Goal: Task Accomplishment & Management: Use online tool/utility

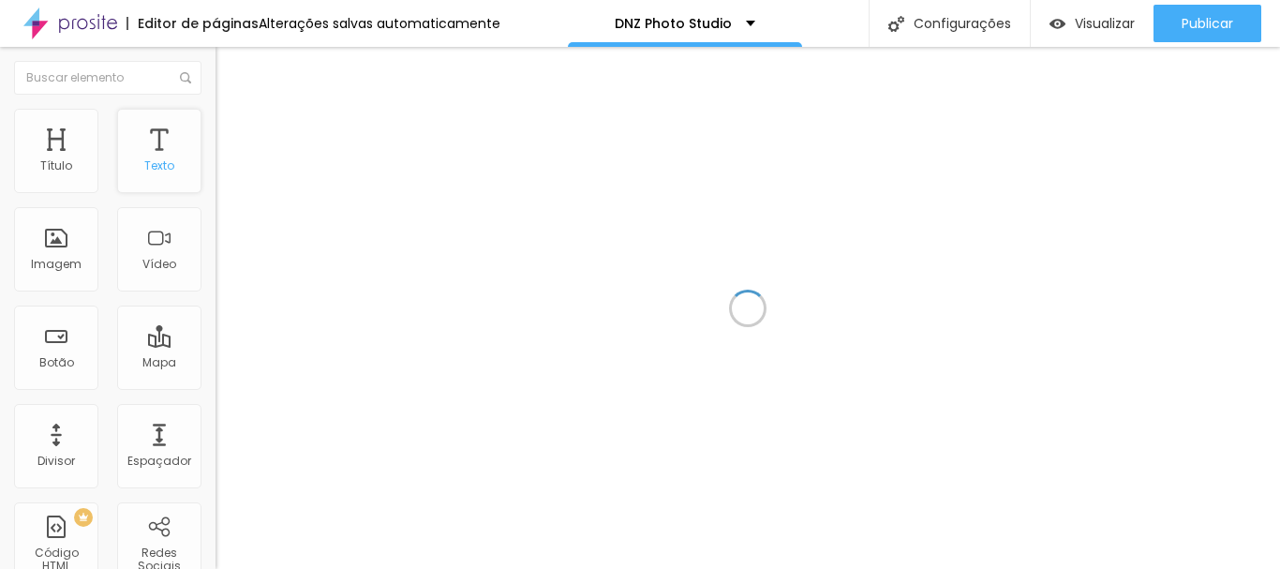
click at [153, 161] on div "Texto" at bounding box center [159, 165] width 30 height 13
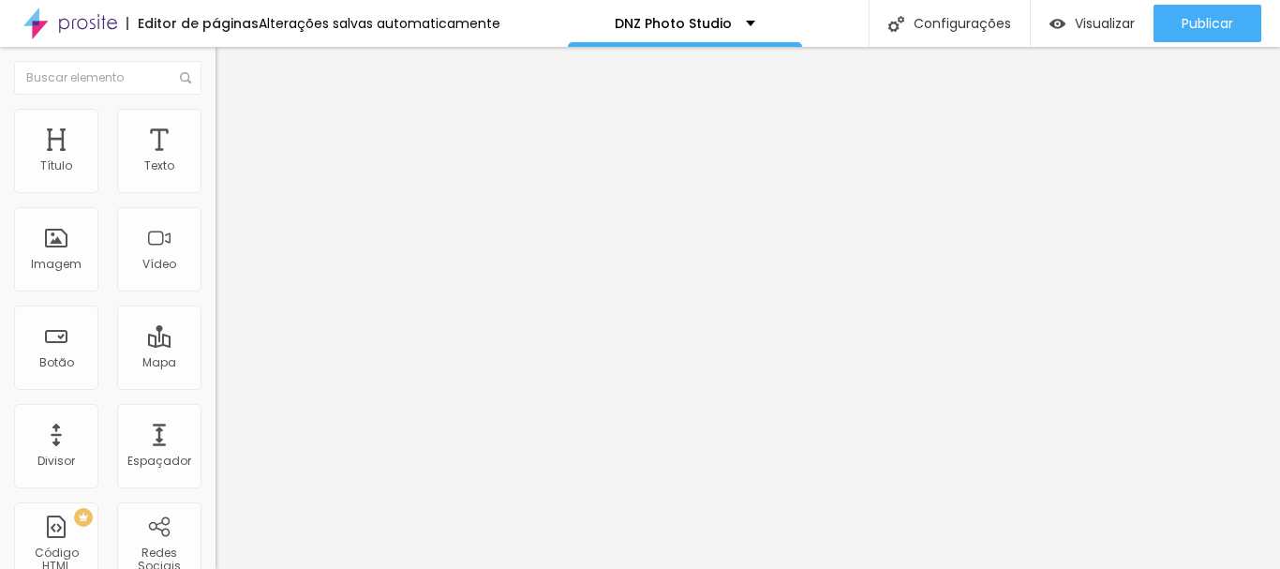
click at [232, 136] on span "Avançado" at bounding box center [263, 140] width 62 height 16
click at [230, 67] on img "button" at bounding box center [237, 68] width 15 height 15
click at [127, 165] on div "Texto" at bounding box center [159, 151] width 84 height 84
click at [216, 117] on img at bounding box center [224, 117] width 17 height 17
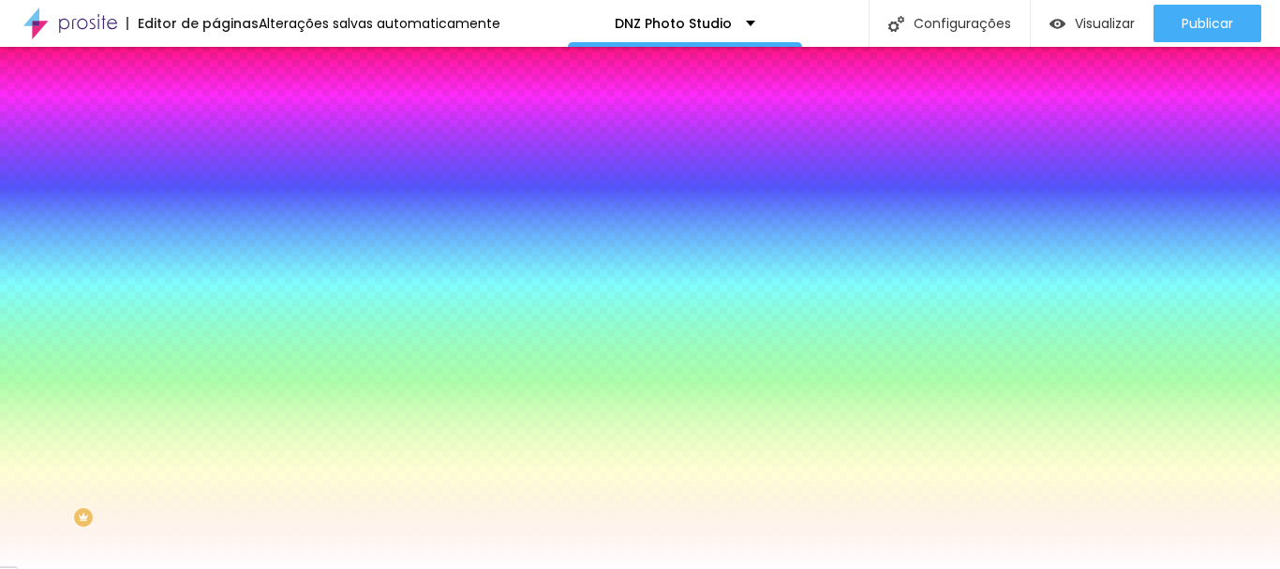
click at [225, 234] on icon "button" at bounding box center [228, 237] width 7 height 7
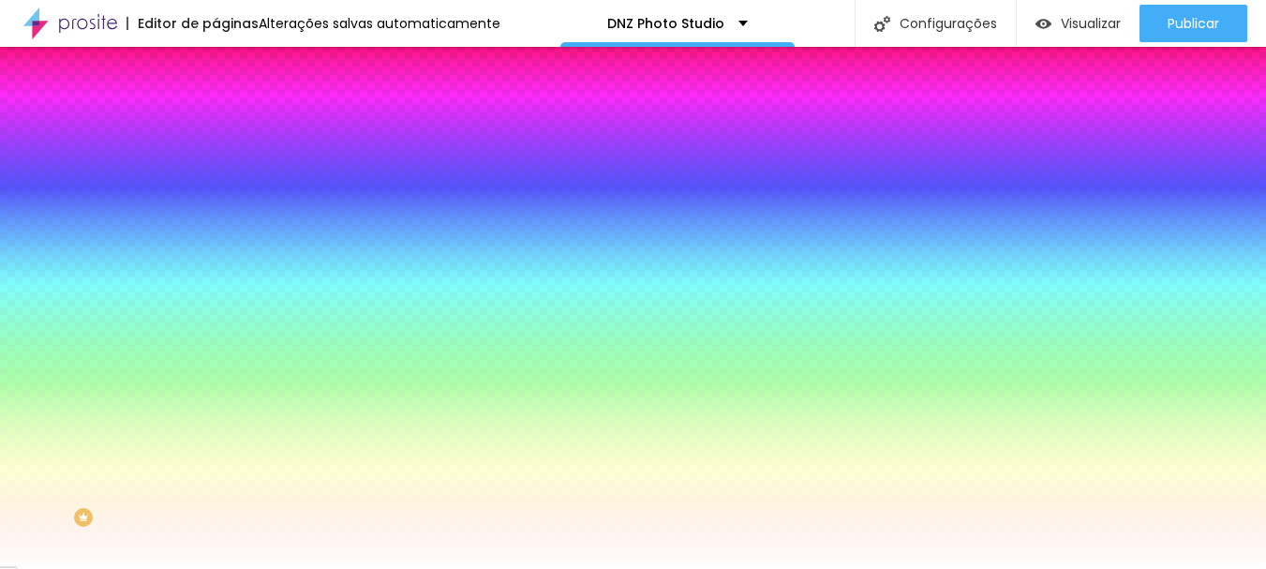
select select "MontserratBold"
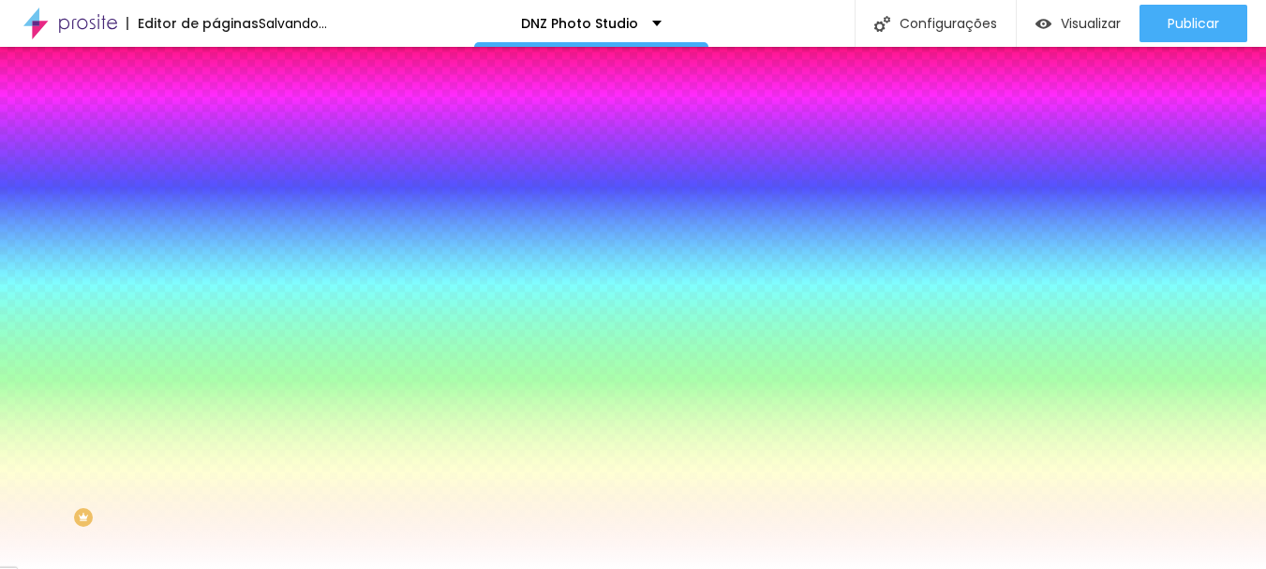
click at [1035, 568] on div at bounding box center [633, 569] width 1266 height 0
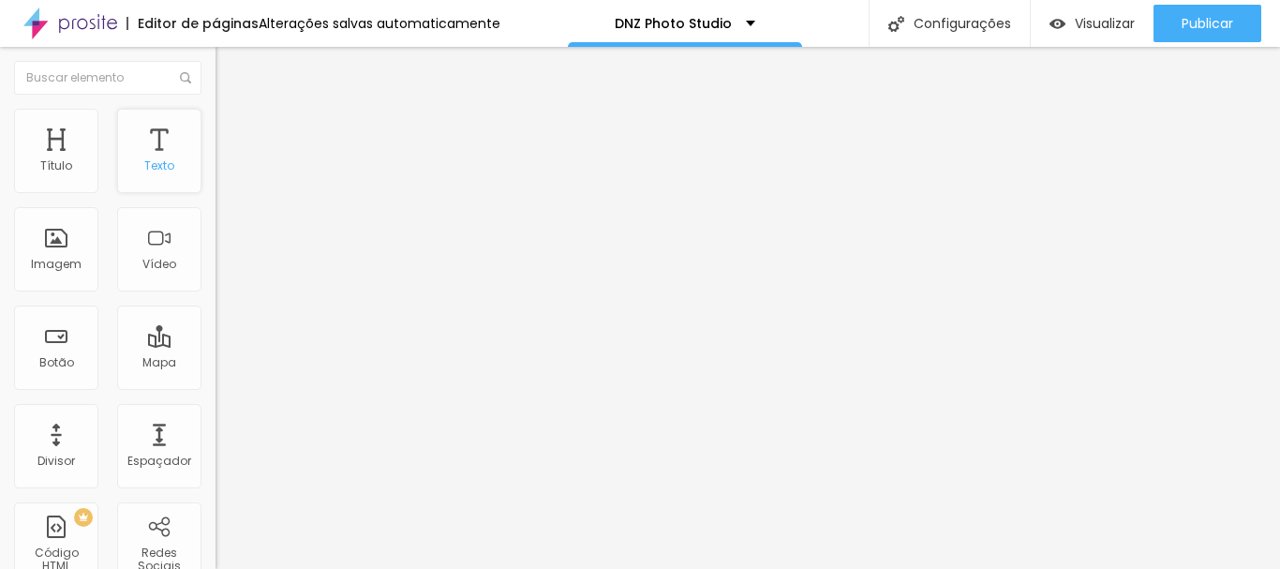
click at [156, 152] on div "Texto" at bounding box center [159, 151] width 84 height 84
click at [216, 112] on li "Estilo" at bounding box center [324, 118] width 216 height 19
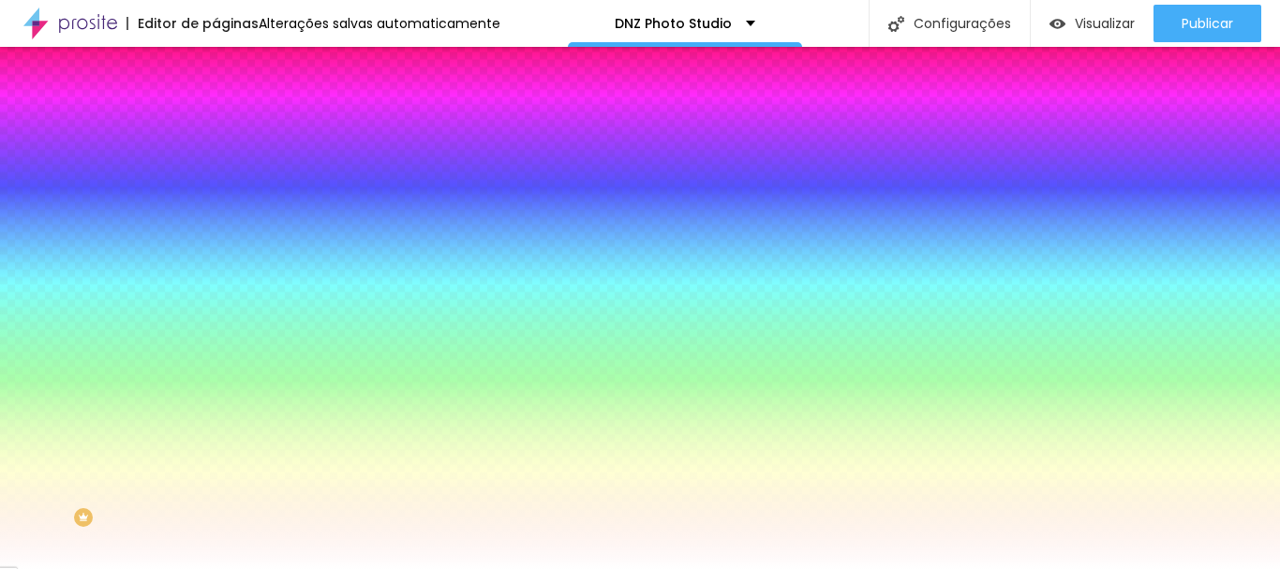
click at [216, 209] on div "Tipografia" at bounding box center [324, 203] width 216 height 11
click at [223, 236] on icon "button" at bounding box center [228, 237] width 11 height 11
select select "MontserratBold"
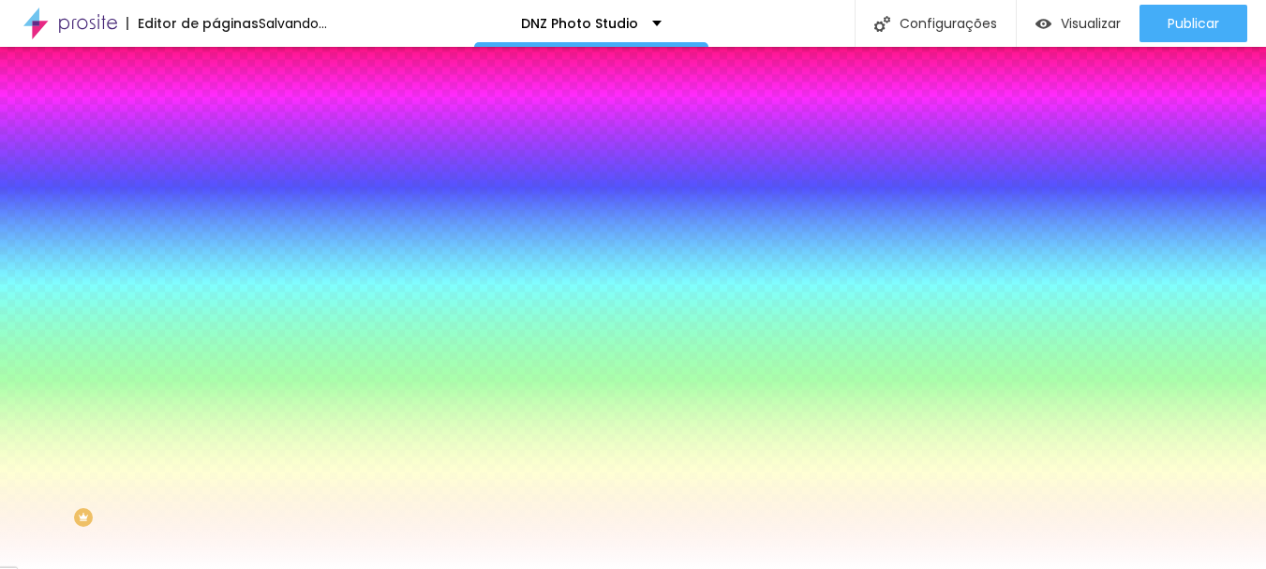
scroll to position [48, 0]
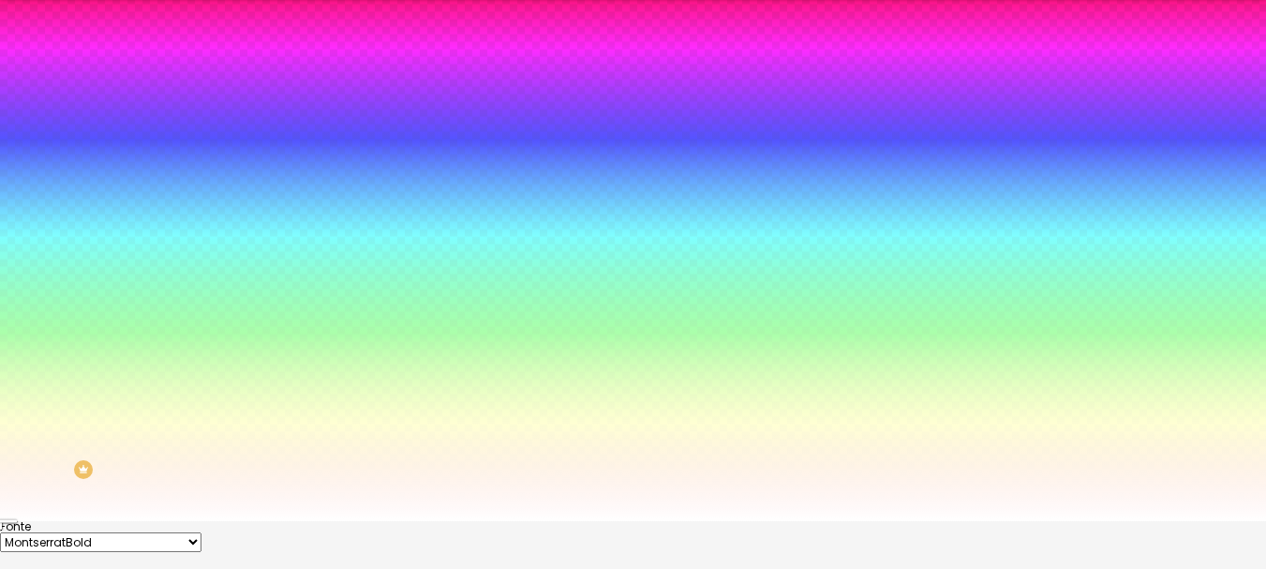
type input "0"
drag, startPoint x: 232, startPoint y: 356, endPoint x: 193, endPoint y: 349, distance: 39.2
drag, startPoint x: 224, startPoint y: 358, endPoint x: 214, endPoint y: 356, distance: 10.5
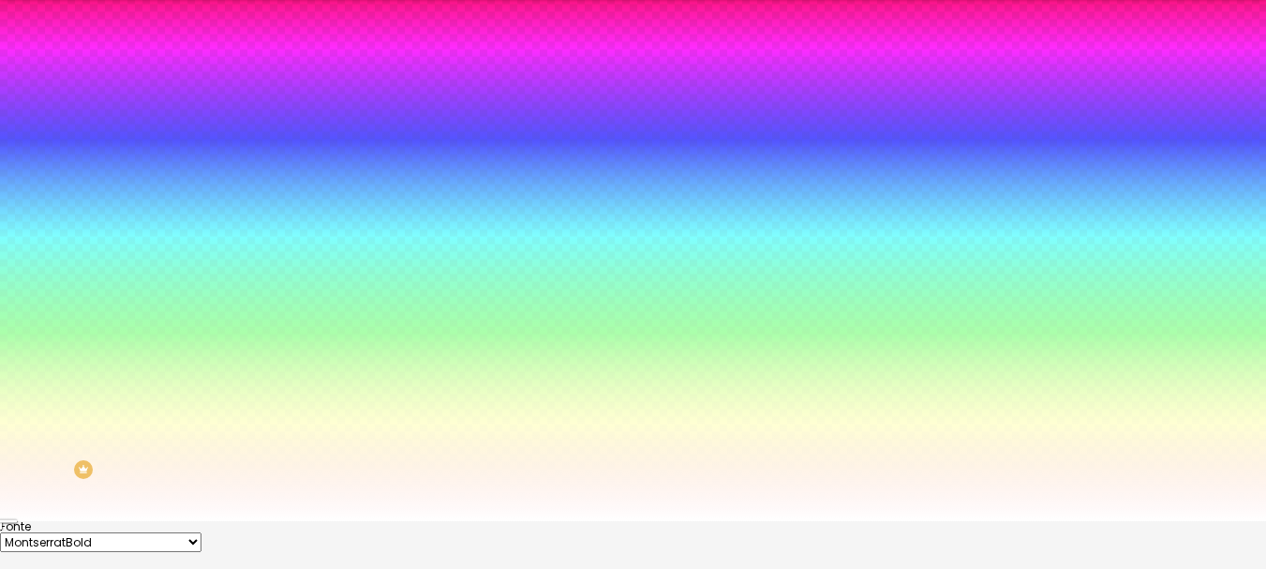
type input "0.7"
type input "1.1"
type input "1.3"
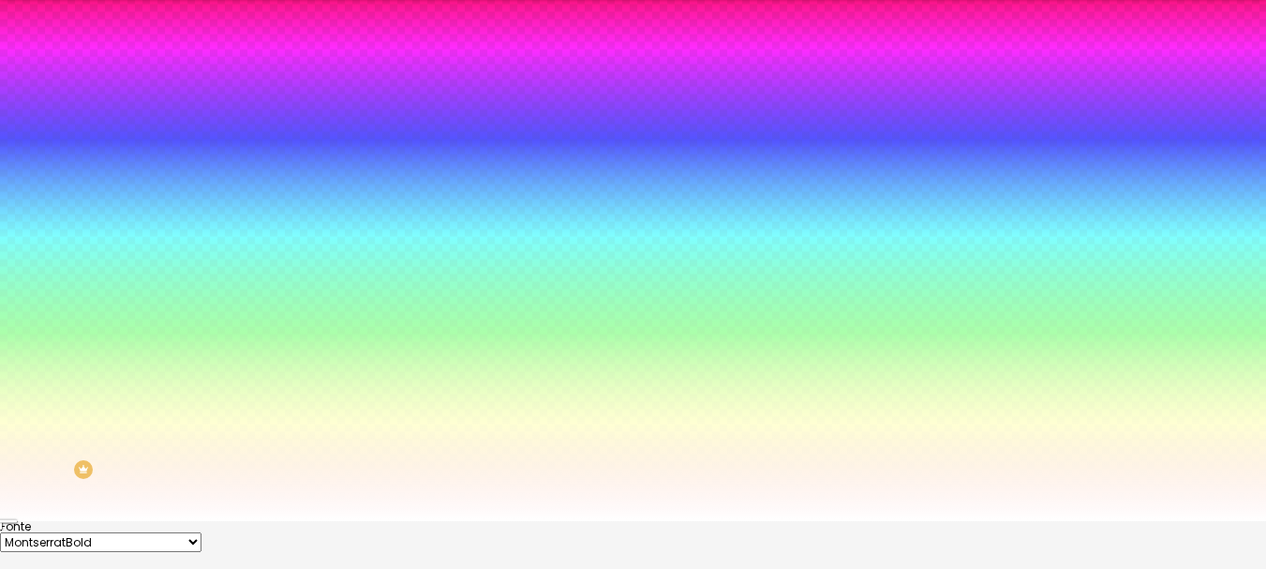
type input "1.3"
type input "1.4"
type input "1.5"
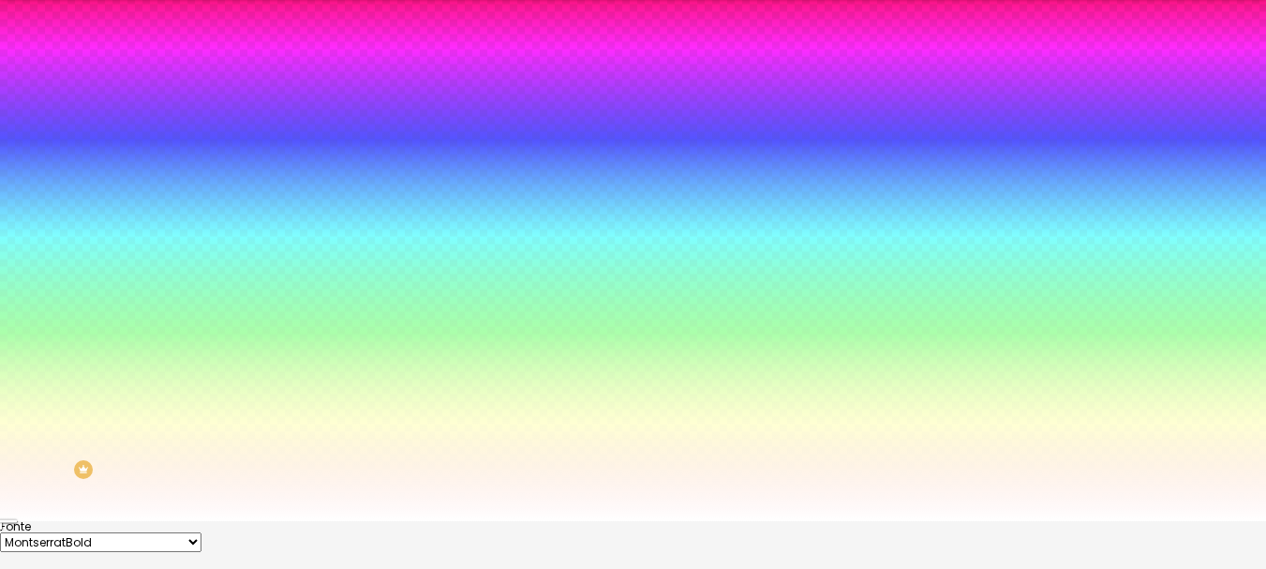
type input "1.6"
type input "1.7"
type input "1.8"
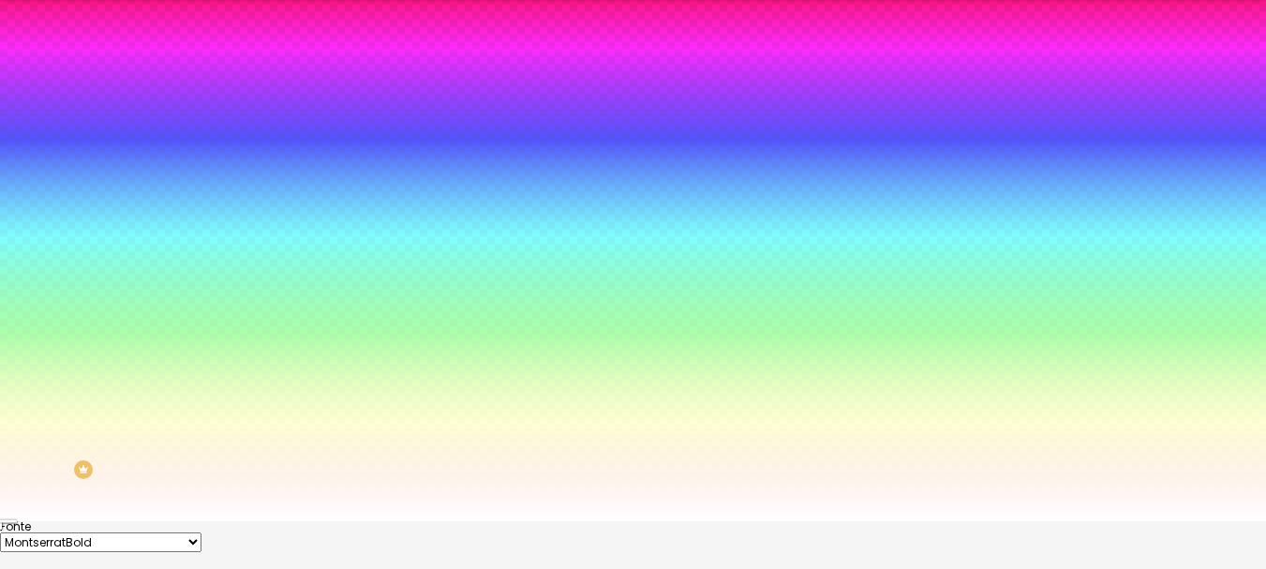
type input "1.8"
type input "1.9"
type input "2"
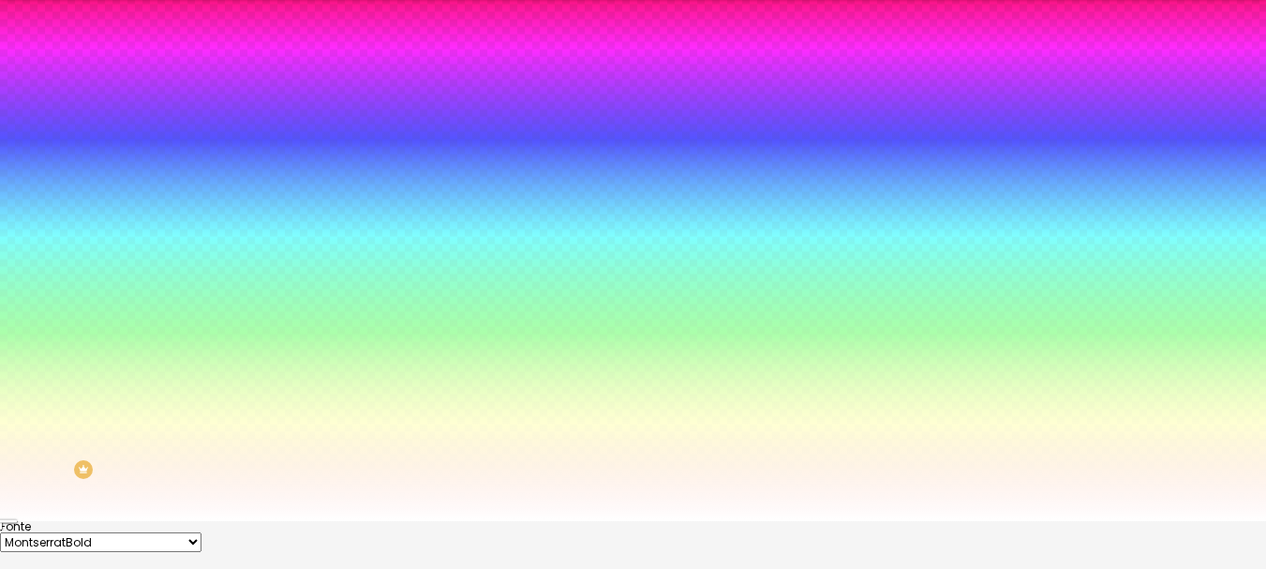
type input "2.1"
type input "2.2"
type input "2.3"
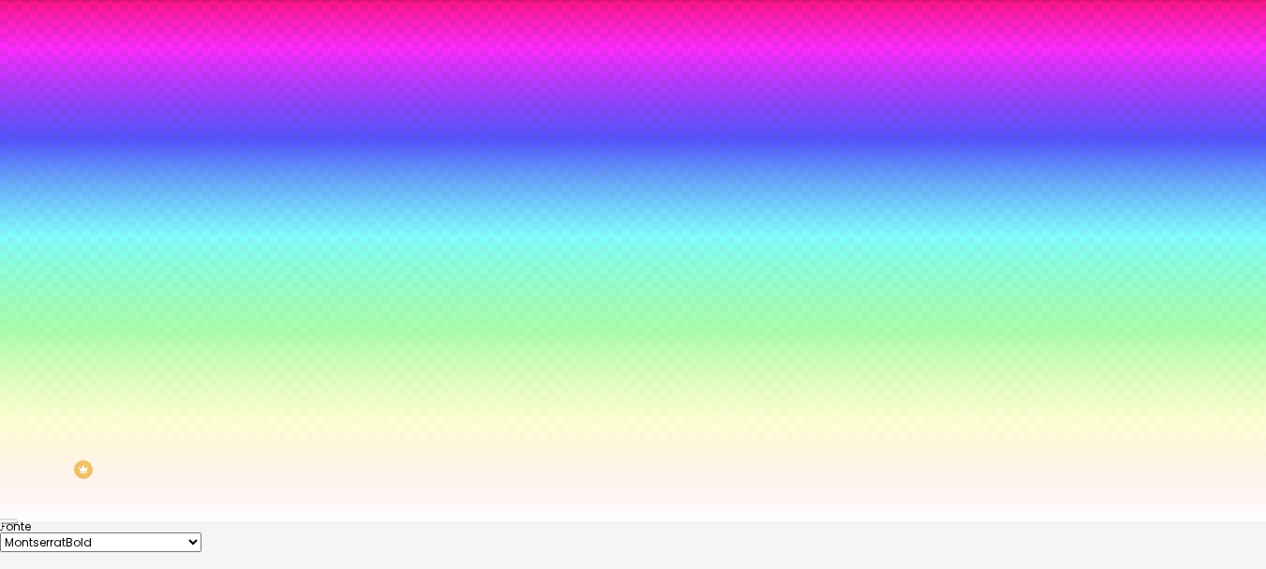
type input "2.3"
type input "2.4"
type input "2.6"
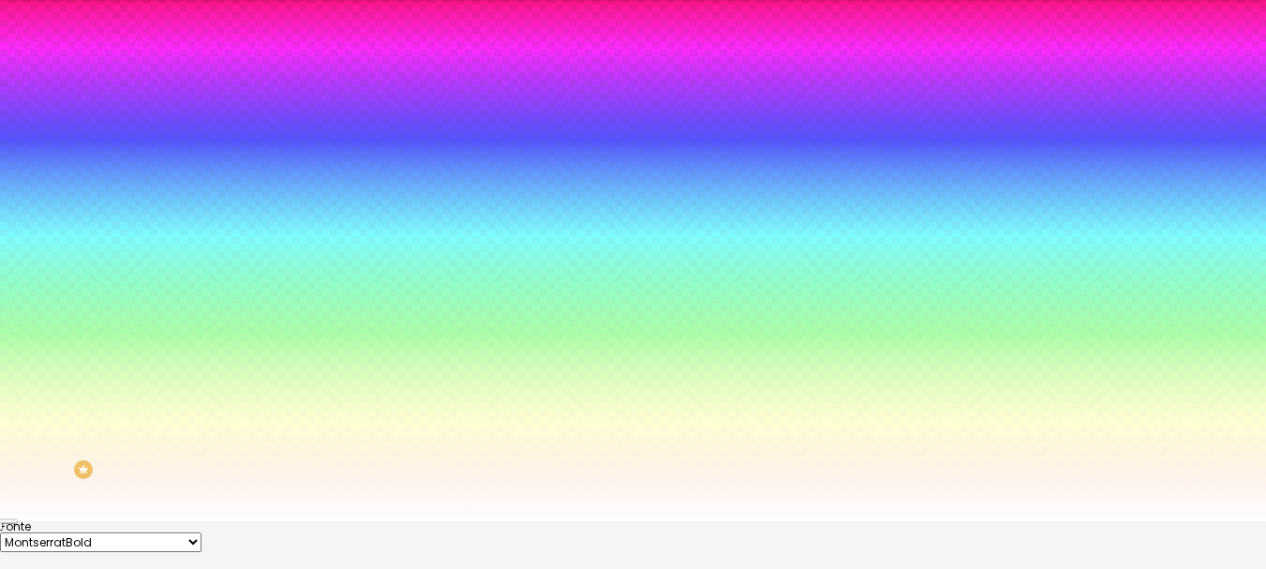
type input "2.9"
type input "3.1"
type input "3.3"
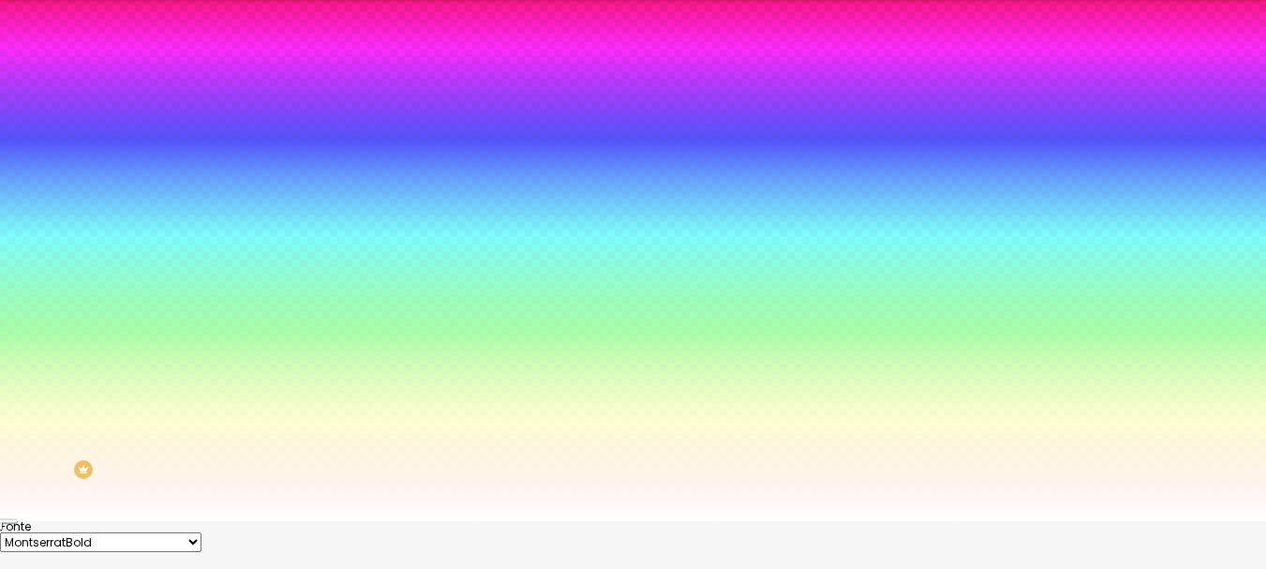
type input "3.3"
type input "3.6"
type input "4"
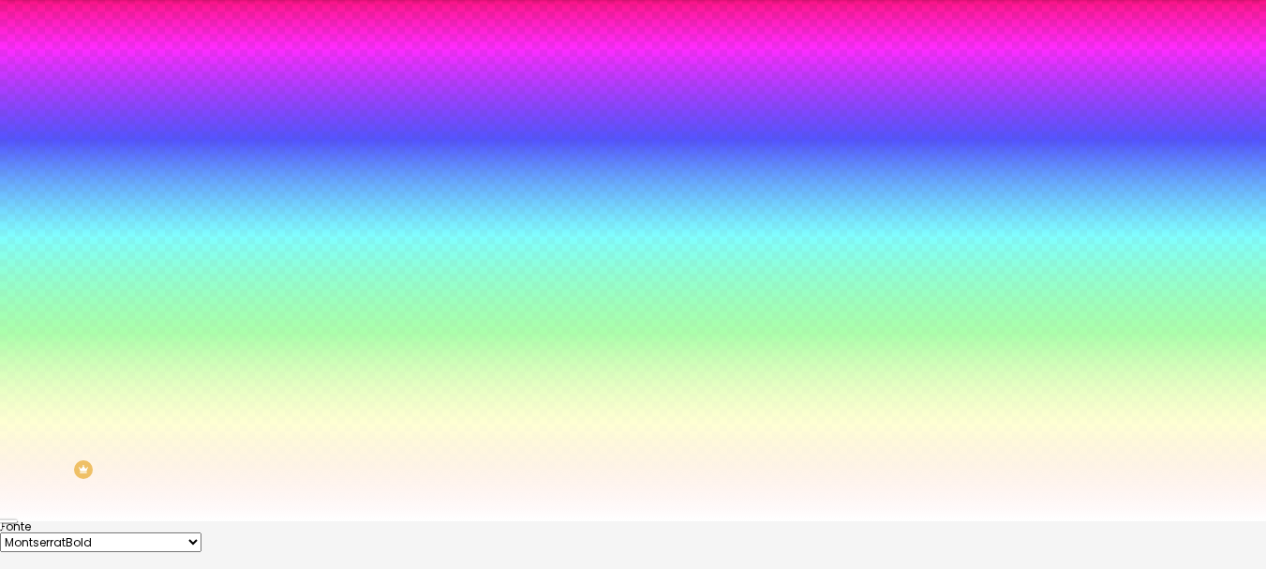
type input "4.3"
type input "4.6"
type input "5.3"
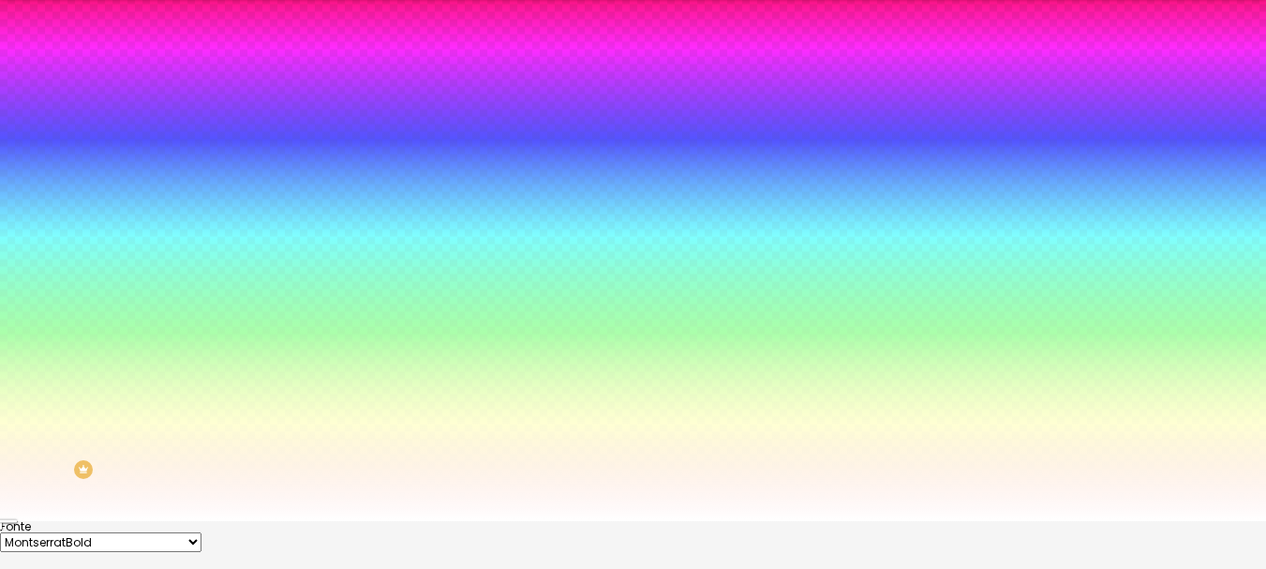
type input "5.3"
type input "5.5"
type input "5.7"
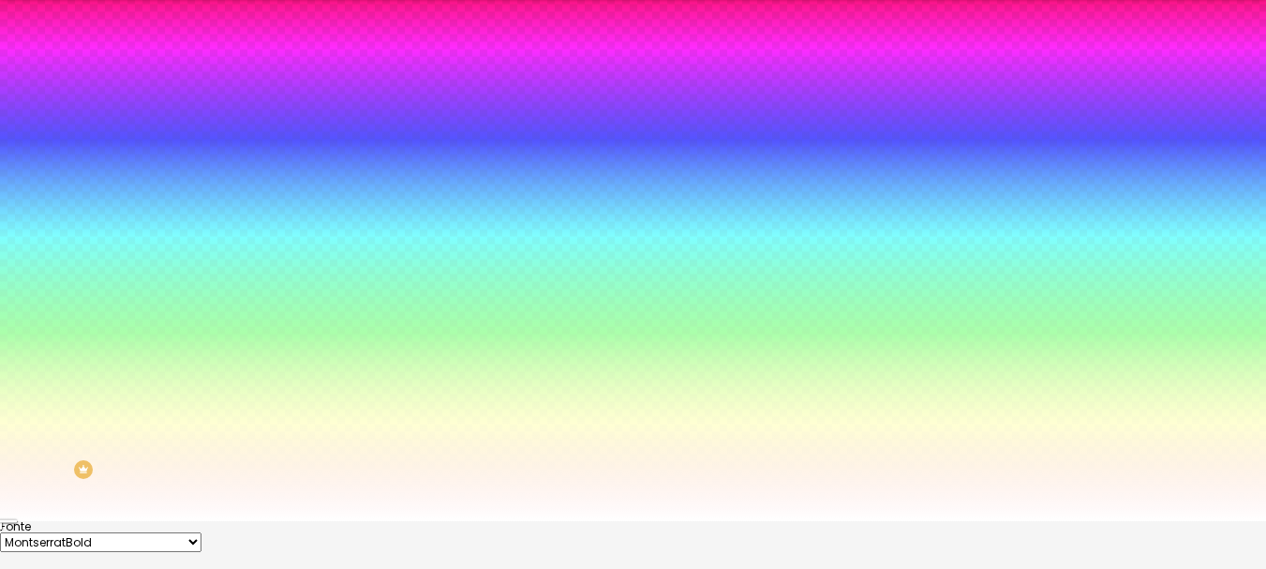
type input "5.9"
type input "6.1"
type input "6.3"
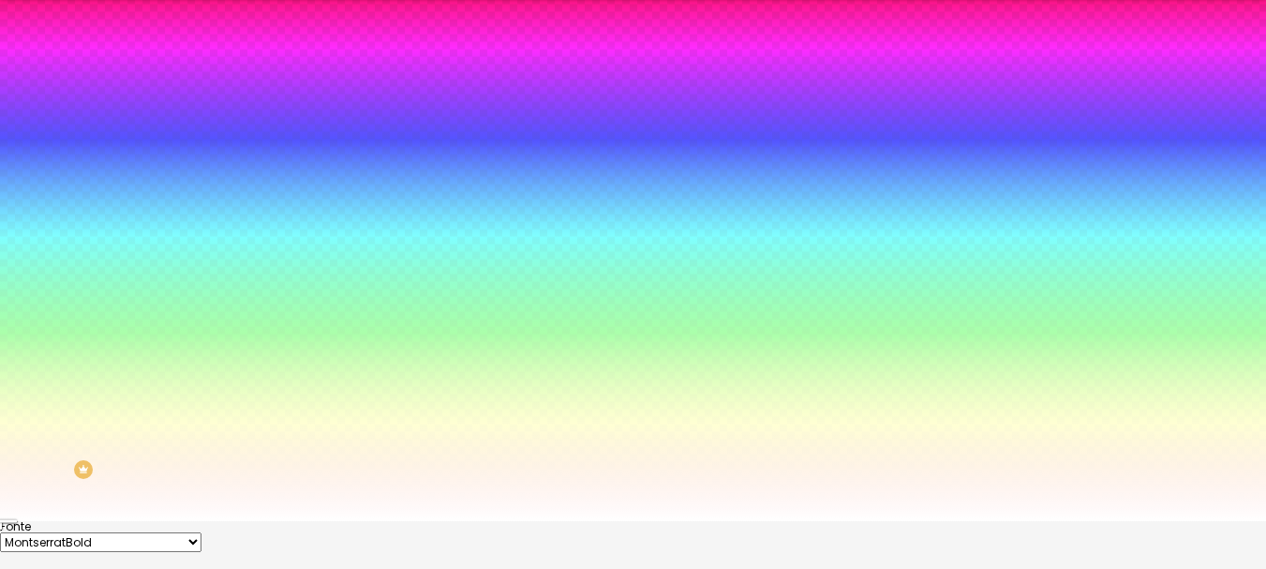
type input "6.3"
type input "6.6"
type input "6.9"
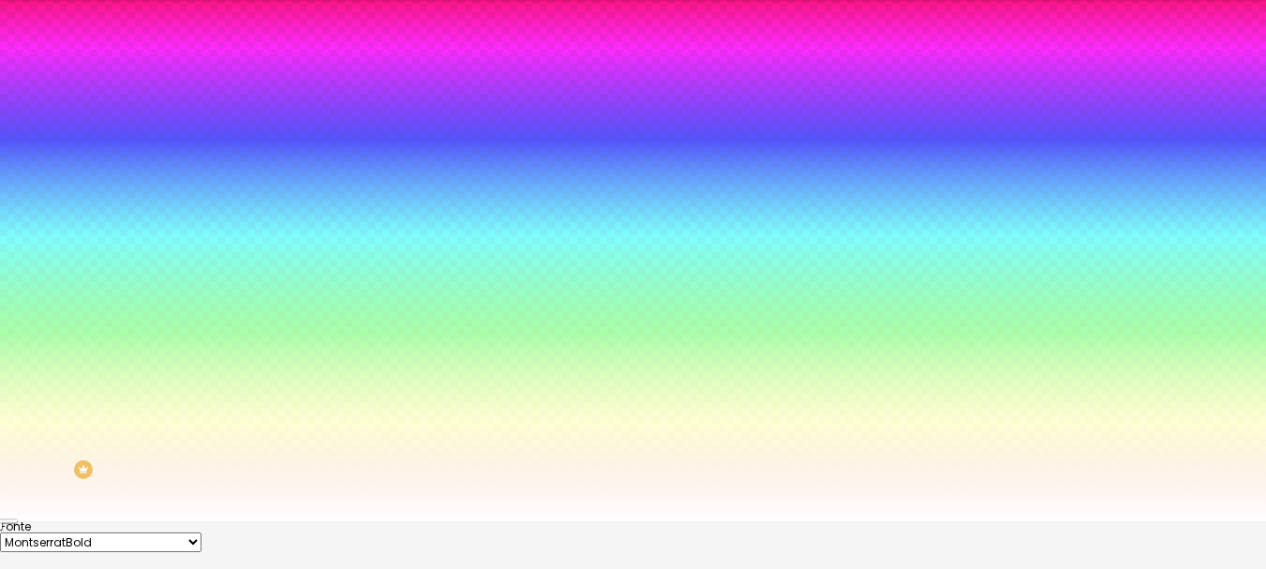
type input "7"
type input "7.1"
type input "7.3"
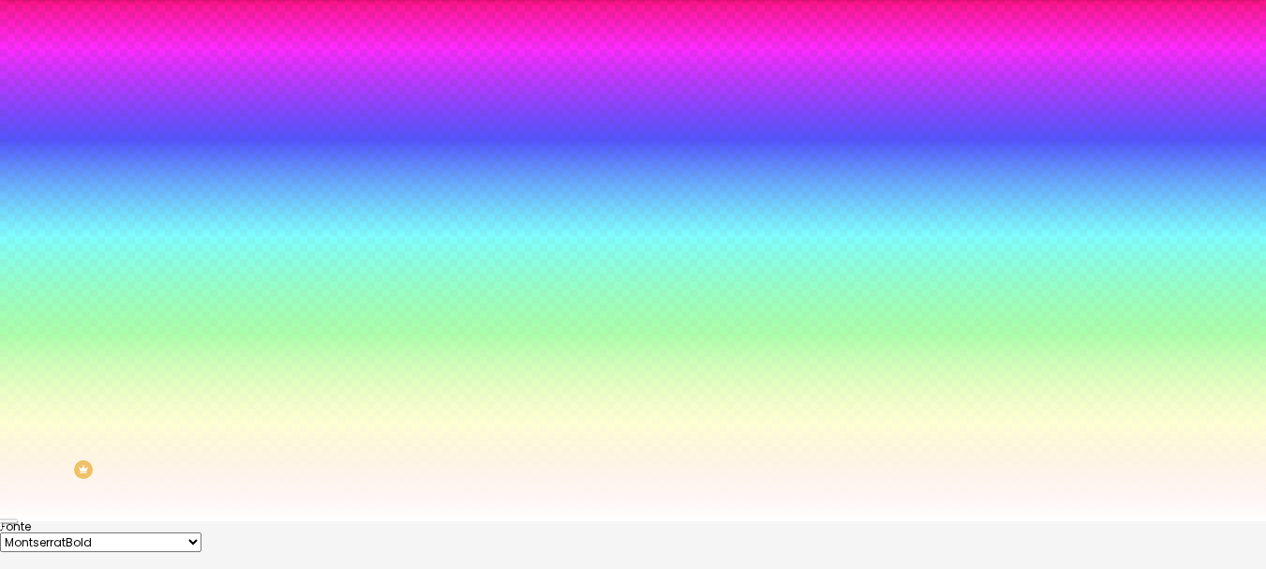
type input "7.3"
type input "6.9"
type input "5.9"
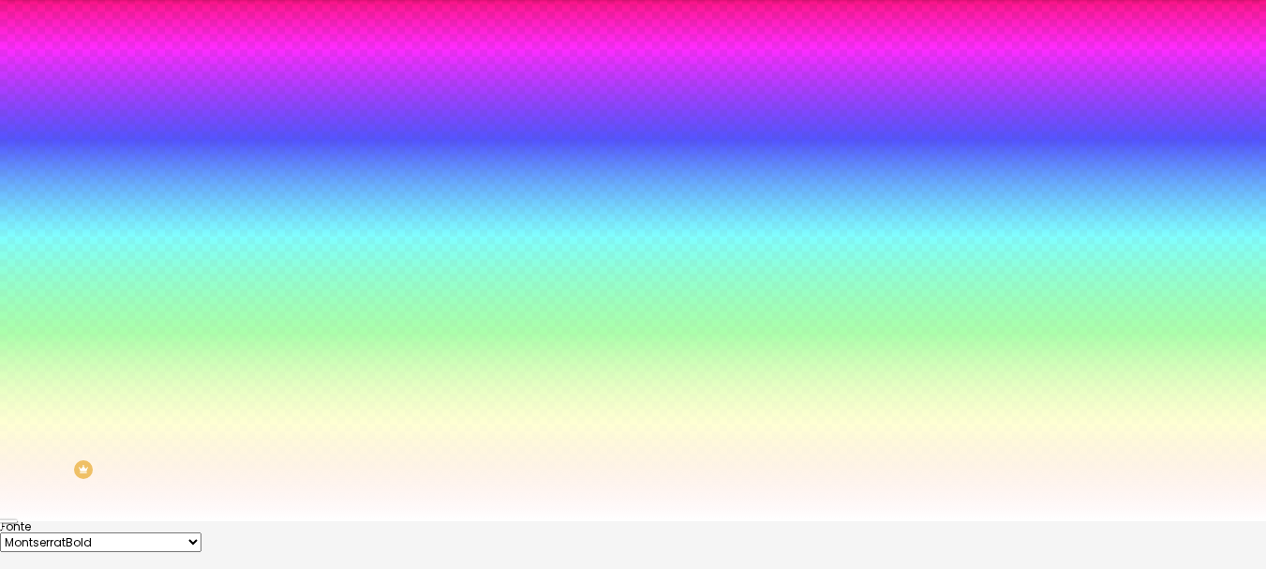
type input "4.4"
type input "0.8"
type input "0"
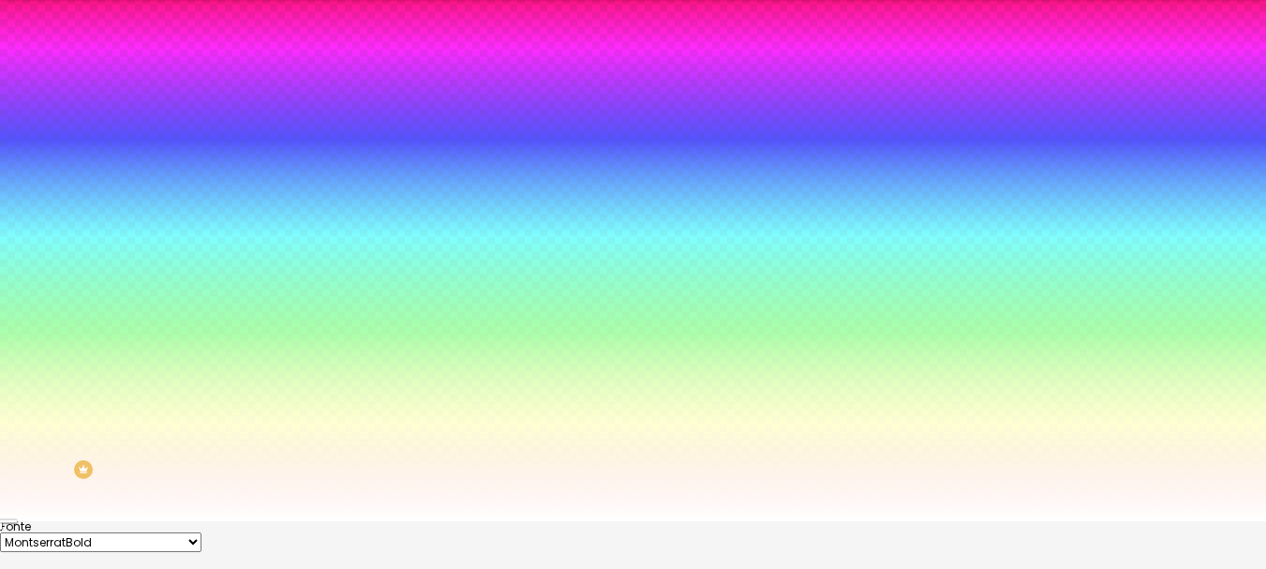
type input "0"
drag, startPoint x: 235, startPoint y: 355, endPoint x: 0, endPoint y: 322, distance: 237.5
click at [719, 521] on div at bounding box center [633, 521] width 1266 height 0
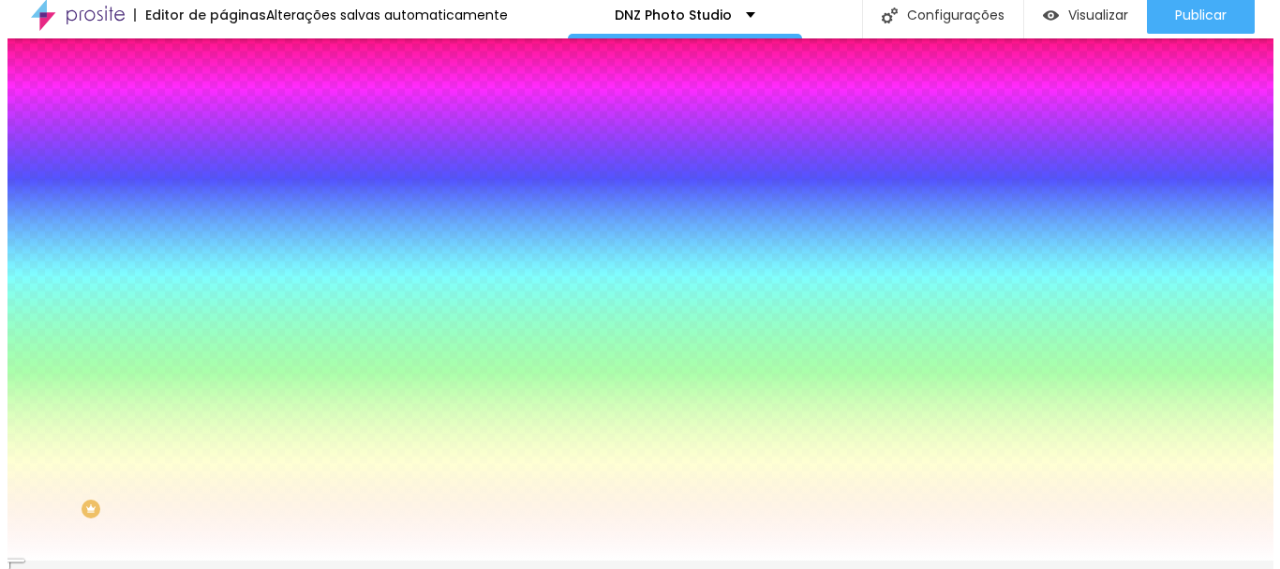
scroll to position [0, 0]
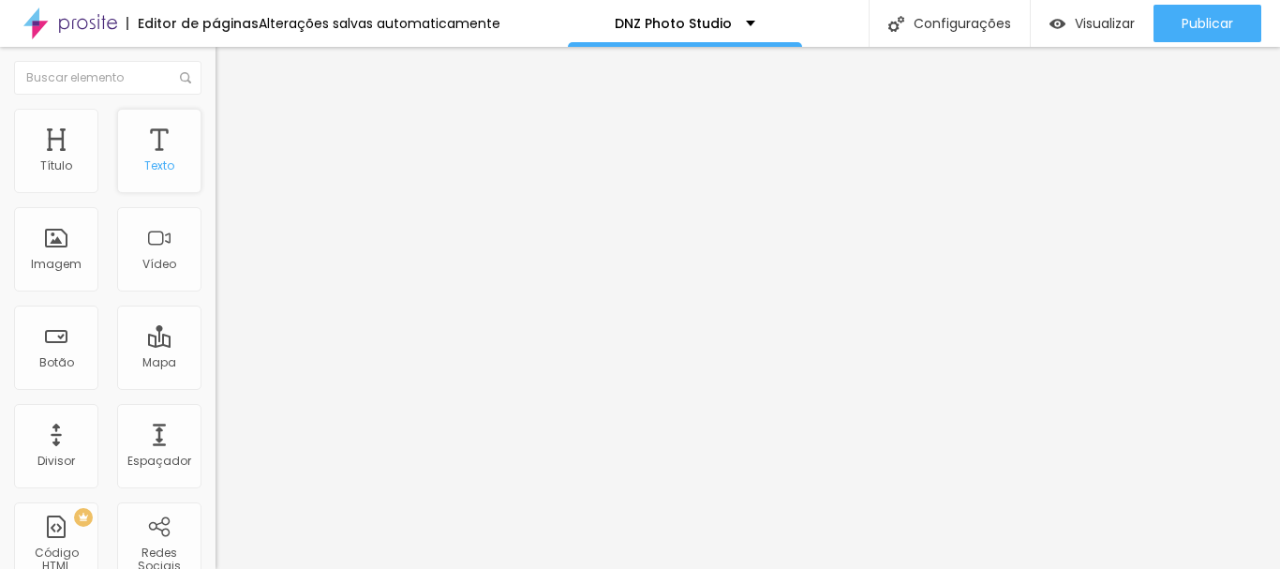
click at [143, 148] on div "Texto" at bounding box center [159, 151] width 84 height 84
click at [216, 120] on ul "Conteúdo Estilo Avançado" at bounding box center [324, 118] width 216 height 56
click at [216, 117] on li "Estilo" at bounding box center [324, 118] width 216 height 19
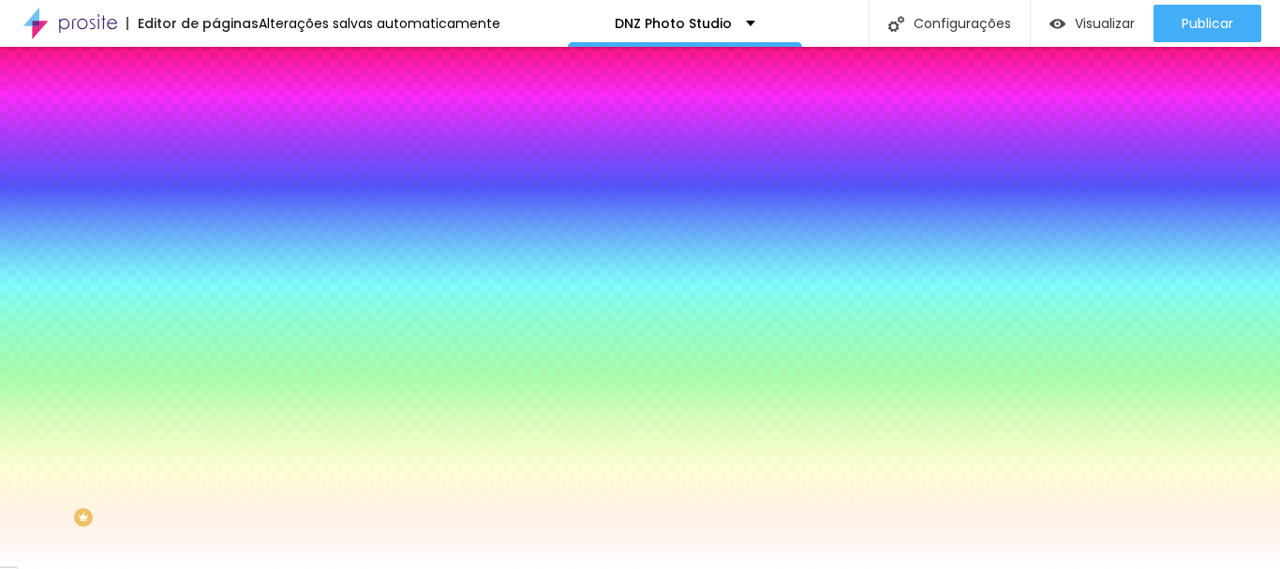
click at [216, 230] on button "button" at bounding box center [229, 240] width 26 height 20
click at [1085, 568] on div at bounding box center [633, 569] width 1266 height 0
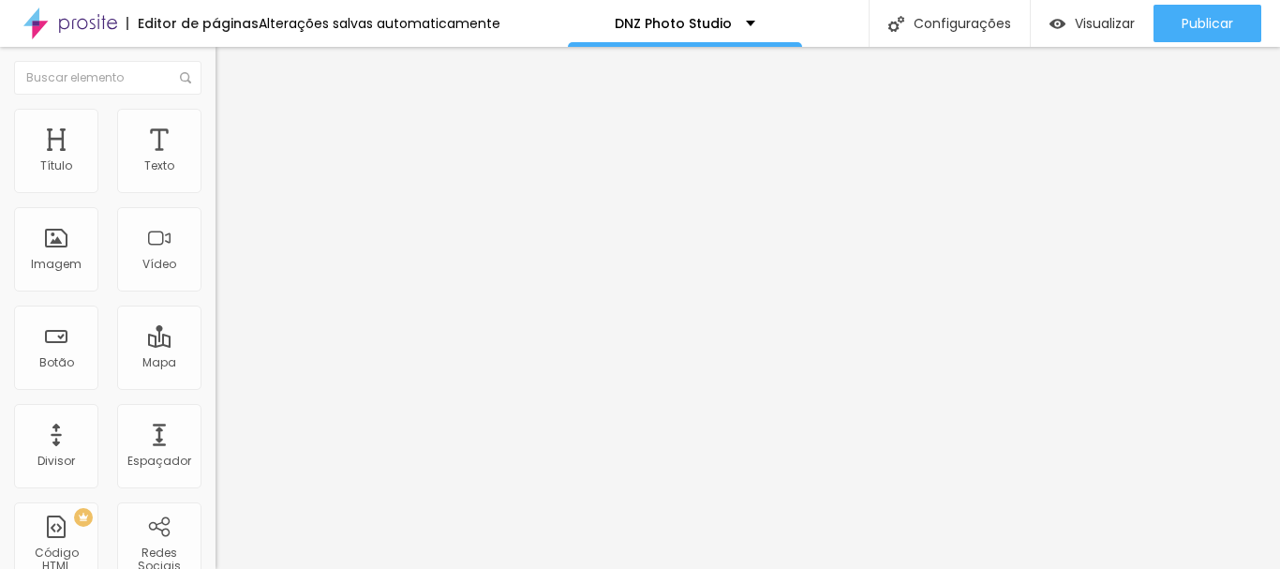
click at [216, 125] on li "Estilo" at bounding box center [324, 118] width 216 height 19
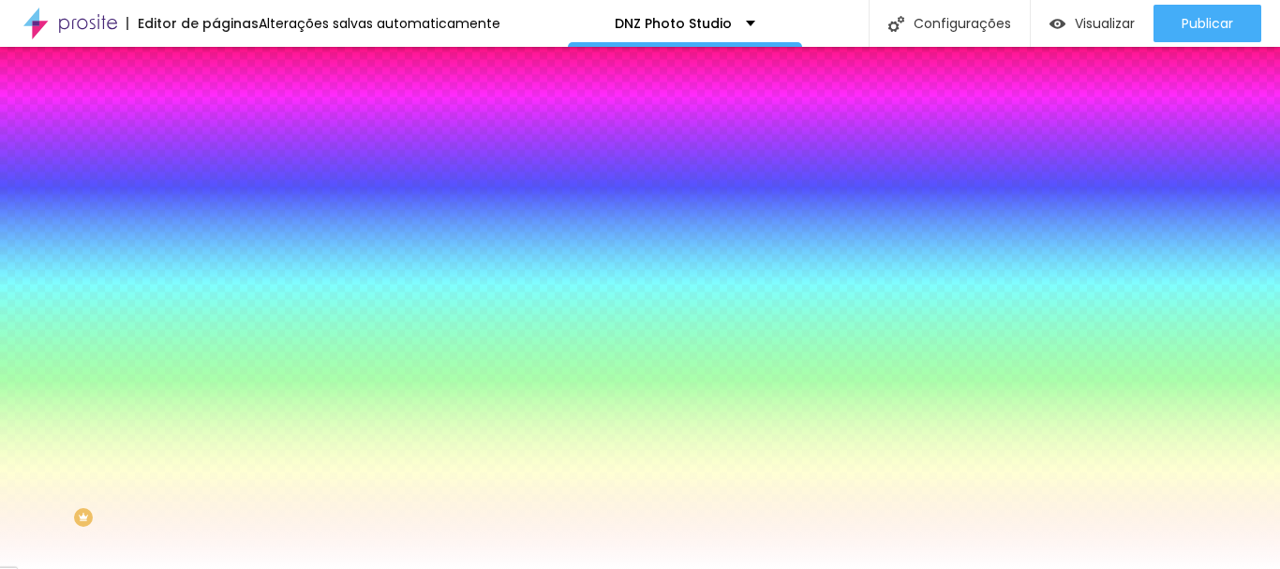
click at [216, 196] on input "#DCDCDC" at bounding box center [328, 188] width 225 height 19
click at [216, 240] on button "button" at bounding box center [229, 240] width 26 height 20
select select "MontserratBold"
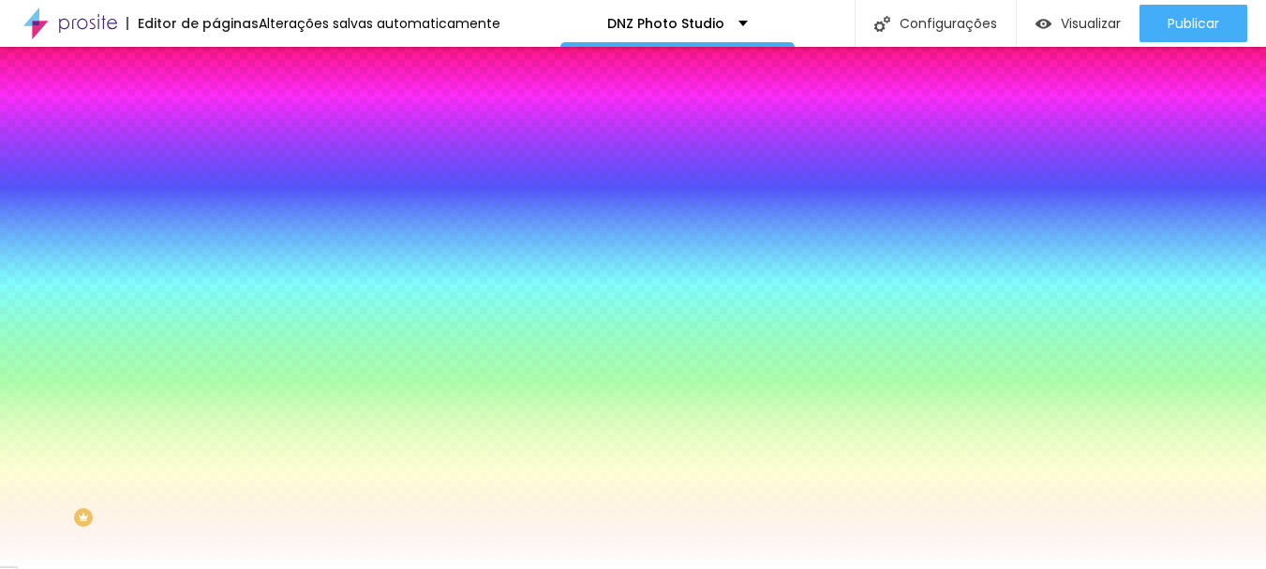
click at [944, 568] on div at bounding box center [633, 569] width 1266 height 0
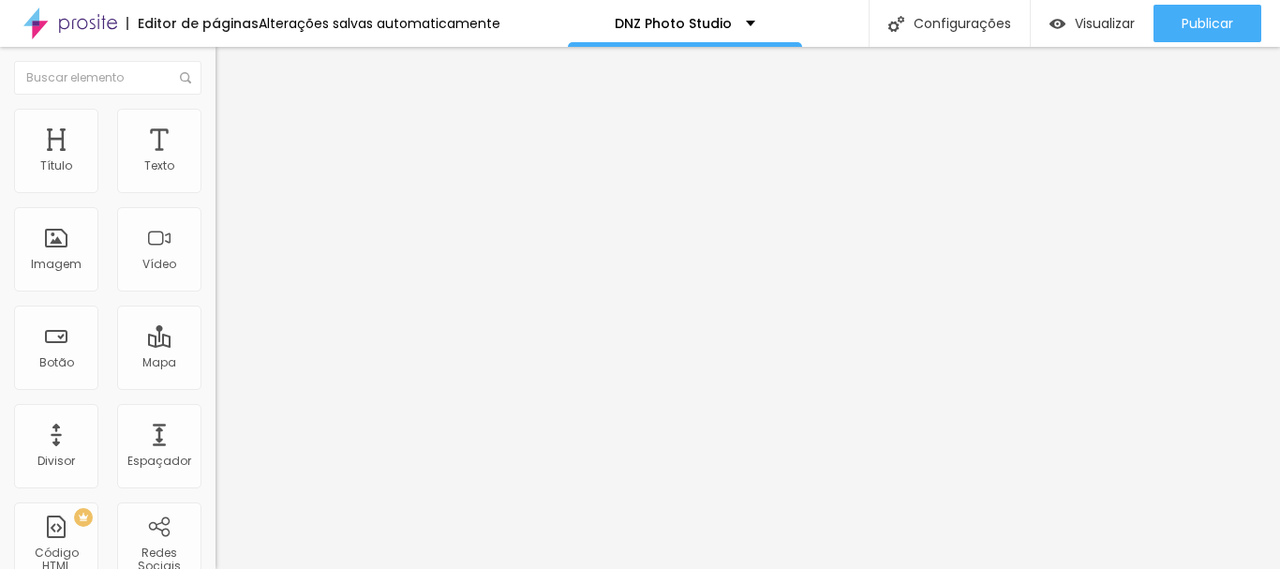
click at [223, 174] on icon "button" at bounding box center [228, 168] width 11 height 11
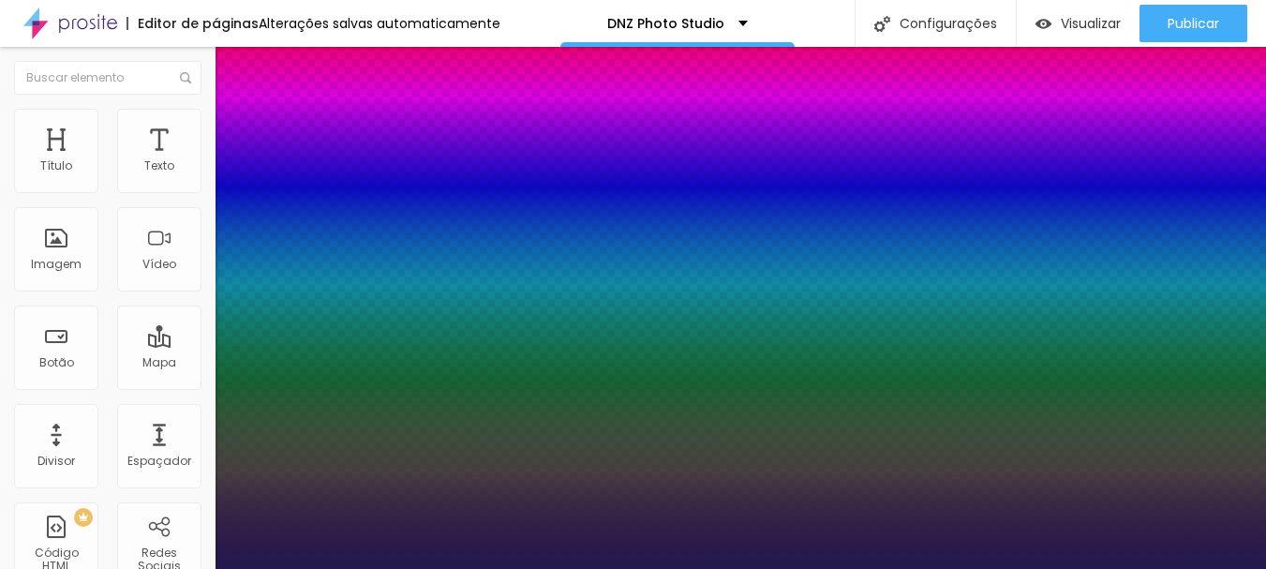
type input "1"
select select "MontserratBold"
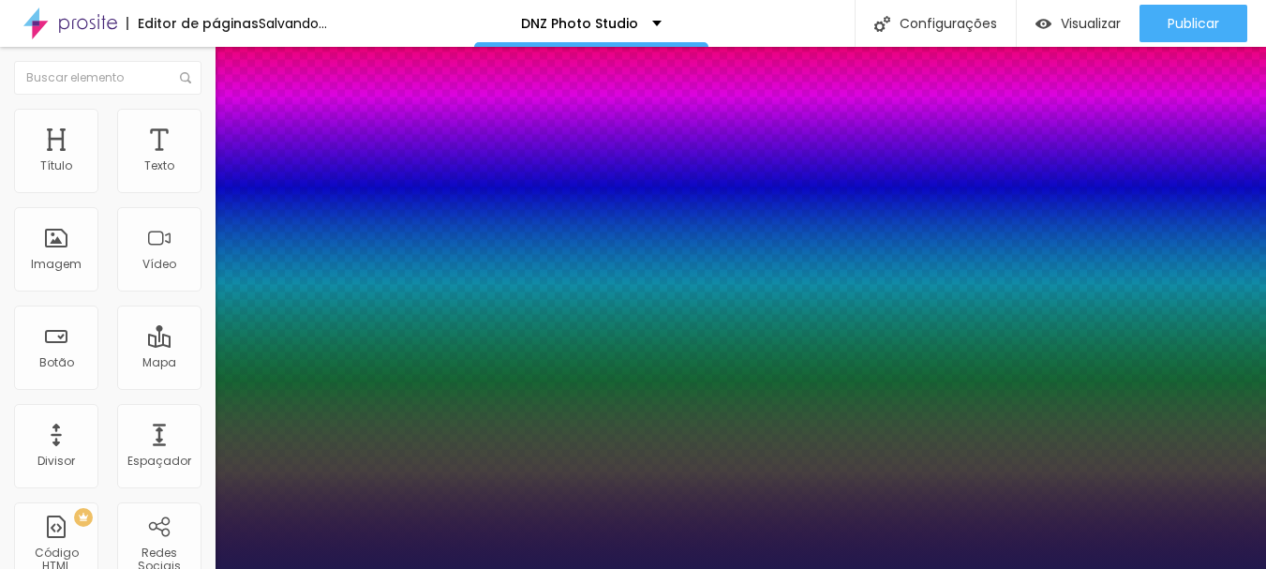
type input "1"
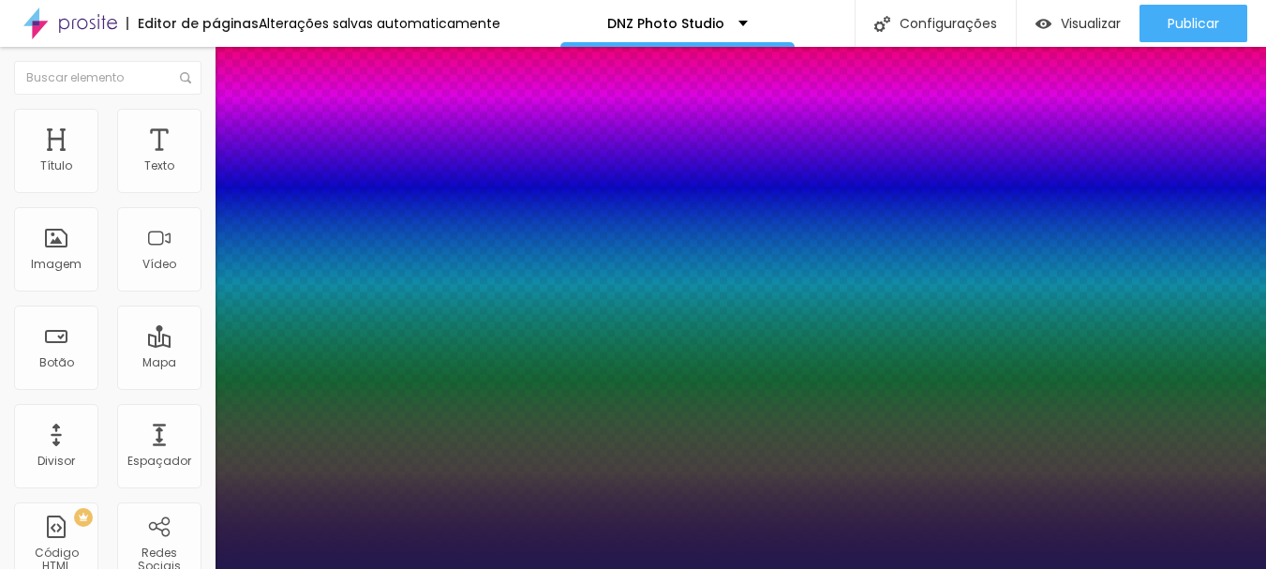
drag, startPoint x: 369, startPoint y: 239, endPoint x: 362, endPoint y: 252, distance: 15.1
click at [368, 568] on p "Fonte" at bounding box center [633, 574] width 1266 height 11
select select "MontserratBlack"
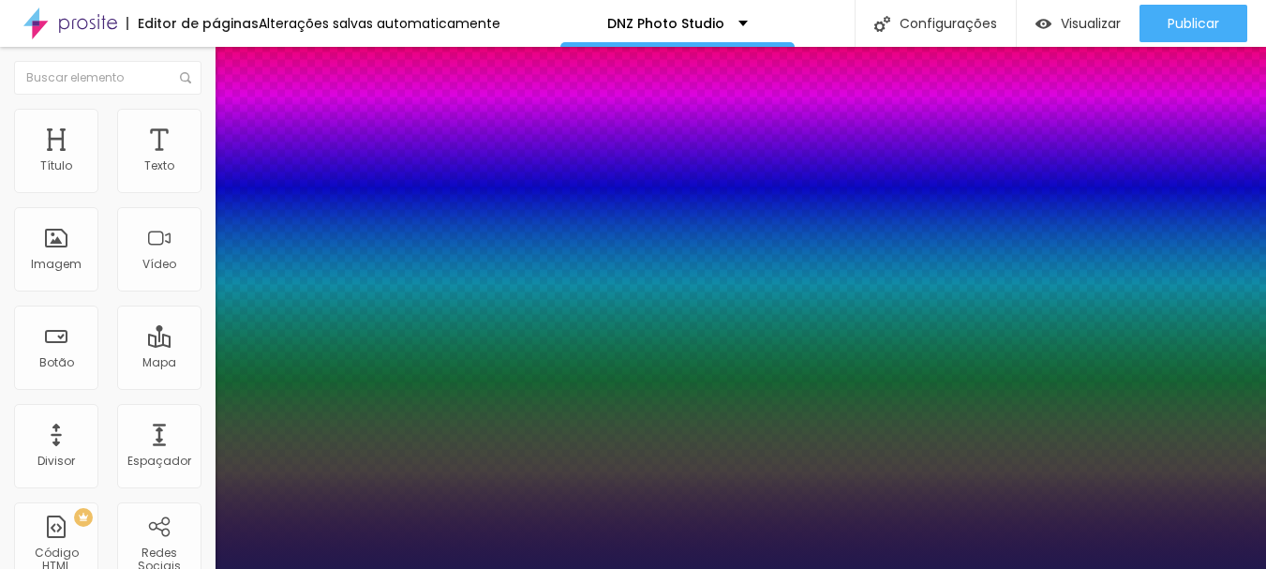
type input "1"
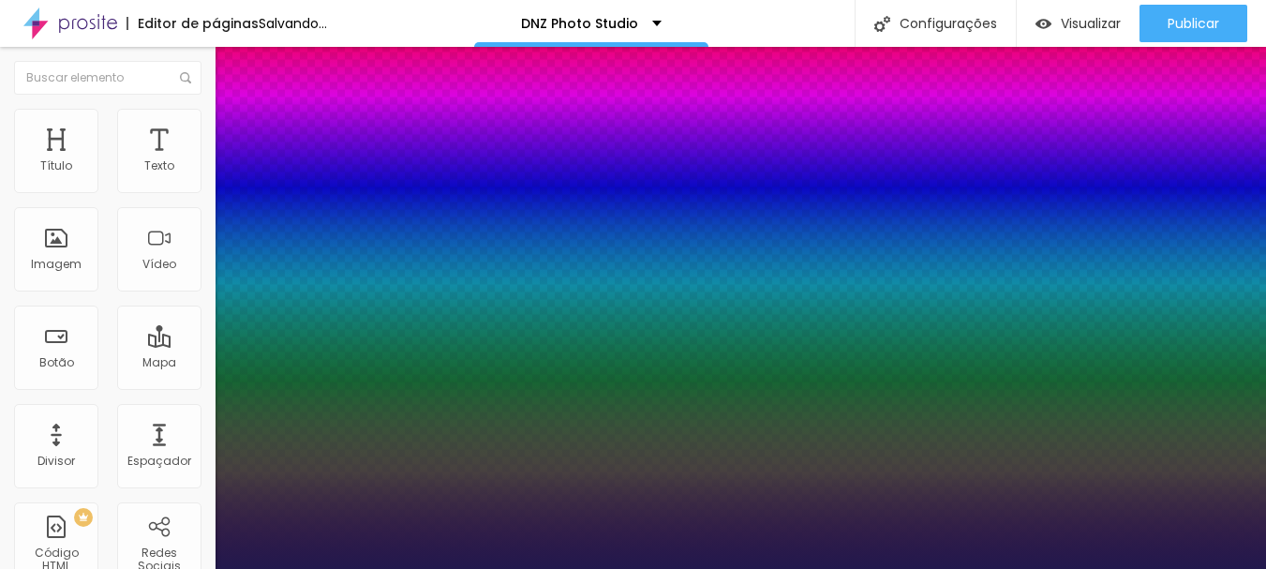
select select "Montserrat"
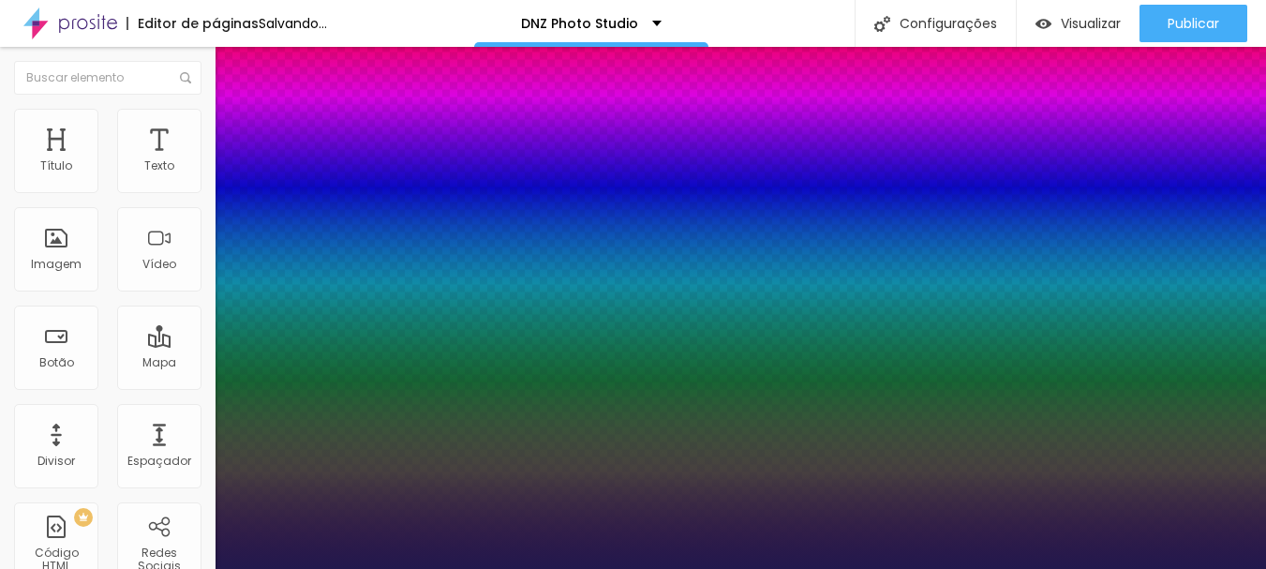
type input "1"
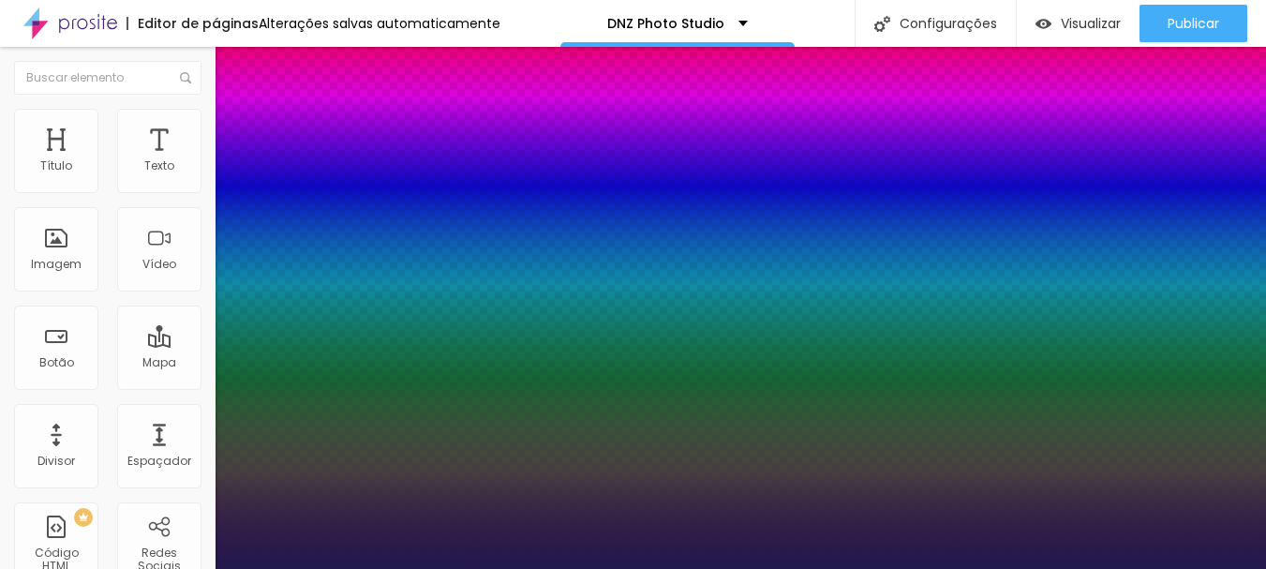
select select "MontserratBold"
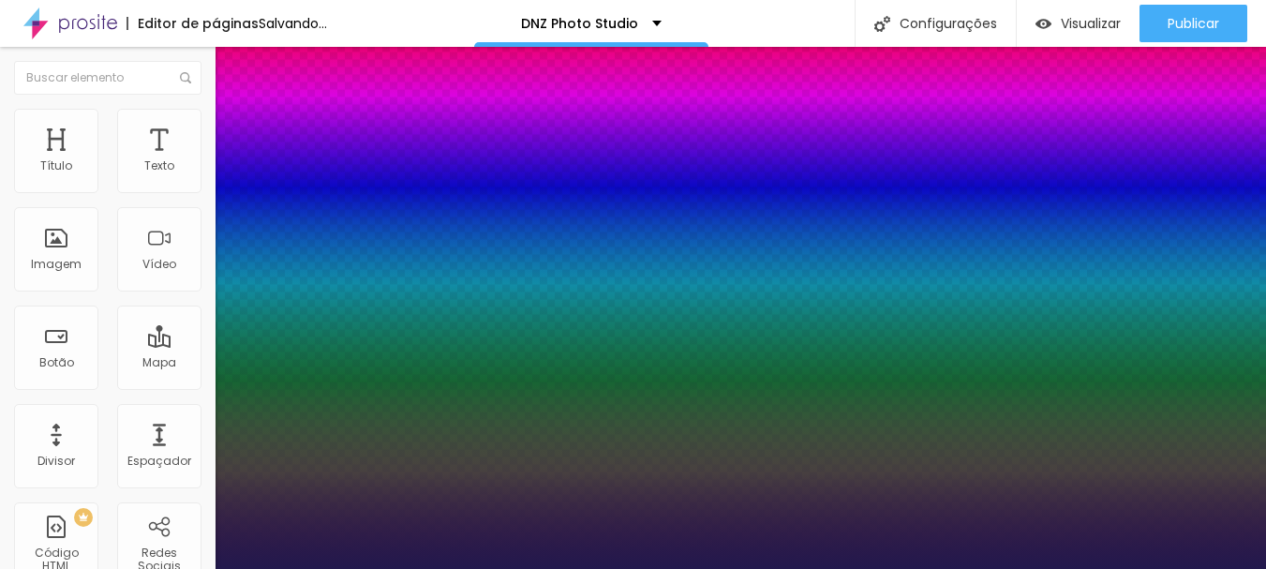
type input "1"
click at [715, 568] on div at bounding box center [633, 569] width 1266 height 0
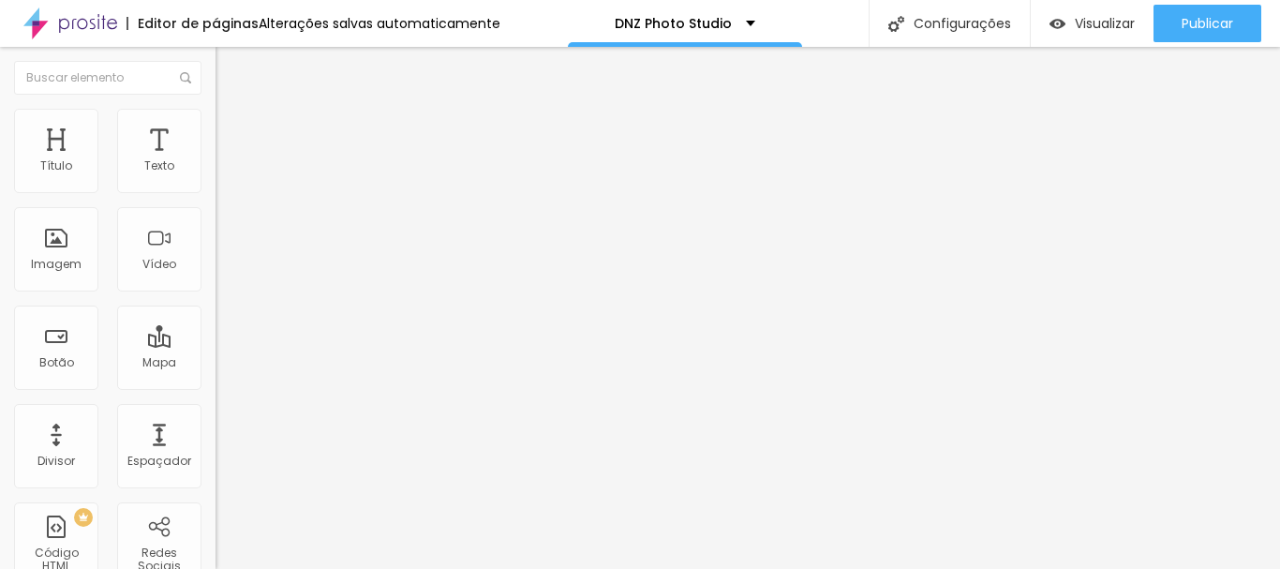
click at [216, 109] on li "Estilo" at bounding box center [324, 99] width 216 height 19
click at [232, 129] on span "Avançado" at bounding box center [263, 121] width 62 height 16
click at [216, 109] on li "Estilo" at bounding box center [324, 99] width 216 height 19
click at [216, 115] on li "Avançado" at bounding box center [324, 118] width 216 height 19
click at [216, 107] on img at bounding box center [224, 98] width 17 height 17
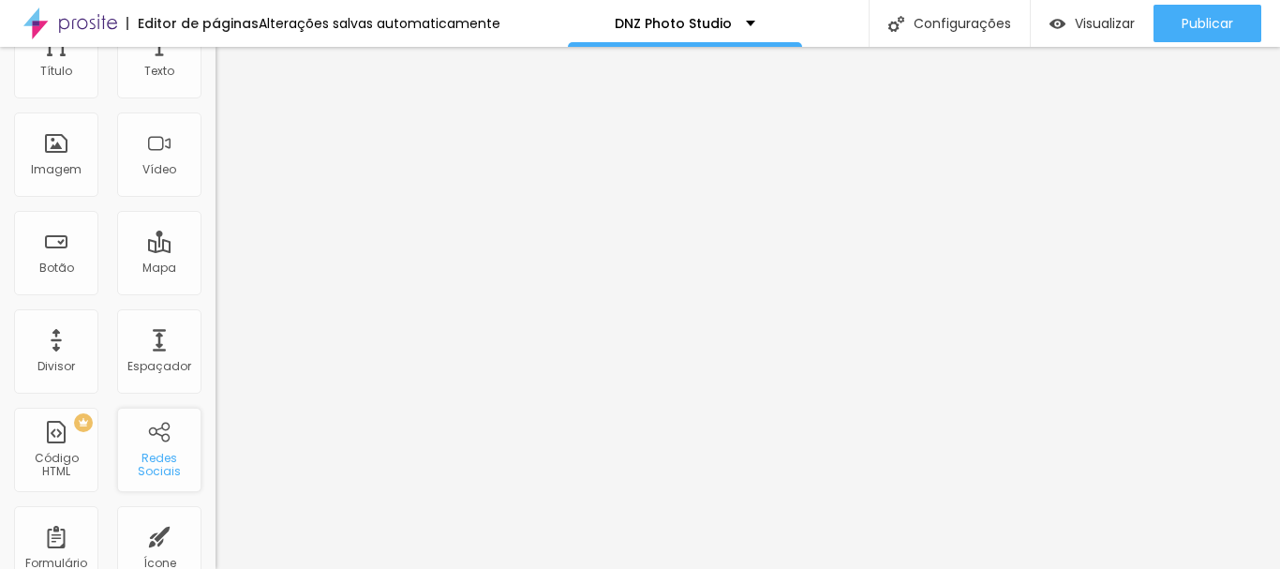
scroll to position [94, 0]
click at [142, 262] on div "Mapa" at bounding box center [159, 268] width 34 height 13
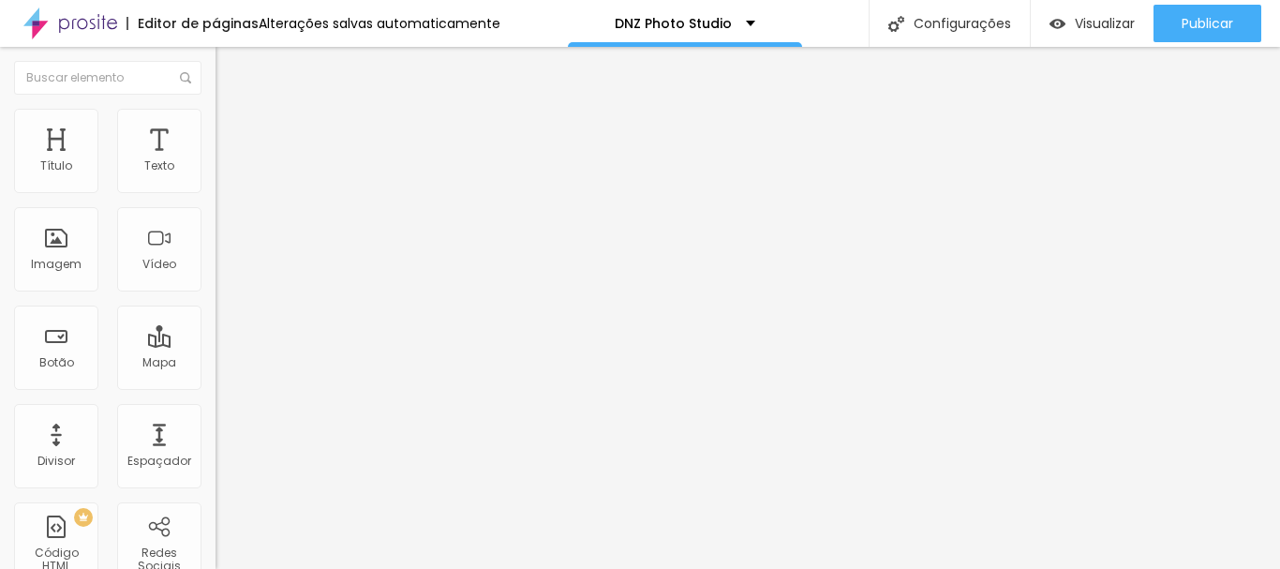
click at [230, 62] on img "button" at bounding box center [237, 68] width 15 height 15
click at [157, 353] on div "Mapa" at bounding box center [159, 348] width 84 height 84
click at [216, 121] on img at bounding box center [224, 117] width 17 height 17
click at [232, 132] on span "Avançado" at bounding box center [263, 140] width 62 height 16
click at [216, 112] on li "Estilo" at bounding box center [324, 118] width 216 height 19
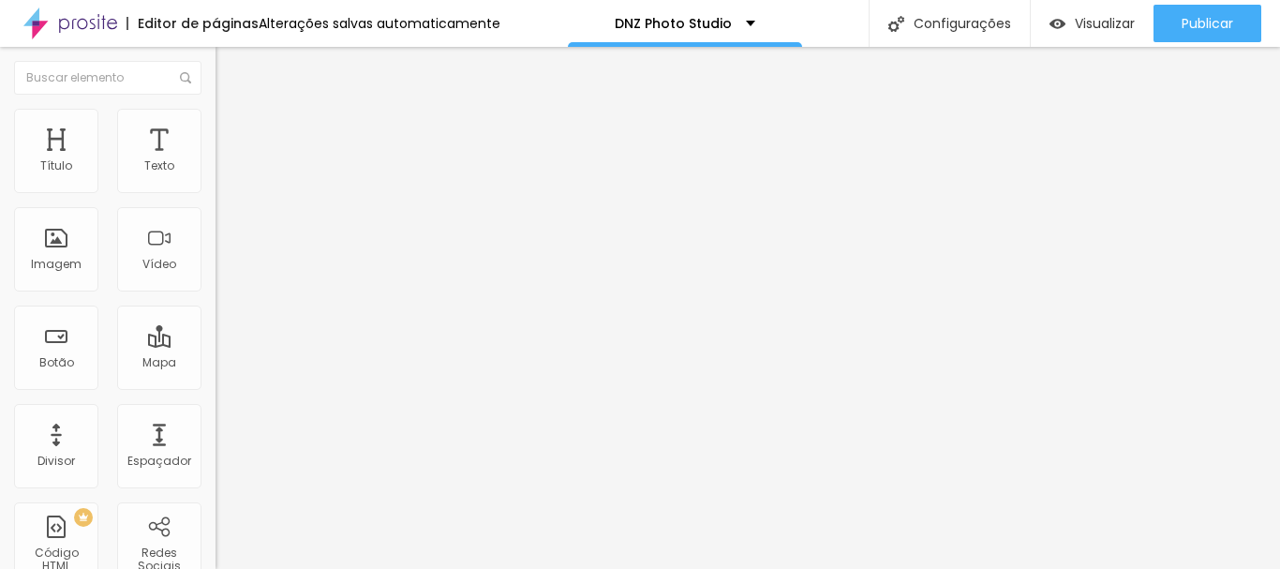
click at [216, 109] on li "Conteúdo" at bounding box center [324, 99] width 216 height 19
drag, startPoint x: 118, startPoint y: 199, endPoint x: 0, endPoint y: 193, distance: 118.2
click at [216, 193] on div "Endereço Alboom [GEOGRAPHIC_DATA] Alinhamento 15 Zoom" at bounding box center [324, 333] width 216 height 375
paste input "R. [PERSON_NAME], [STREET_ADDRESS][PERSON_NAME]"
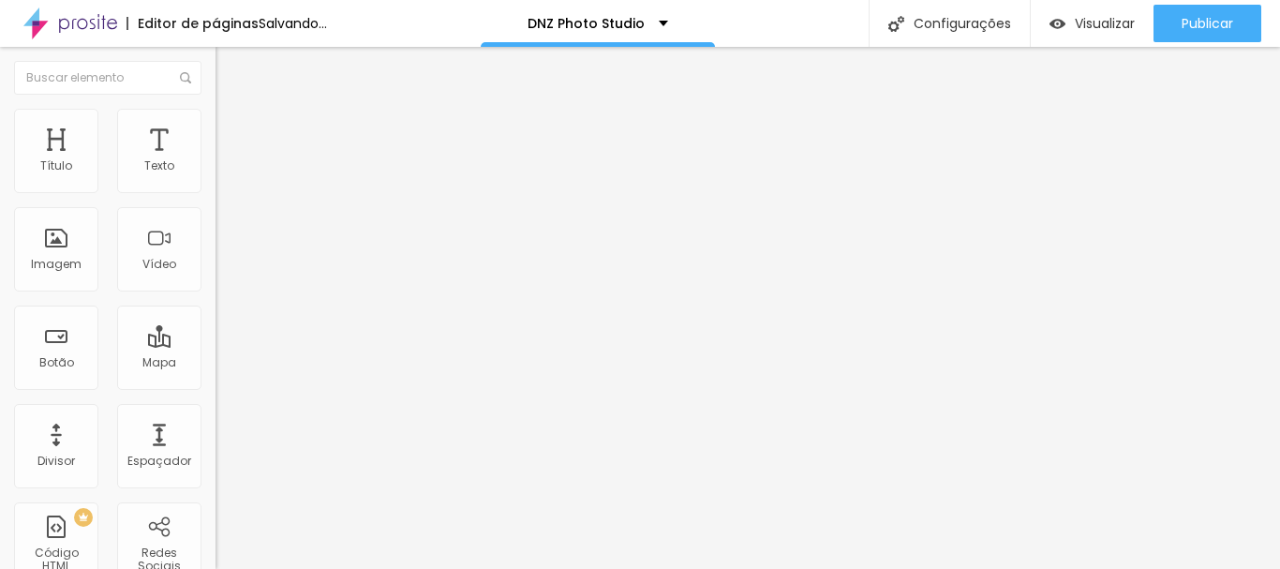
scroll to position [0, 206]
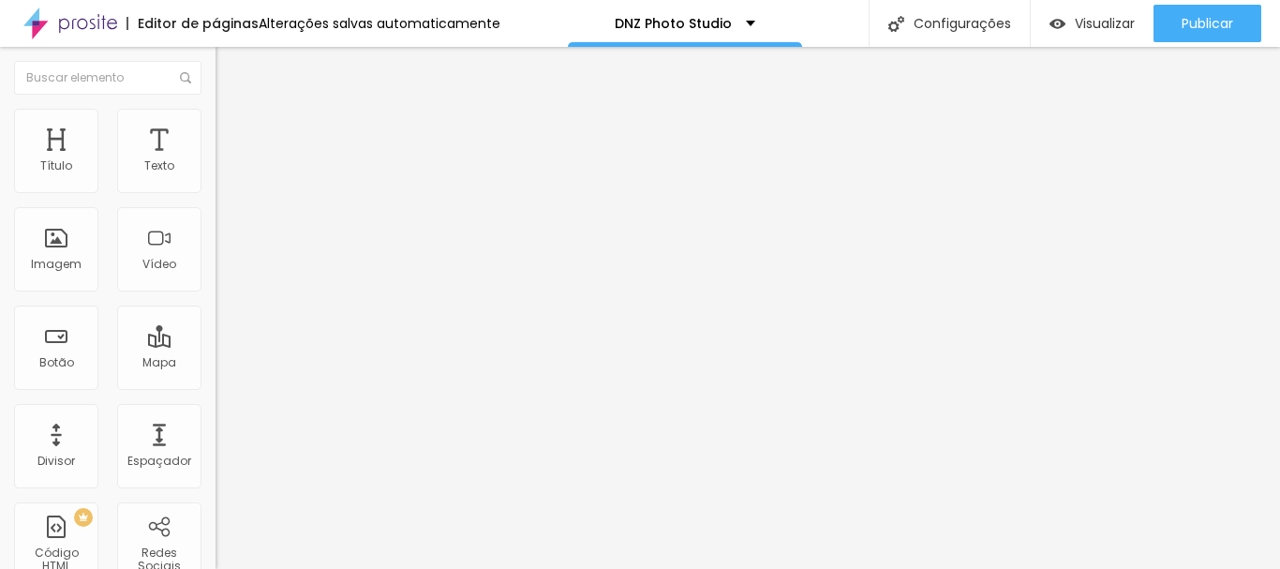
type input "R. [PERSON_NAME], [STREET_ADDRESS][PERSON_NAME]"
type input "14"
type input "13"
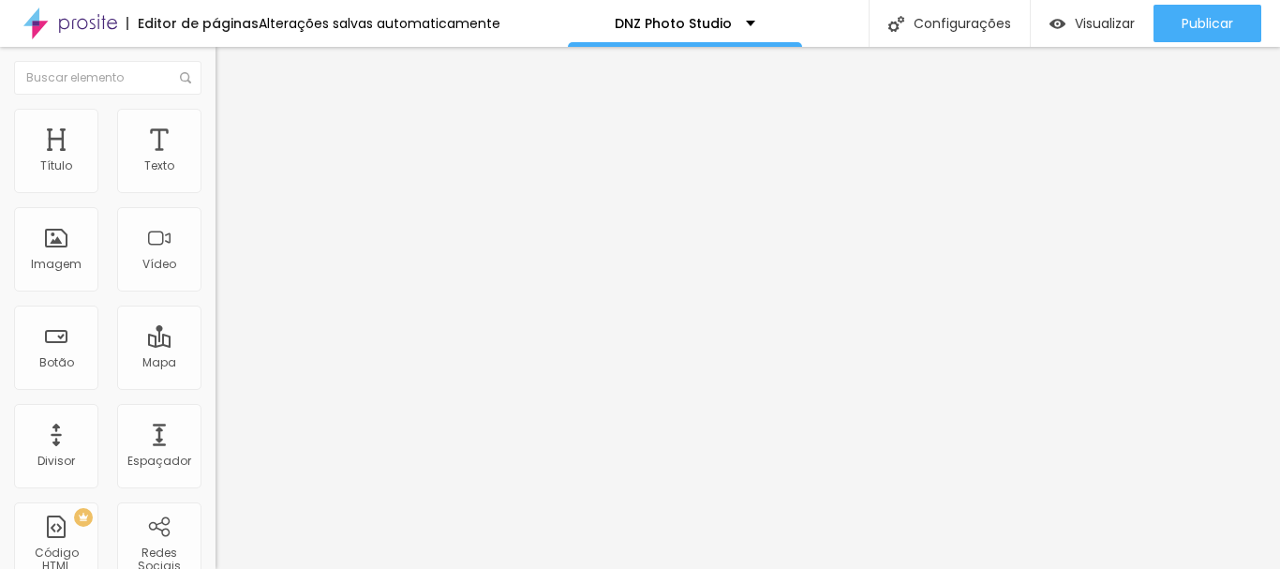
type input "13"
drag, startPoint x: 97, startPoint y: 296, endPoint x: 76, endPoint y: 291, distance: 21.4
click at [216, 473] on input "range" at bounding box center [276, 480] width 121 height 15
drag, startPoint x: 82, startPoint y: 287, endPoint x: 109, endPoint y: 293, distance: 28.0
click at [216, 473] on div at bounding box center [324, 481] width 216 height 17
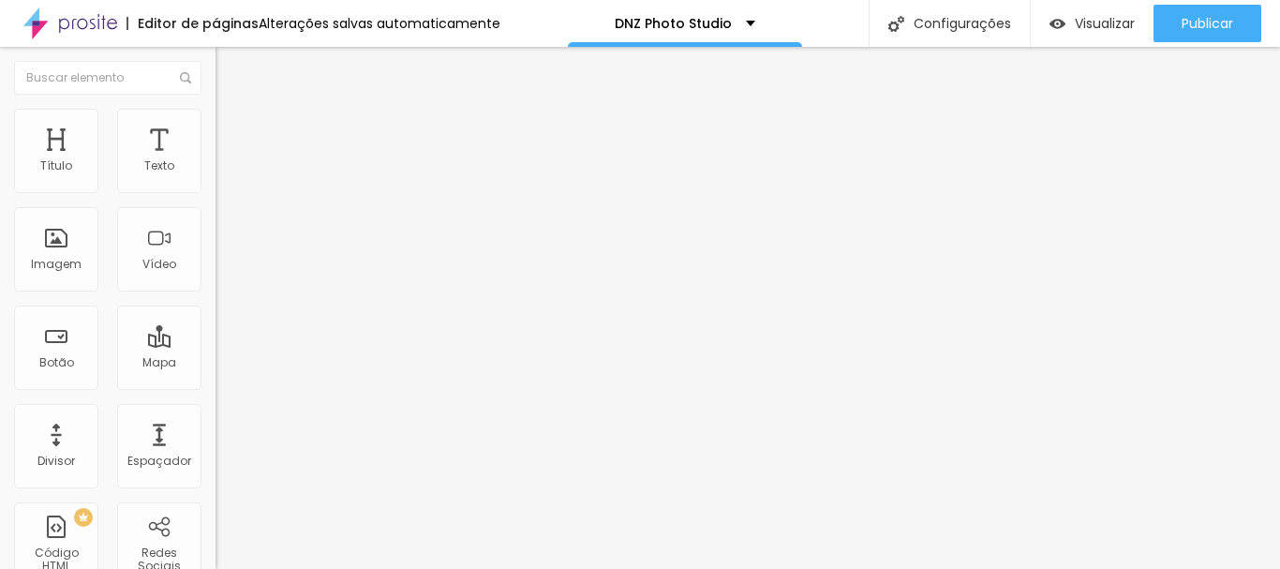
type input "14"
type input "15"
drag, startPoint x: 80, startPoint y: 293, endPoint x: 104, endPoint y: 298, distance: 24.8
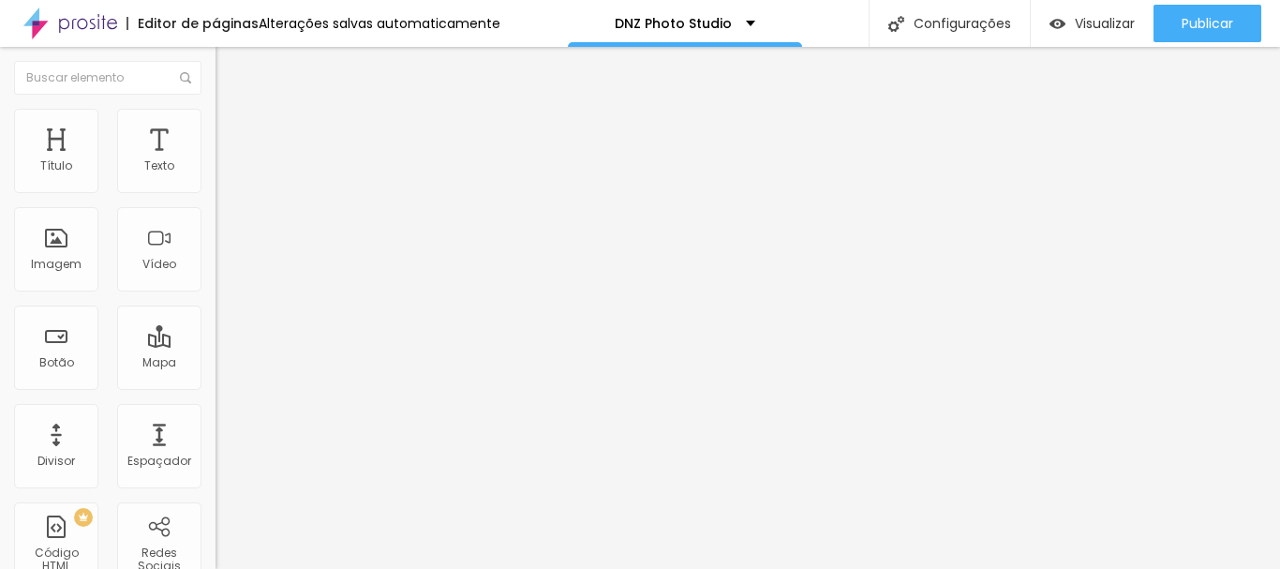
type input "15"
click at [216, 473] on input "range" at bounding box center [276, 480] width 121 height 15
click at [216, 60] on button "Editar Mapa" at bounding box center [324, 68] width 216 height 43
click at [232, 128] on span "Avançado" at bounding box center [263, 121] width 62 height 16
click at [216, 107] on img at bounding box center [224, 98] width 17 height 17
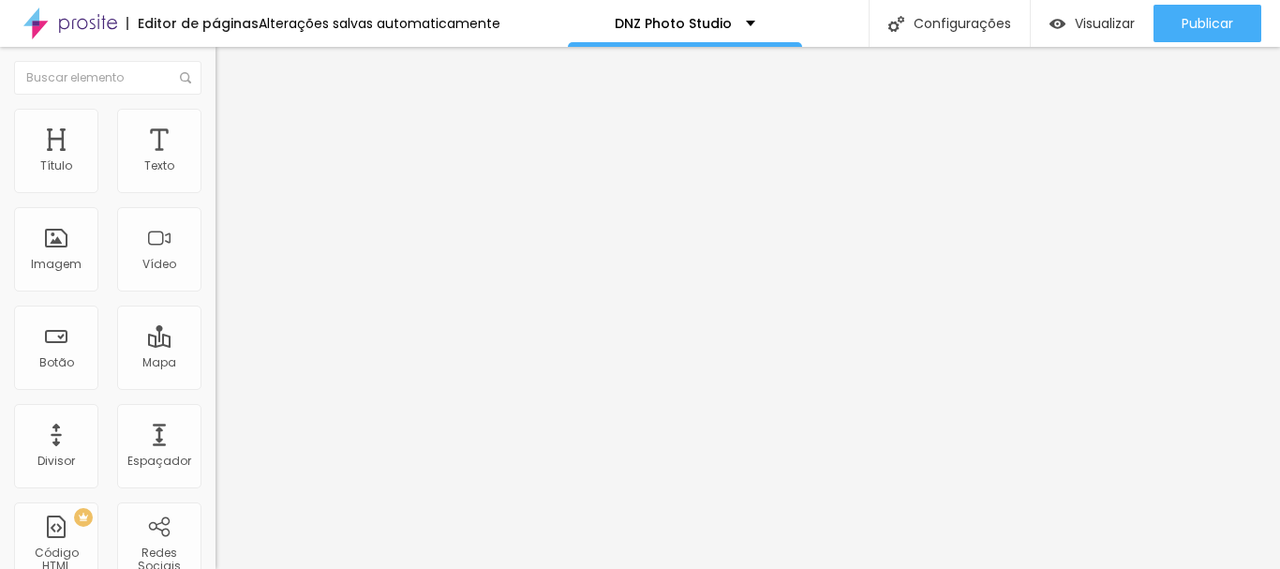
click at [216, 386] on input "[URL][DOMAIN_NAME]" at bounding box center [328, 376] width 225 height 19
click at [216, 385] on input "[URL][DOMAIN_NAME]" at bounding box center [328, 376] width 225 height 19
paste input "s://[DOMAIN_NAME][URL]"
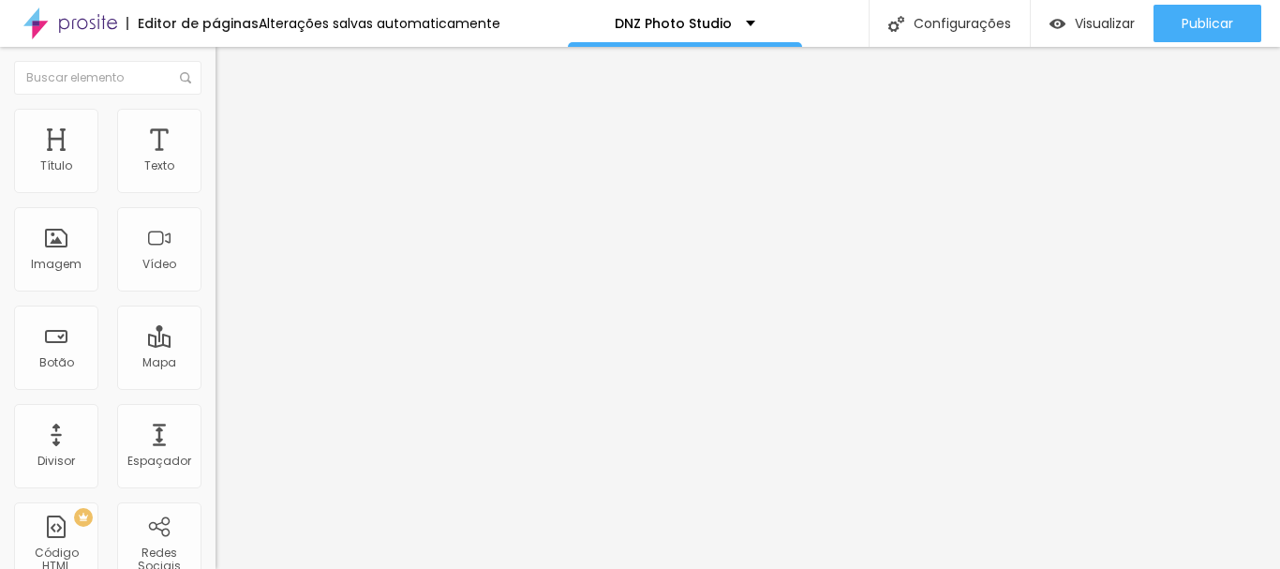
type input "[URL][DOMAIN_NAME]"
click at [216, 410] on div at bounding box center [324, 410] width 216 height 0
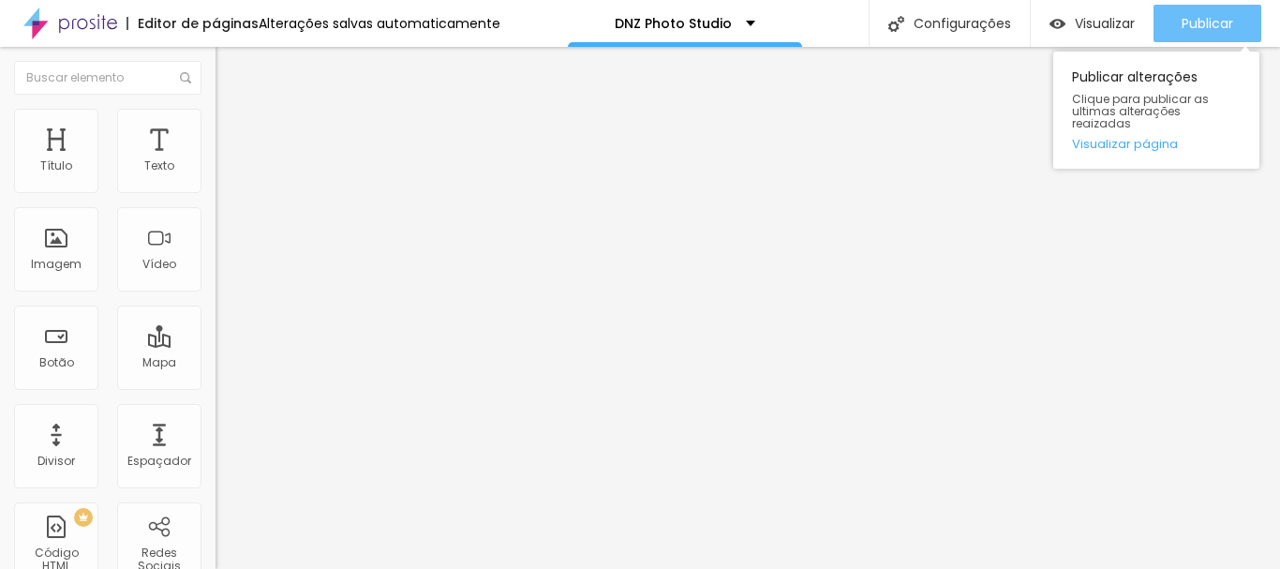
click at [1205, 31] on span "Publicar" at bounding box center [1208, 23] width 52 height 15
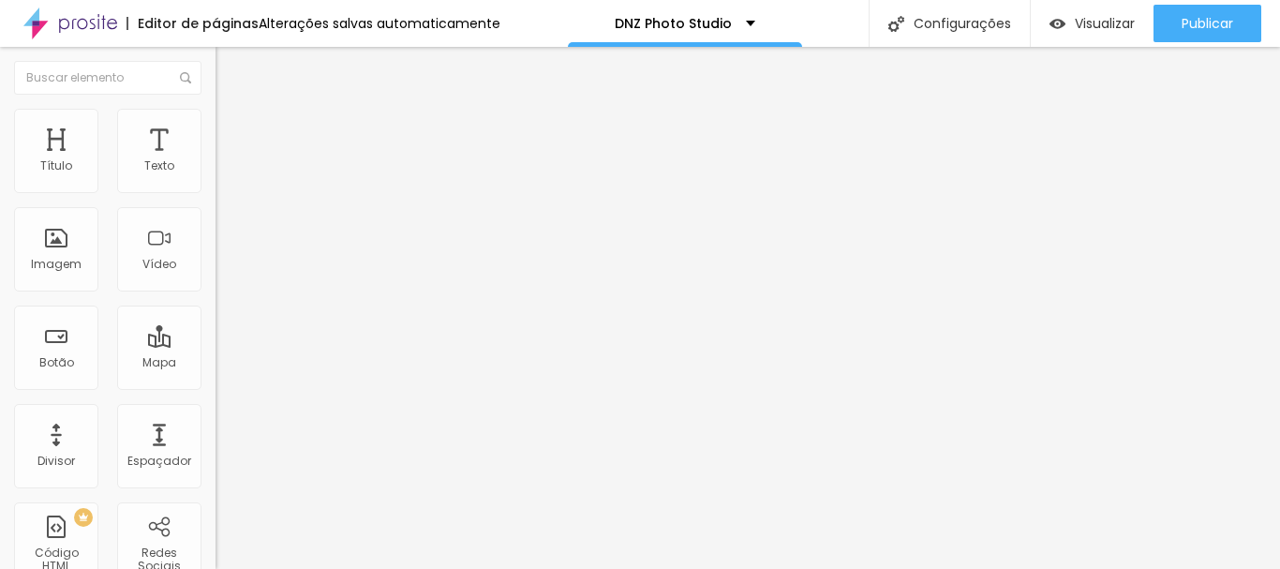
click at [232, 129] on span "Estilo" at bounding box center [246, 121] width 29 height 16
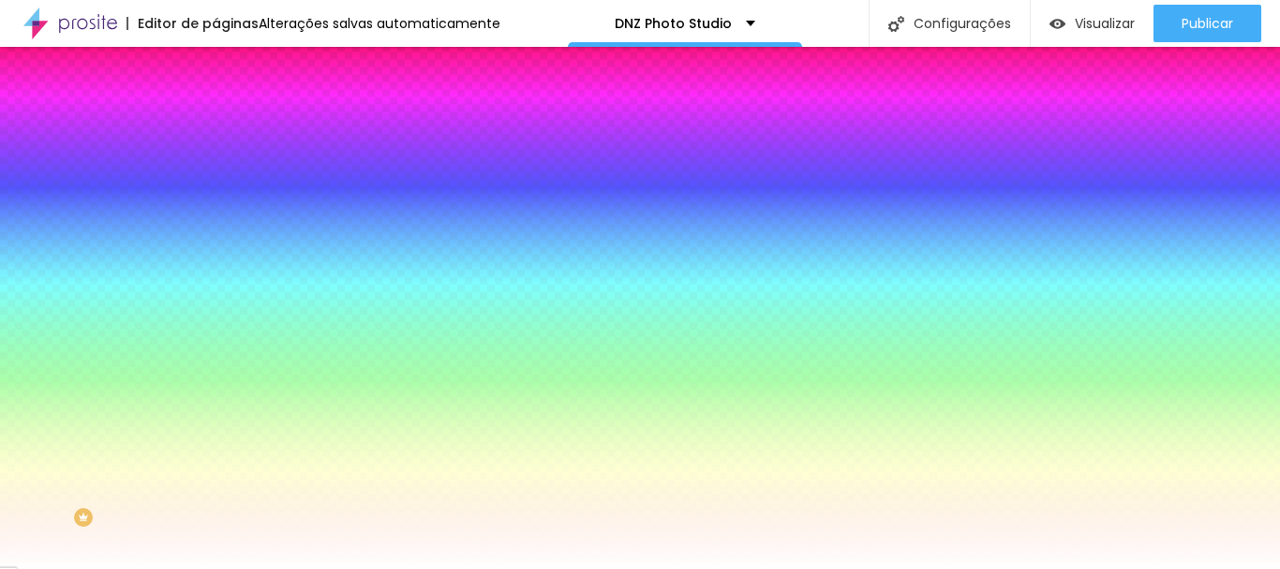
click at [216, 179] on div at bounding box center [324, 179] width 216 height 0
type input "#000000"
drag, startPoint x: 112, startPoint y: 332, endPoint x: 162, endPoint y: 402, distance: 86.6
click at [216, 402] on div "Cor de fundo Voltar ao padrão #000000 Tipografia Voltar ao padrão Borda Voltar …" at bounding box center [324, 452] width 216 height 613
click at [231, 233] on icon "button" at bounding box center [233, 235] width 4 height 4
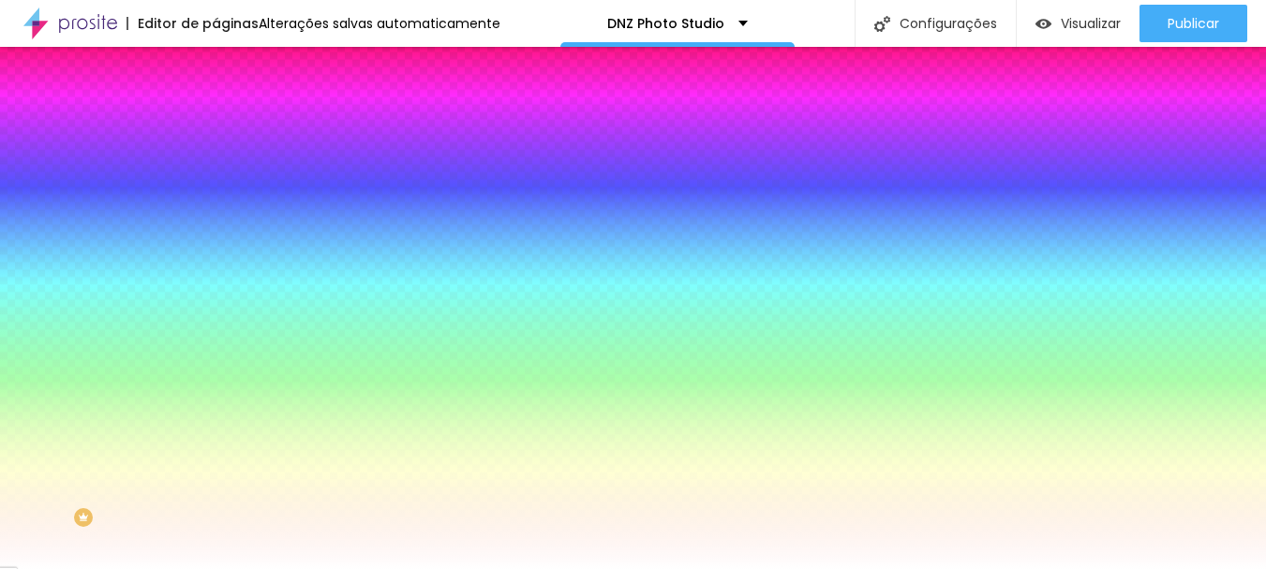
type input "#FFFFFF"
drag, startPoint x: 255, startPoint y: 486, endPoint x: 236, endPoint y: 440, distance: 49.6
click at [674, 568] on div at bounding box center [633, 569] width 1266 height 0
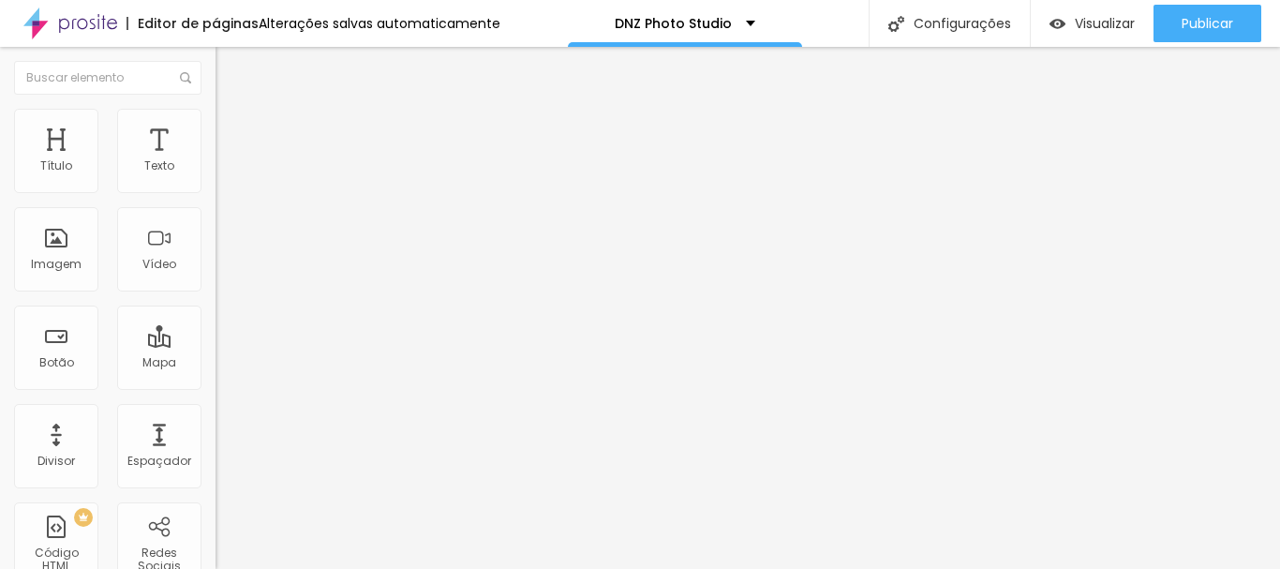
click at [216, 195] on div "Modo Encaixotado Encaixotado Completo" at bounding box center [324, 172] width 216 height 52
click at [216, 171] on span "Encaixotado" at bounding box center [252, 163] width 73 height 16
click at [216, 122] on li "Estilo" at bounding box center [324, 118] width 216 height 19
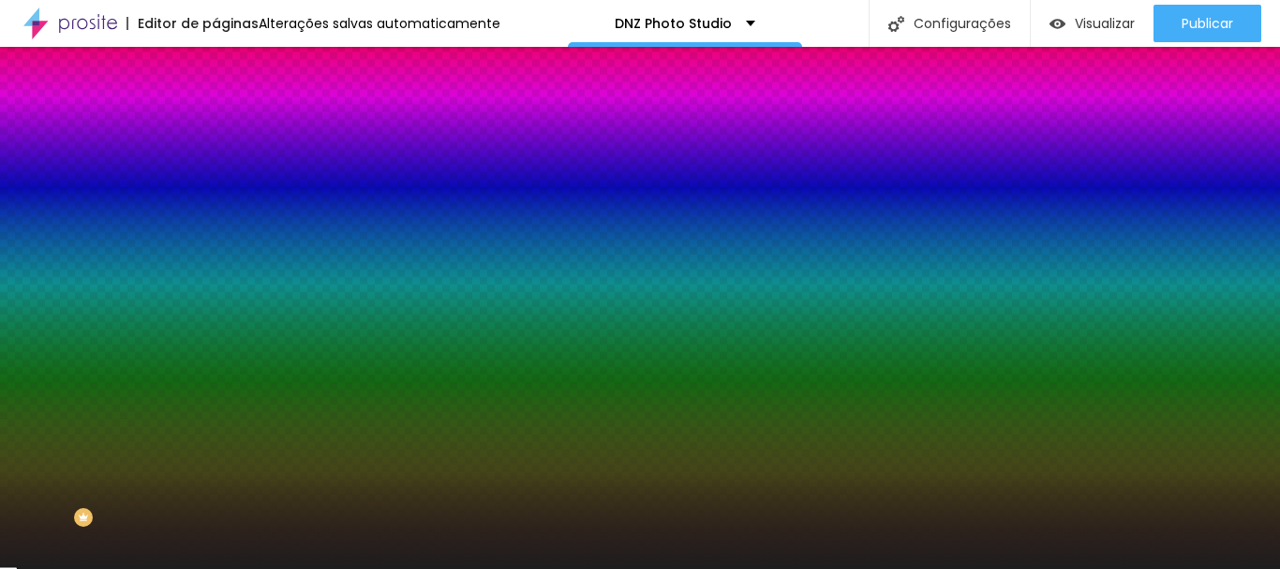
click at [216, 195] on span "Parallax" at bounding box center [239, 187] width 46 height 16
click at [216, 206] on span "Nenhum" at bounding box center [240, 198] width 49 height 16
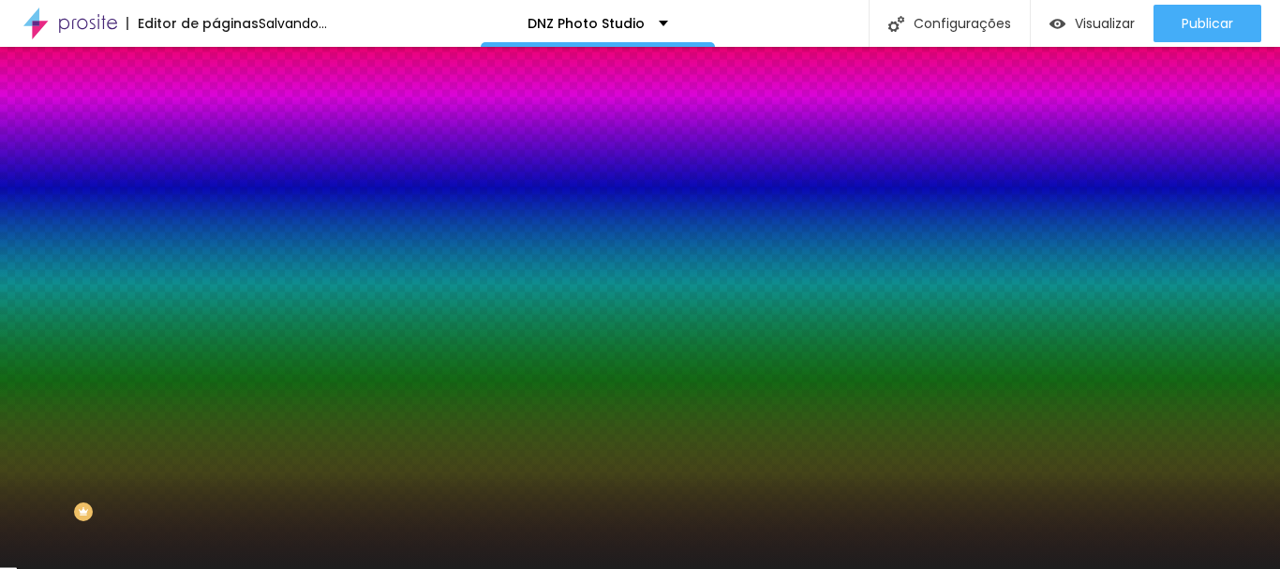
click at [216, 383] on button "button" at bounding box center [229, 374] width 26 height 20
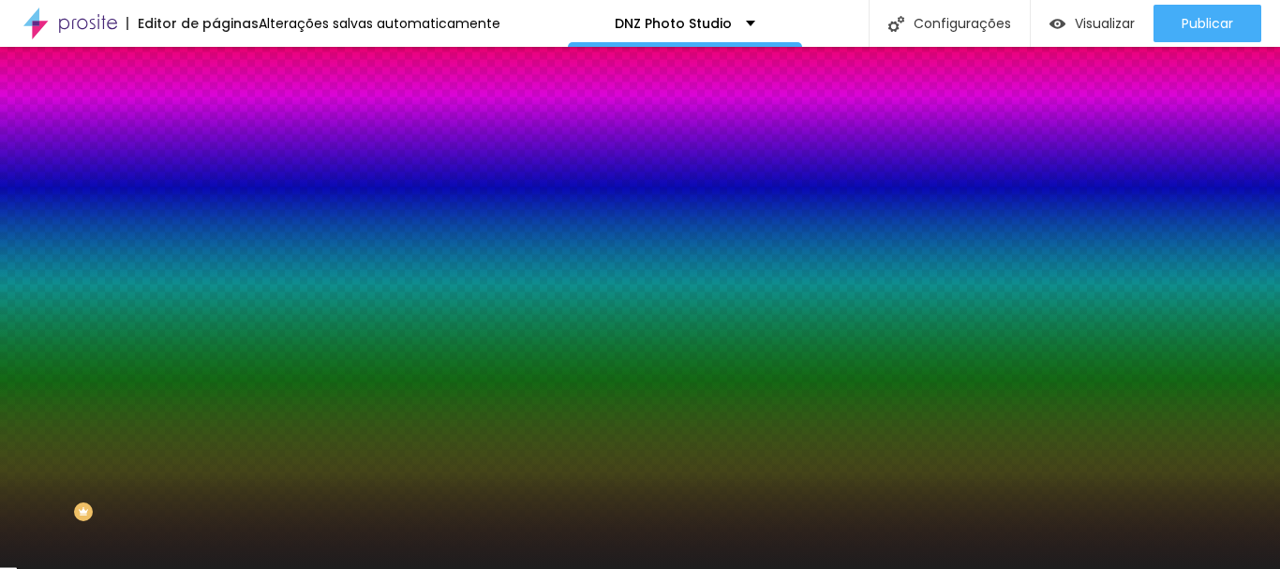
click at [402, 145] on div "Ativar efeito" at bounding box center [640, 139] width 1280 height 11
click at [382, 145] on div at bounding box center [640, 145] width 1280 height 0
click at [117, 568] on div at bounding box center [640, 569] width 1280 height 0
click at [232, 127] on span "Avançado" at bounding box center [263, 135] width 62 height 16
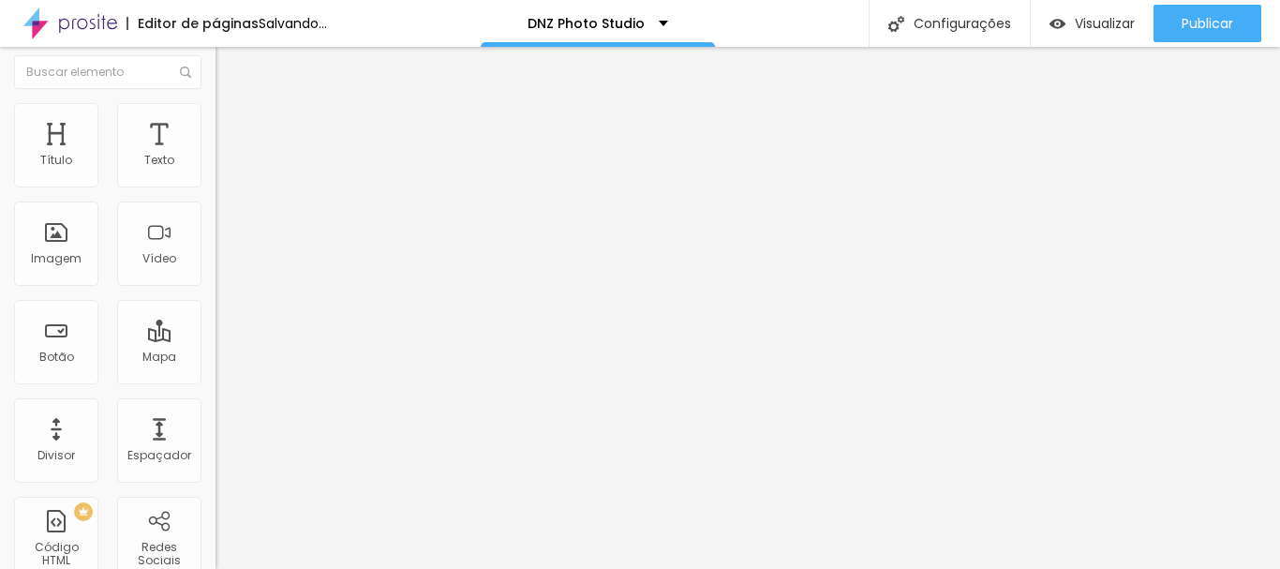
click at [232, 124] on span "Estilo" at bounding box center [246, 116] width 29 height 16
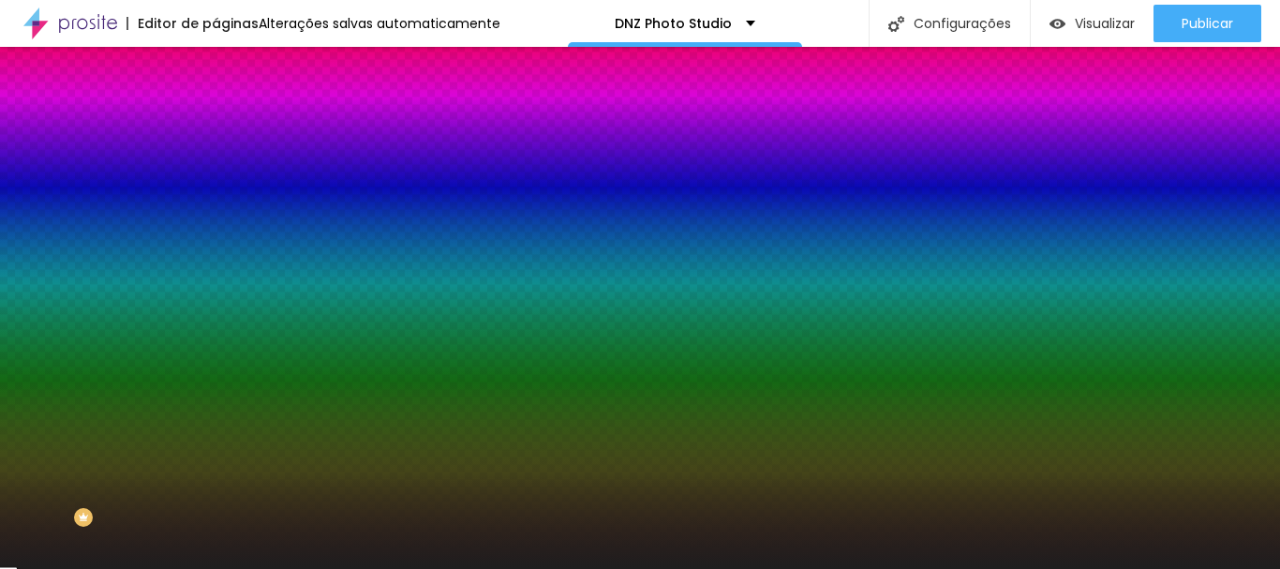
click at [232, 111] on span "Conteúdo" at bounding box center [261, 103] width 58 height 16
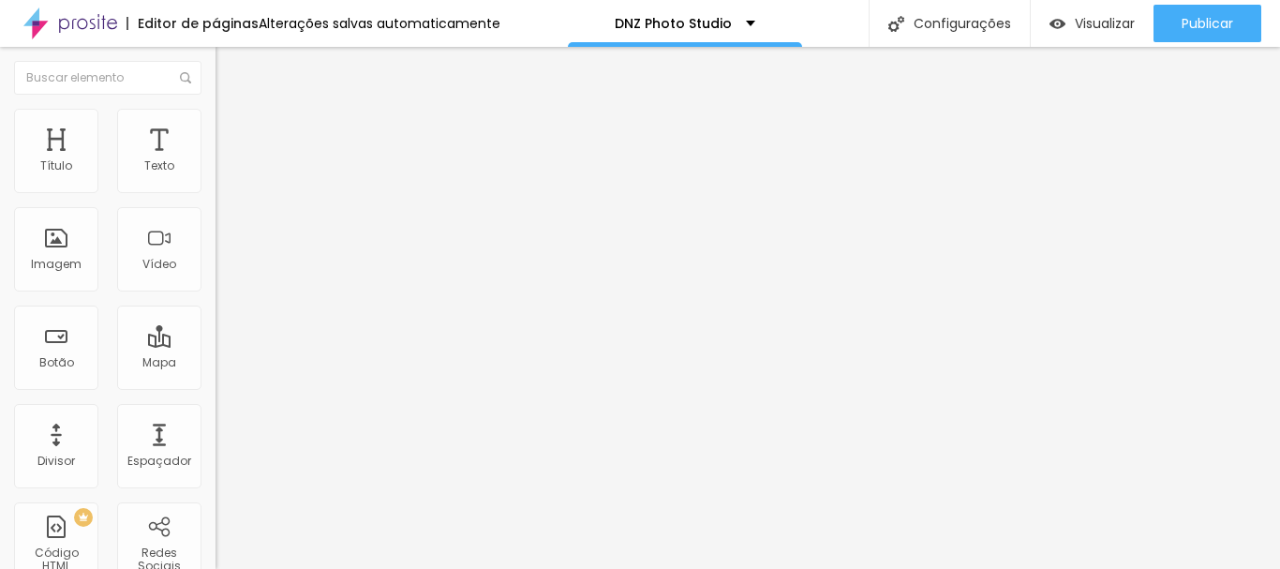
click at [232, 129] on span "Estilo" at bounding box center [246, 121] width 29 height 16
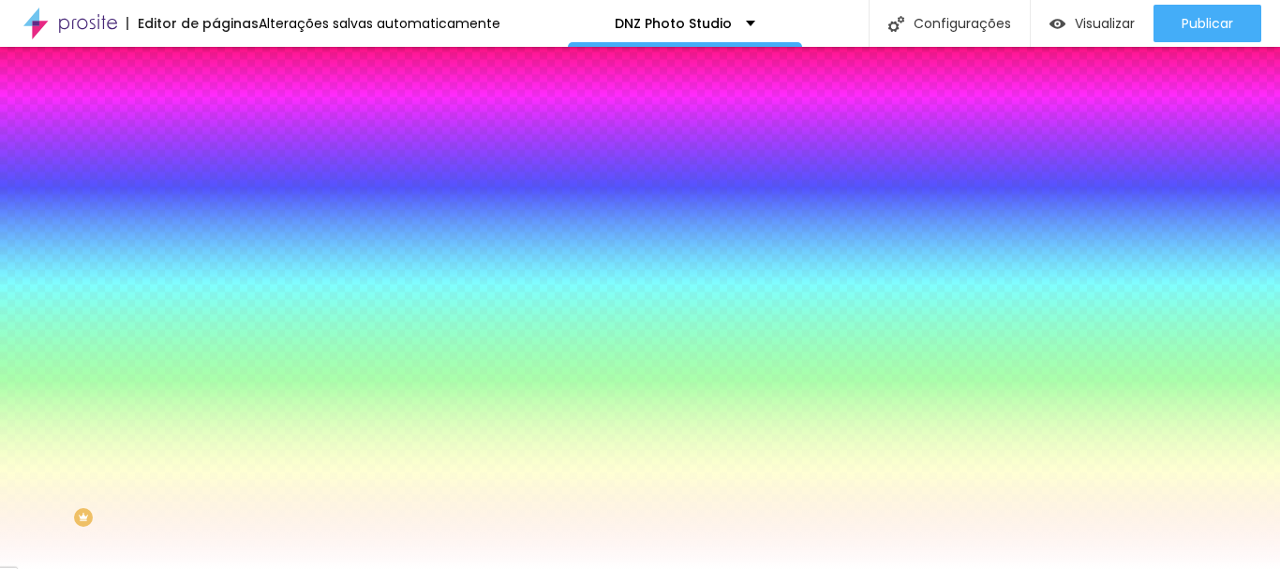
click at [216, 179] on div at bounding box center [324, 179] width 216 height 0
type input "#000000"
drag, startPoint x: 106, startPoint y: 336, endPoint x: 210, endPoint y: 358, distance: 106.4
click at [210, 358] on div "Título Texto Imagem Vídeo Botão Mapa Divisor Espaçador PREMIUM Código HTML Rede…" at bounding box center [108, 308] width 216 height 522
click at [225, 235] on icon "button" at bounding box center [228, 237] width 7 height 7
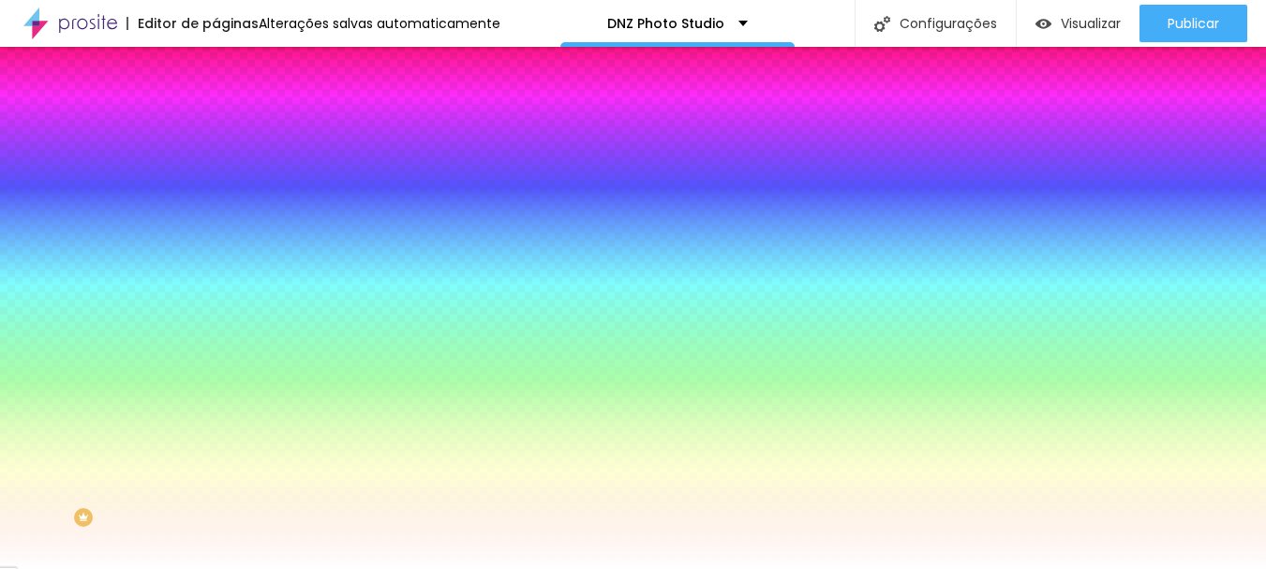
type input "#FFFFFF"
drag, startPoint x: 250, startPoint y: 471, endPoint x: 234, endPoint y: 449, distance: 27.6
click at [692, 568] on div at bounding box center [633, 569] width 1266 height 0
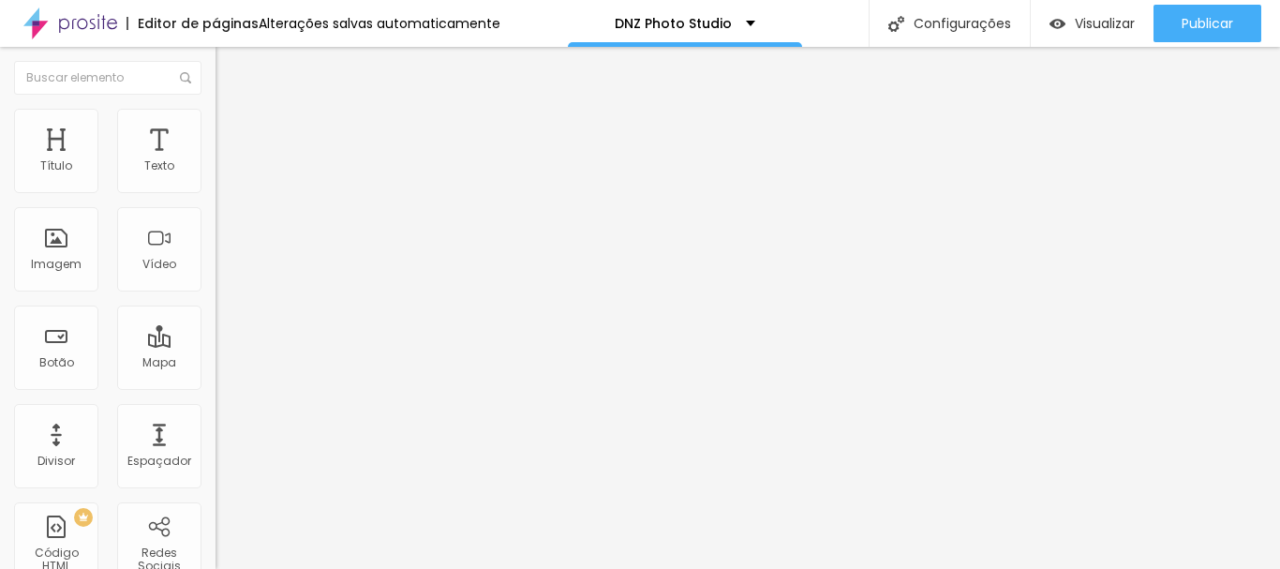
click at [216, 112] on img at bounding box center [224, 117] width 17 height 17
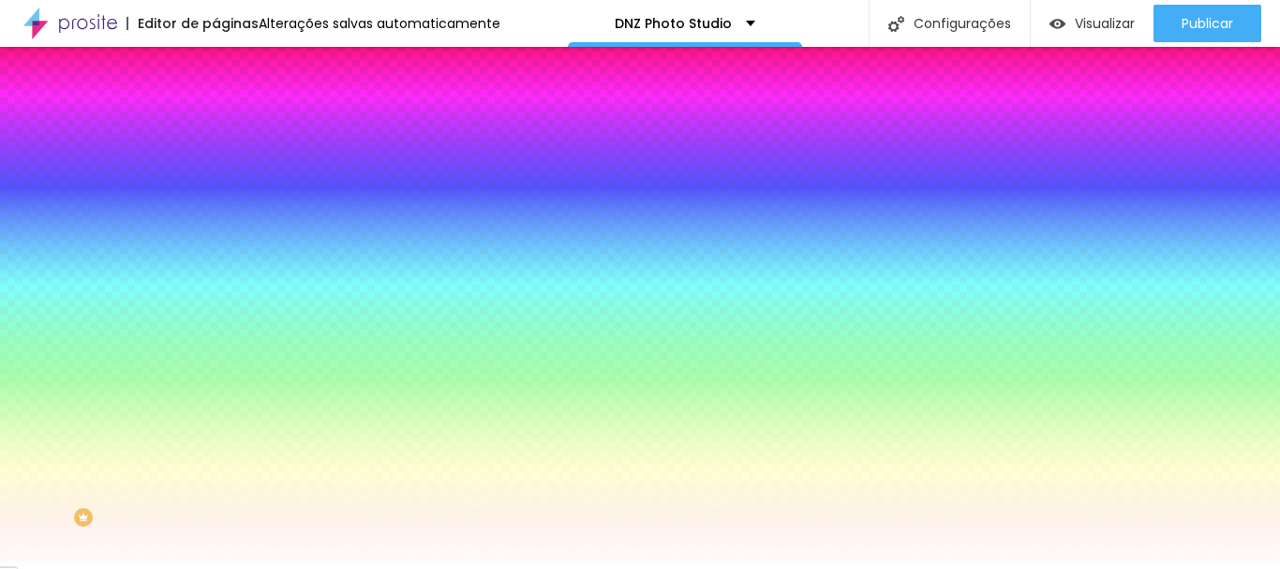
click at [216, 179] on div at bounding box center [324, 179] width 216 height 0
type input "#000000"
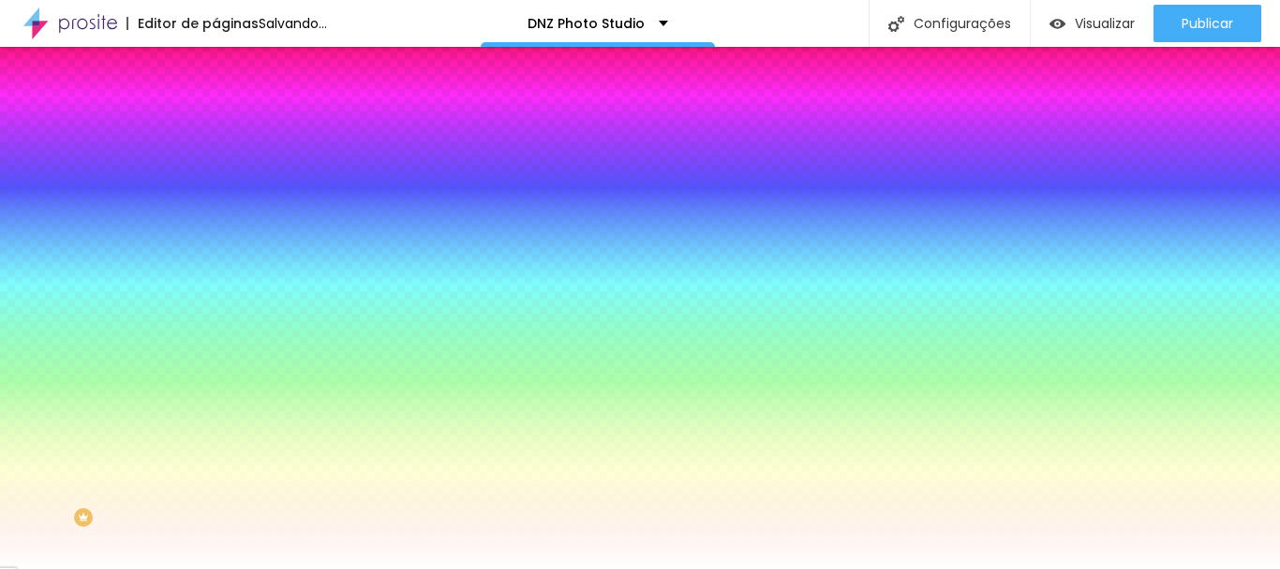
drag, startPoint x: 104, startPoint y: 267, endPoint x: 151, endPoint y: 359, distance: 103.1
click at [216, 359] on div "Cor de fundo Voltar ao padrão #000000 Tipografia Voltar ao padrão Borda Voltar …" at bounding box center [324, 452] width 216 height 613
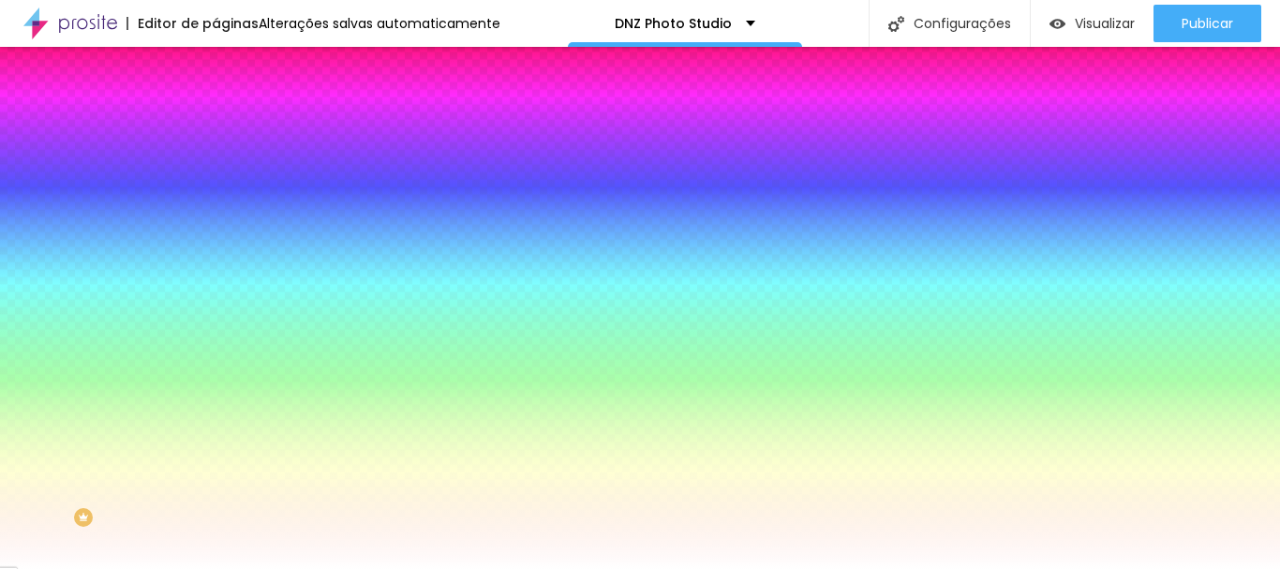
click at [216, 230] on button "button" at bounding box center [229, 240] width 26 height 20
drag, startPoint x: 324, startPoint y: 470, endPoint x: 302, endPoint y: 476, distance: 23.4
drag, startPoint x: 274, startPoint y: 476, endPoint x: 255, endPoint y: 442, distance: 38.6
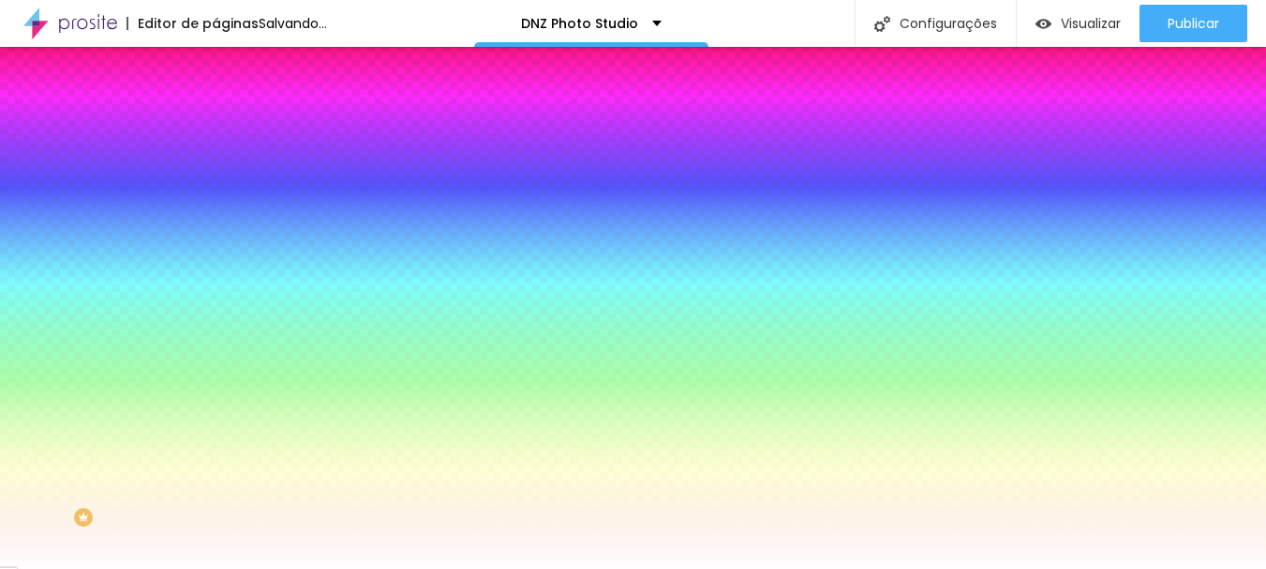
type input "#FFFFFF"
drag, startPoint x: 257, startPoint y: 479, endPoint x: 240, endPoint y: 448, distance: 35.2
click at [631, 568] on div at bounding box center [633, 569] width 1266 height 0
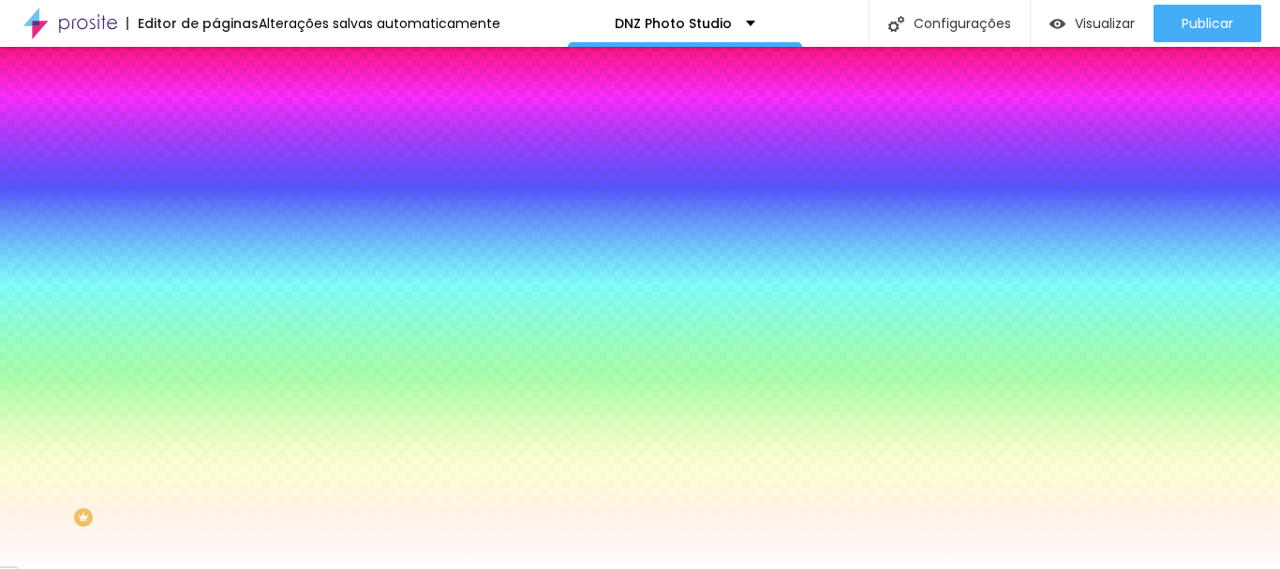
click at [230, 72] on div "Editar Botão" at bounding box center [284, 68] width 108 height 15
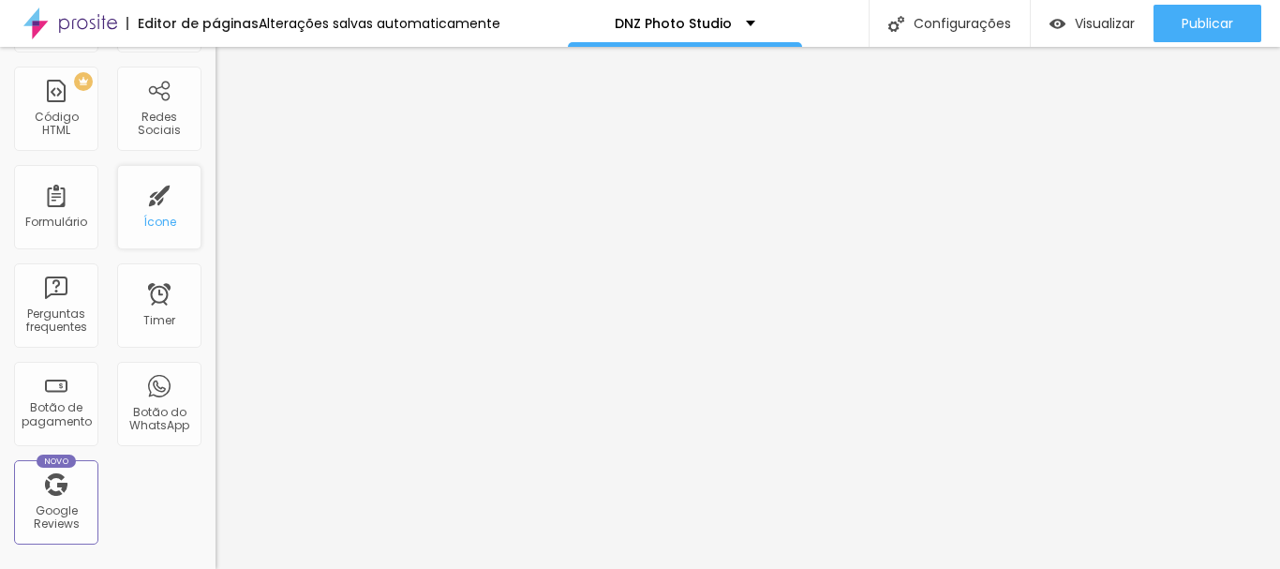
scroll to position [469, 0]
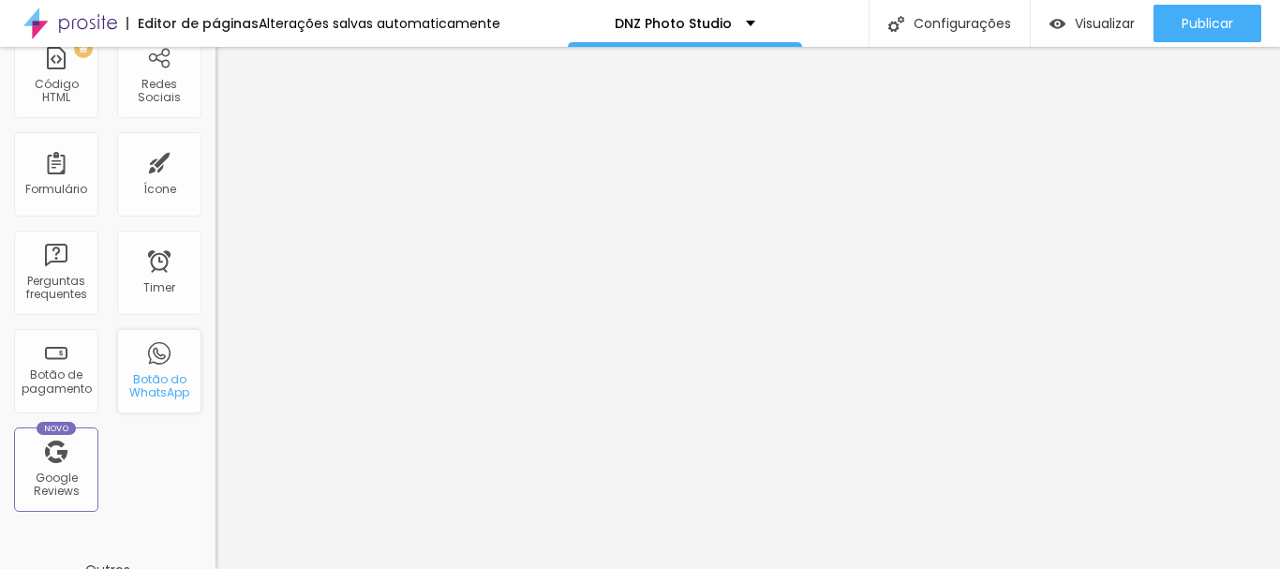
click at [125, 383] on div "Botão do WhatsApp" at bounding box center [159, 386] width 74 height 27
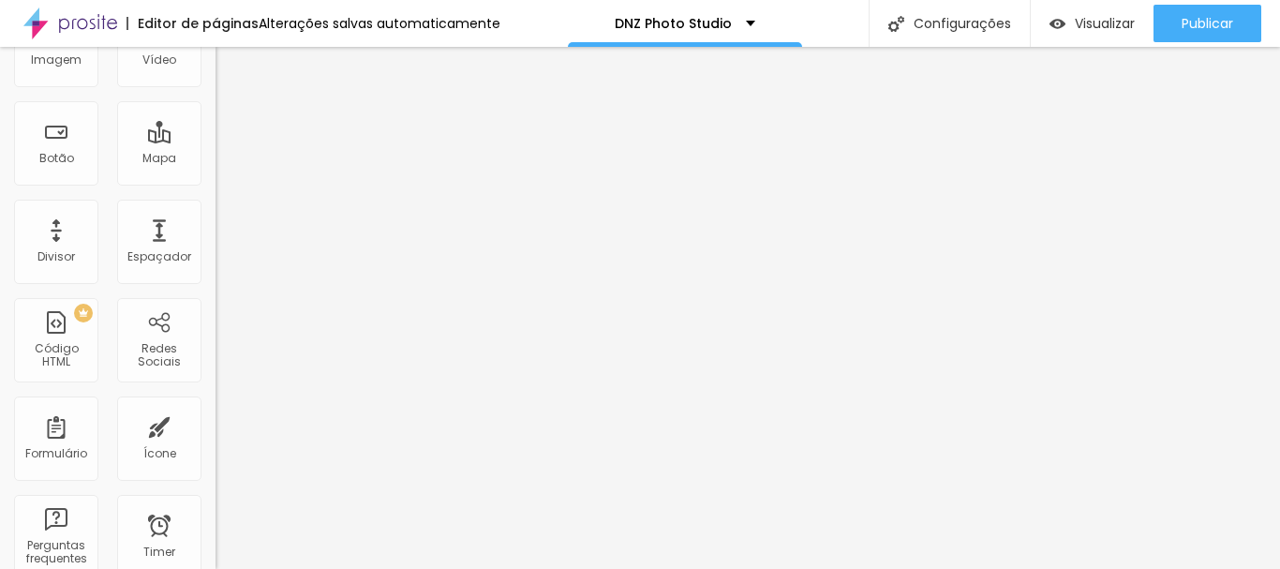
scroll to position [0, 0]
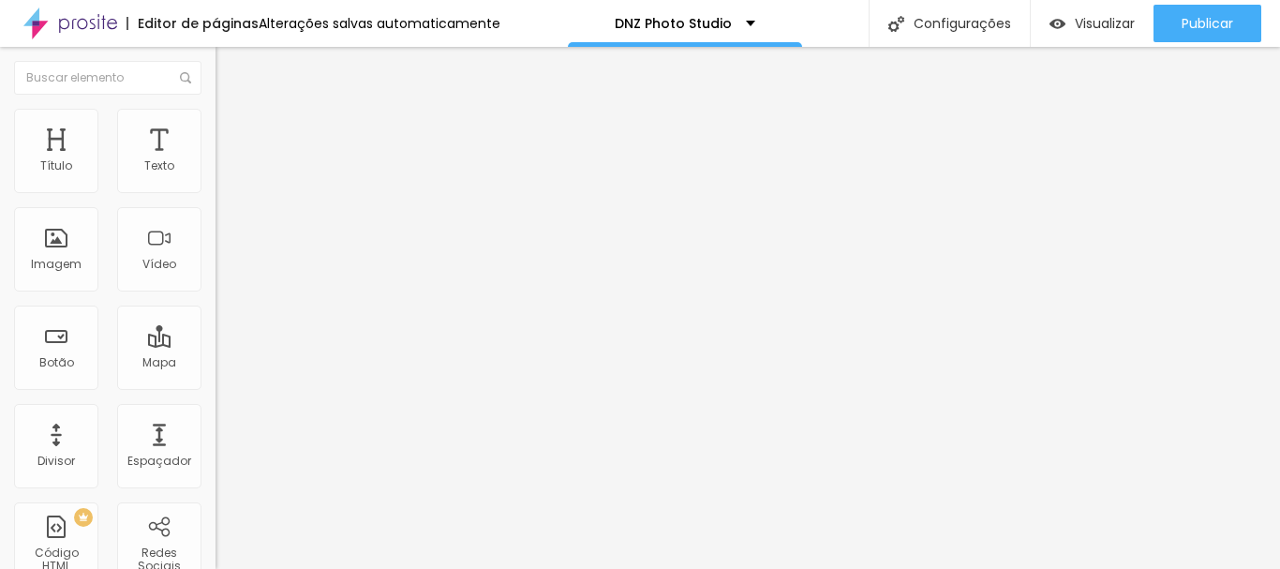
click at [230, 62] on img "button" at bounding box center [237, 68] width 15 height 15
click at [216, 191] on input "text" at bounding box center [328, 181] width 225 height 19
type input "[PHONE_NUMBER]"
drag, startPoint x: 129, startPoint y: 389, endPoint x: 0, endPoint y: 272, distance: 174.5
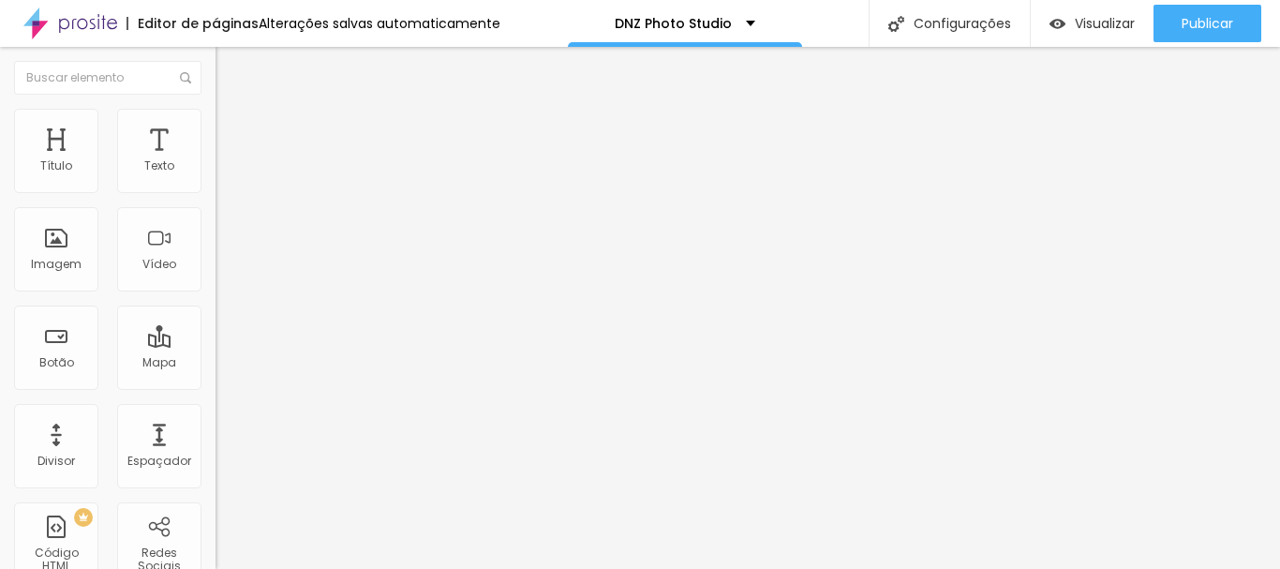
click at [216, 272] on div "Número do WhatsApp * [PHONE_NUMBER] + 55 Texto do botão Conversar no WhatsApp M…" at bounding box center [324, 473] width 216 height 625
paste textarea "! Cheguei até você pelo Instagram e gostaria de receber mais informações sobre …"
type textarea "Olá! Cheguei até você pelo Instagram e gostaria de receber mais informações sob…"
click at [216, 125] on img at bounding box center [224, 132] width 17 height 17
click at [223, 310] on img at bounding box center [228, 315] width 11 height 11
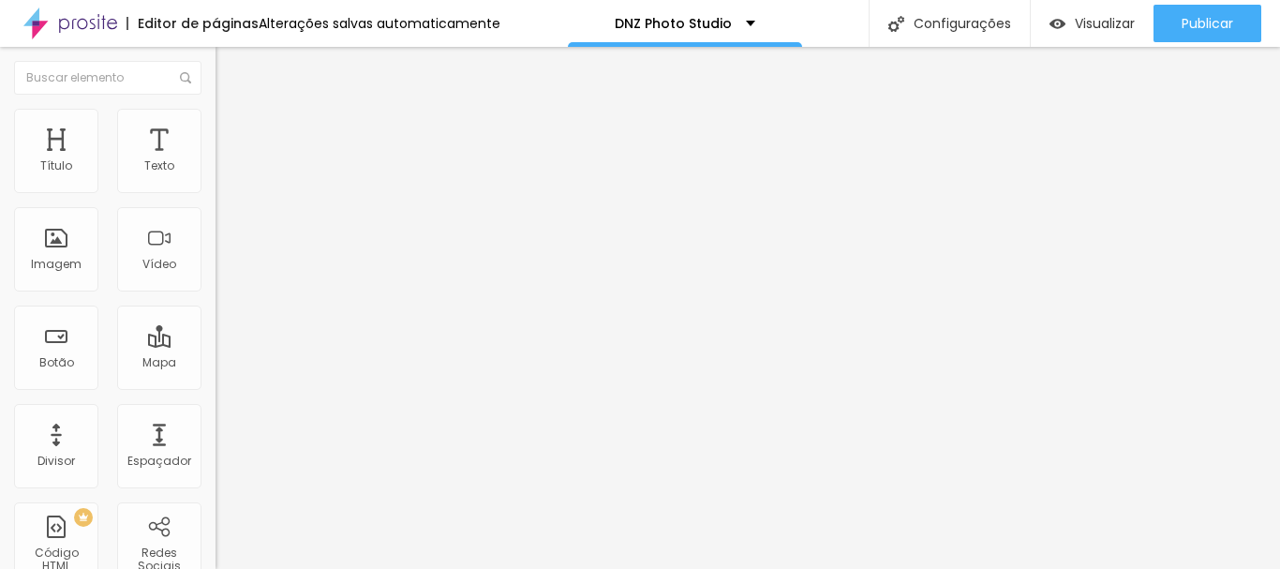
radio input "false"
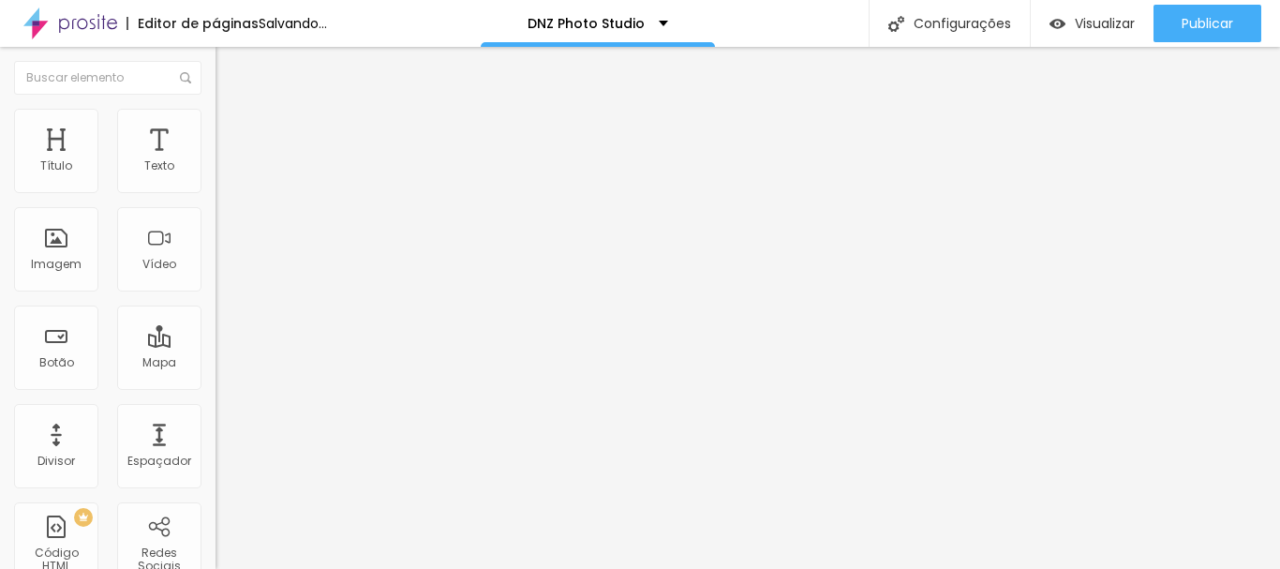
click at [223, 310] on img at bounding box center [228, 315] width 11 height 11
radio input "false"
radio input "true"
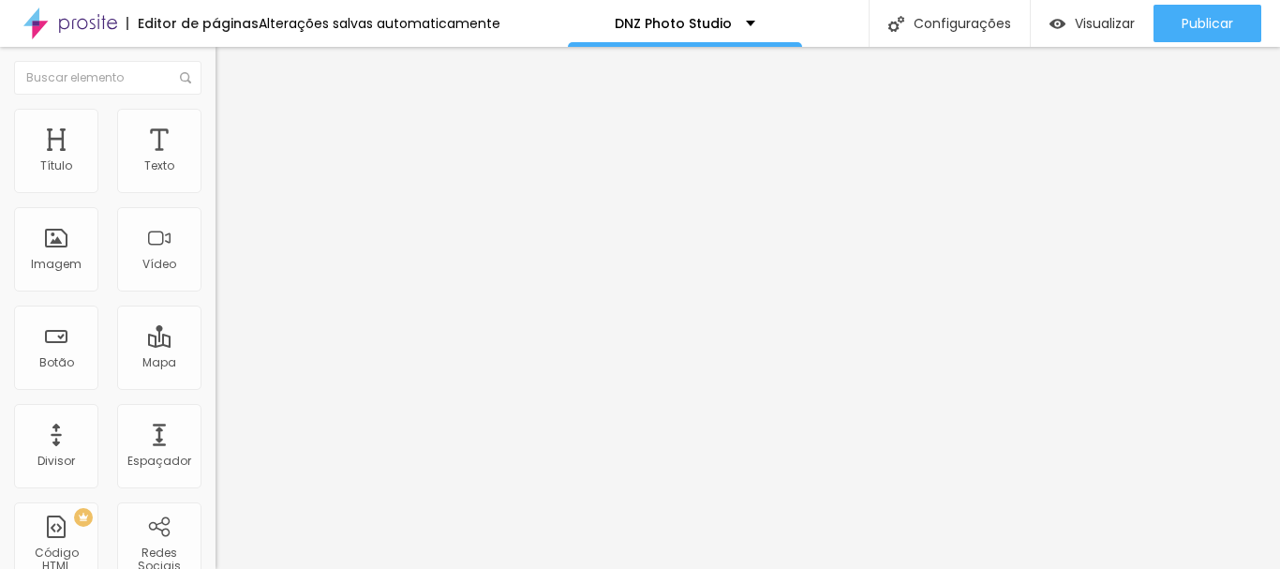
click at [223, 310] on img at bounding box center [228, 315] width 11 height 11
radio input "true"
radio input "false"
click at [223, 310] on img at bounding box center [228, 315] width 11 height 11
radio input "false"
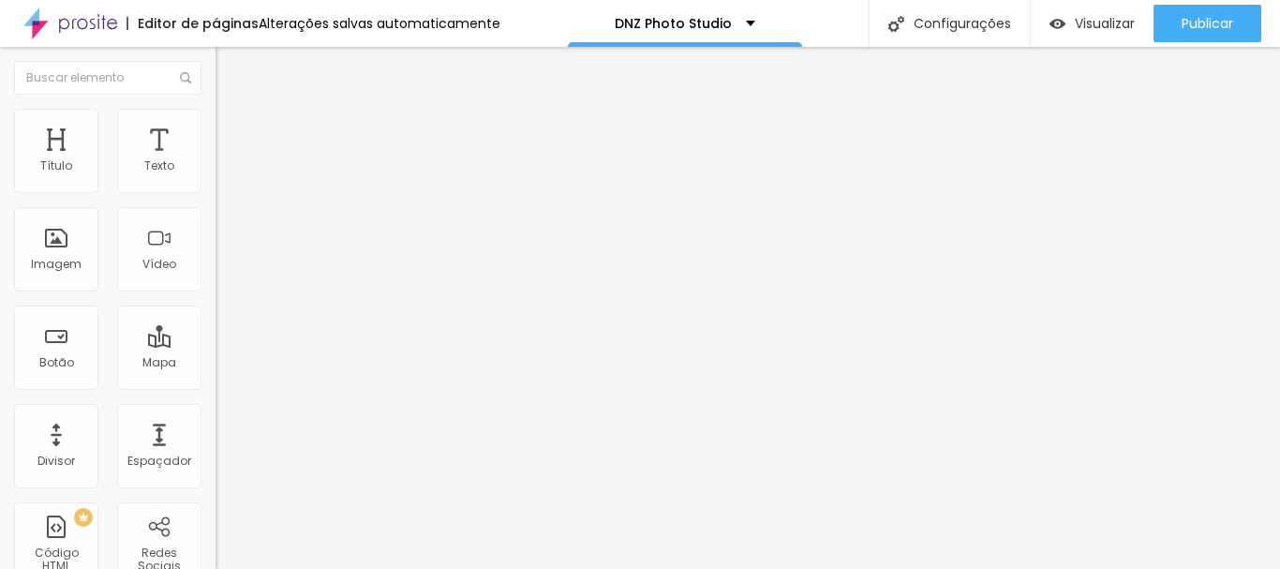
radio input "true"
type input "15"
type input "16"
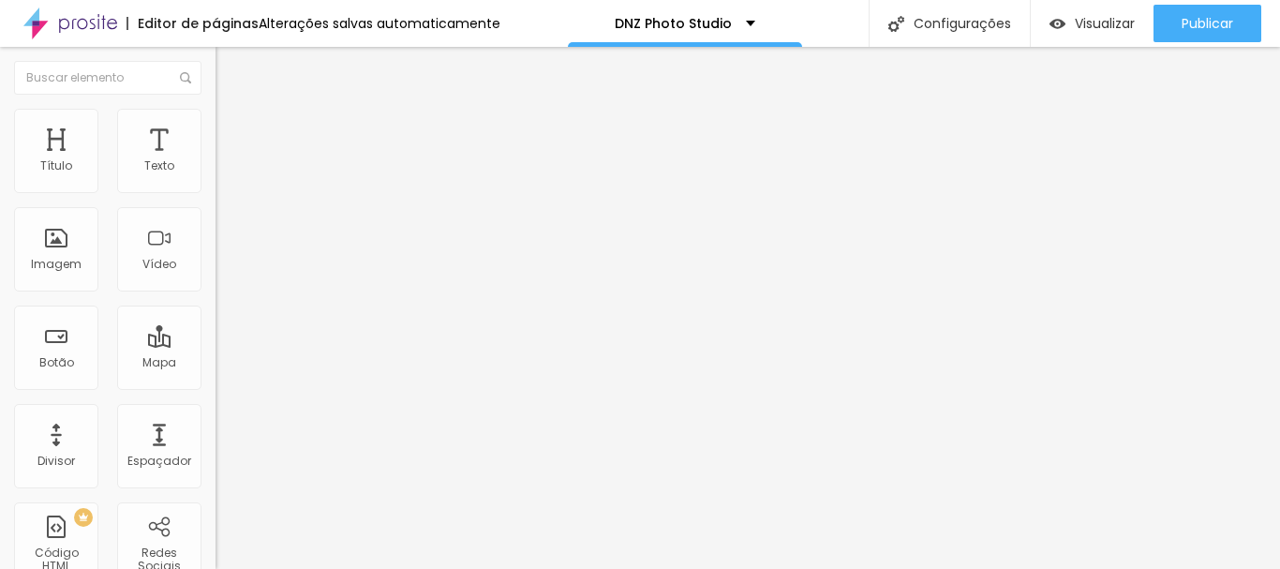
type input "17"
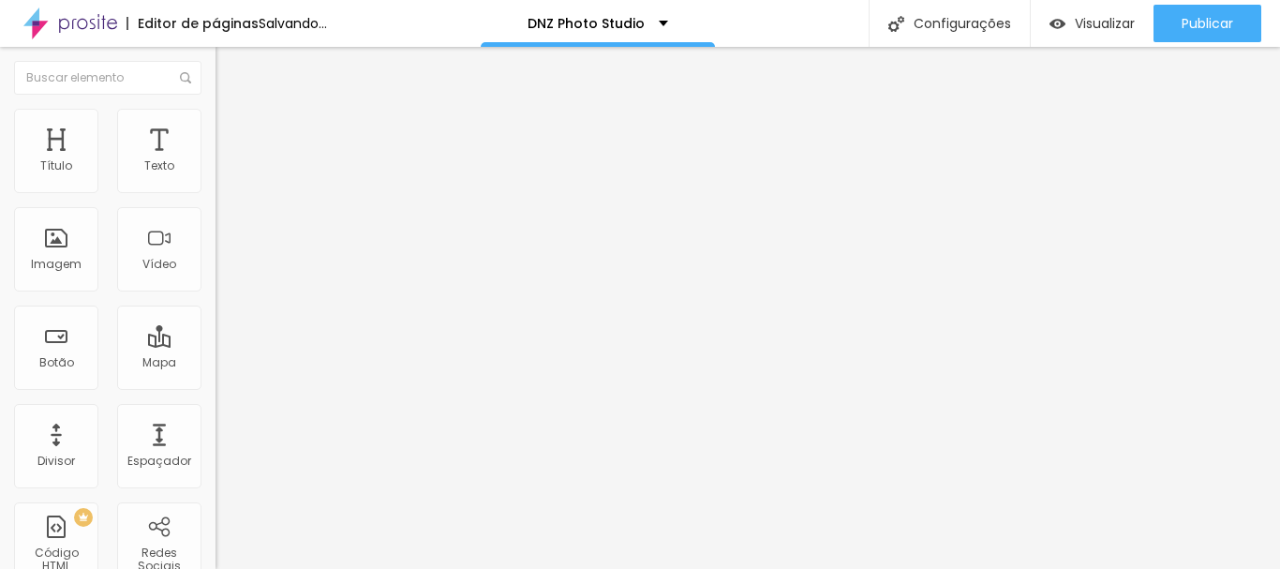
type input "18"
drag, startPoint x: 70, startPoint y: 298, endPoint x: 153, endPoint y: 298, distance: 82.5
type input "18"
click at [216, 559] on input "range" at bounding box center [276, 566] width 121 height 15
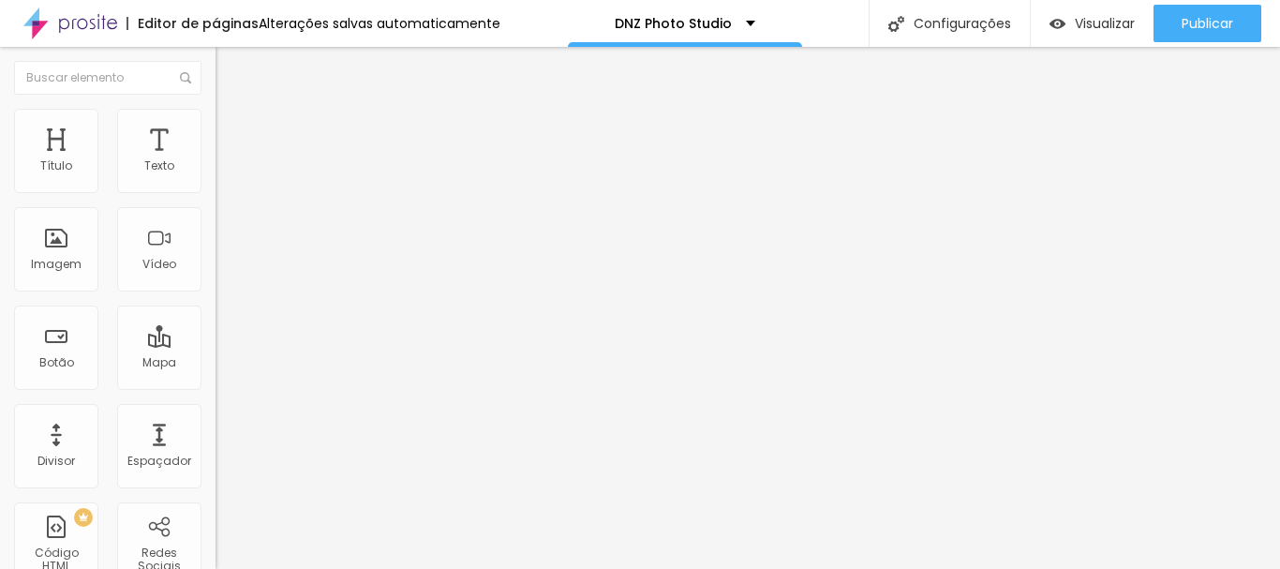
click at [216, 142] on li "Avançado" at bounding box center [324, 151] width 216 height 19
click at [230, 68] on img "button" at bounding box center [237, 75] width 14 height 15
click at [230, 66] on img "button" at bounding box center [237, 68] width 15 height 15
click at [216, 64] on button "Editar Seção" at bounding box center [324, 68] width 216 height 43
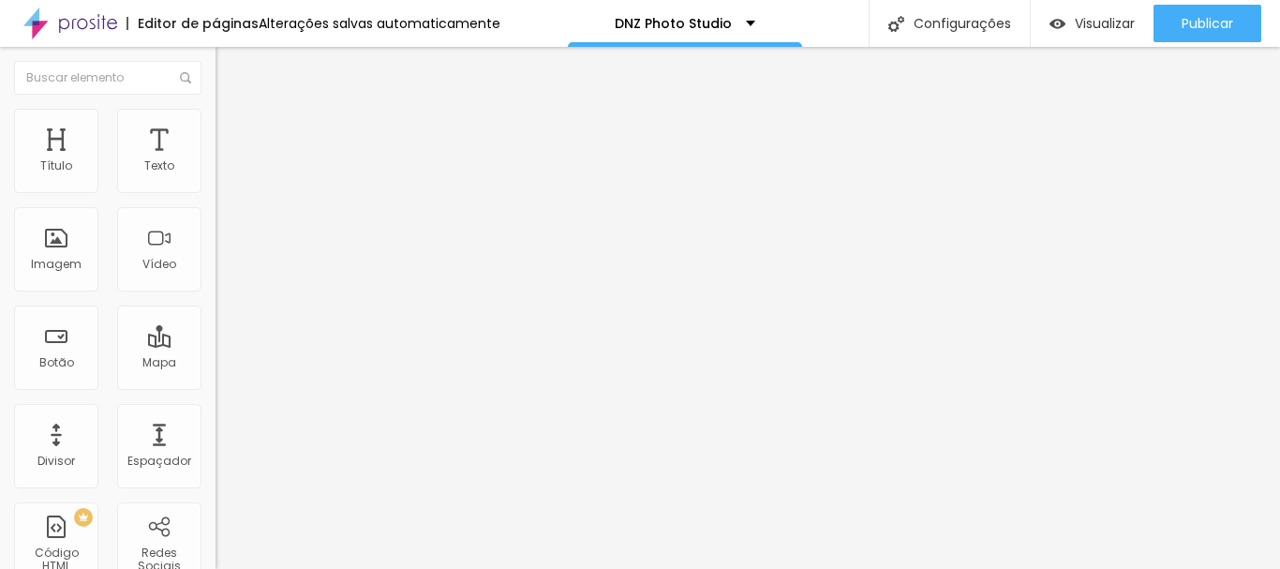
click at [232, 129] on span "Estilo" at bounding box center [246, 121] width 29 height 16
click at [216, 142] on img at bounding box center [224, 150] width 17 height 17
type input "16"
type input "21"
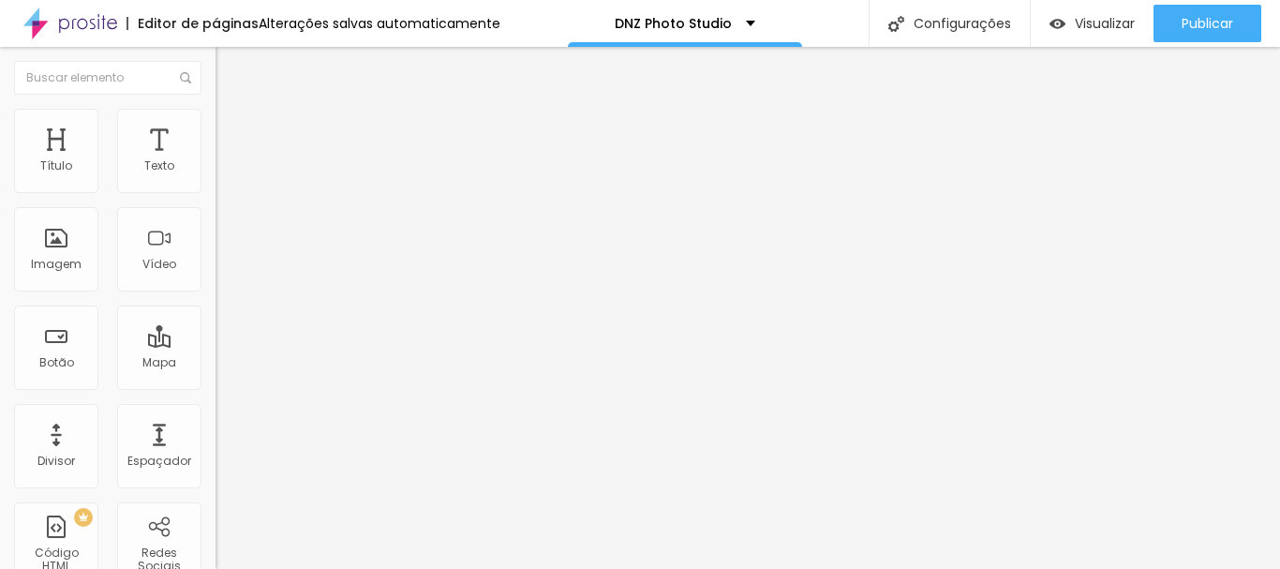
type input "21"
type input "25"
type input "26"
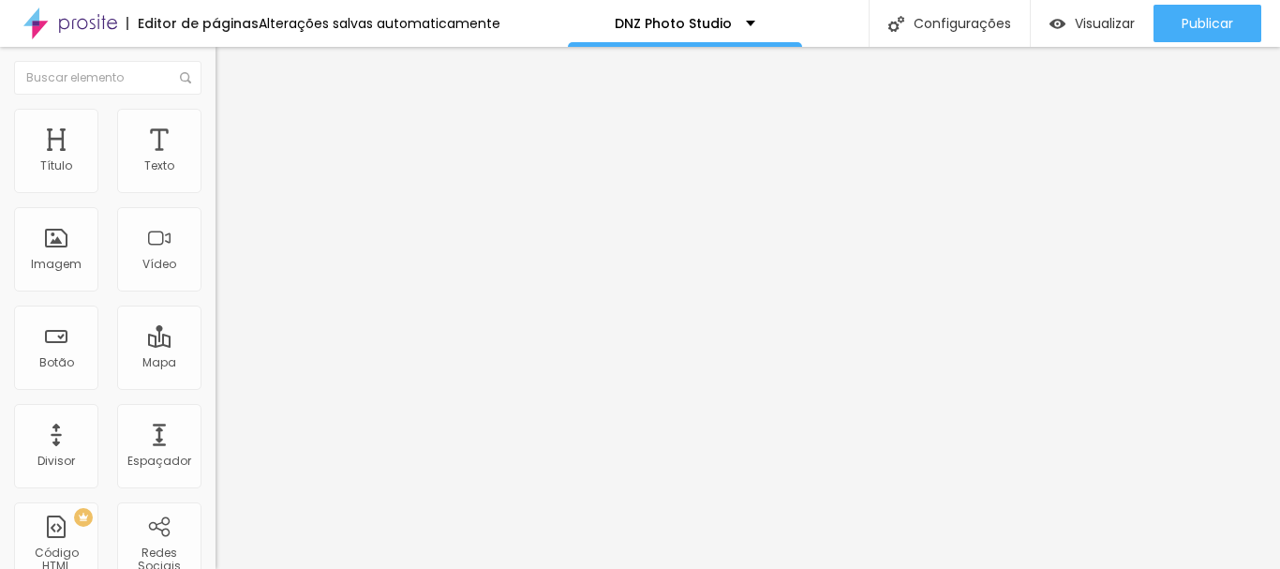
type input "27"
type input "26"
type input "25"
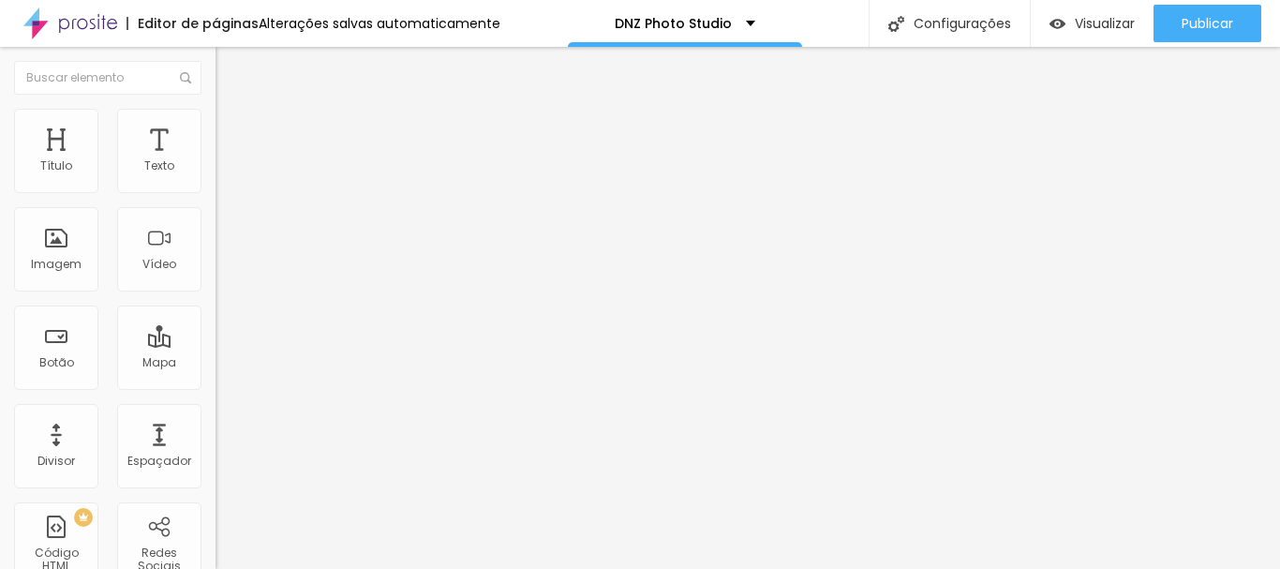
type input "25"
type input "24"
type input "23"
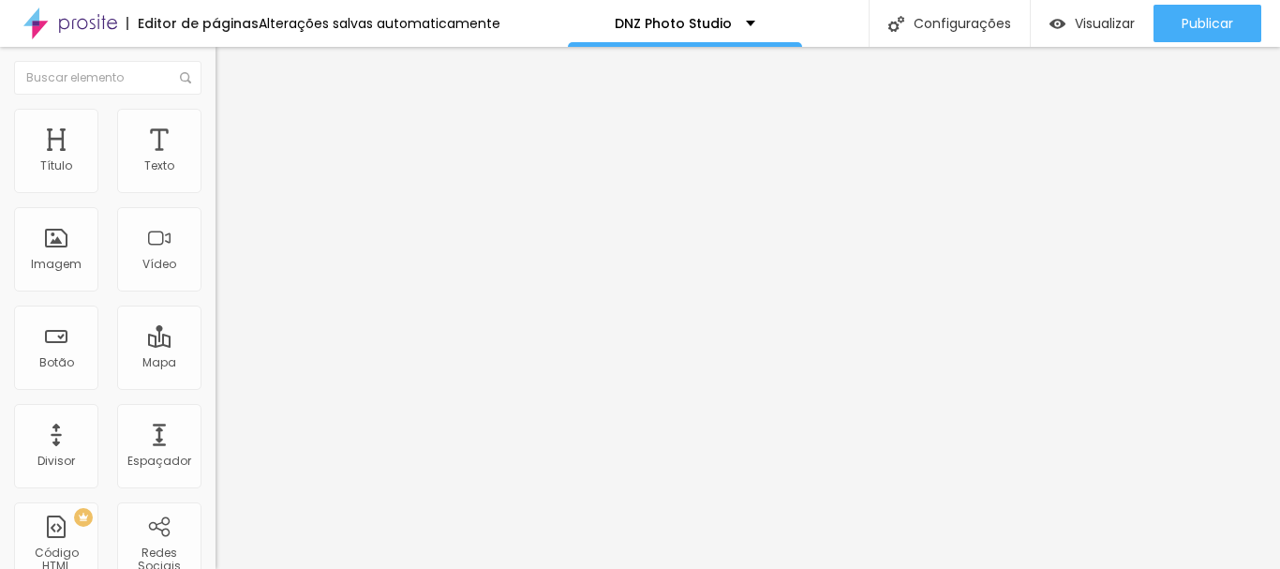
type input "22"
type input "20"
type input "19"
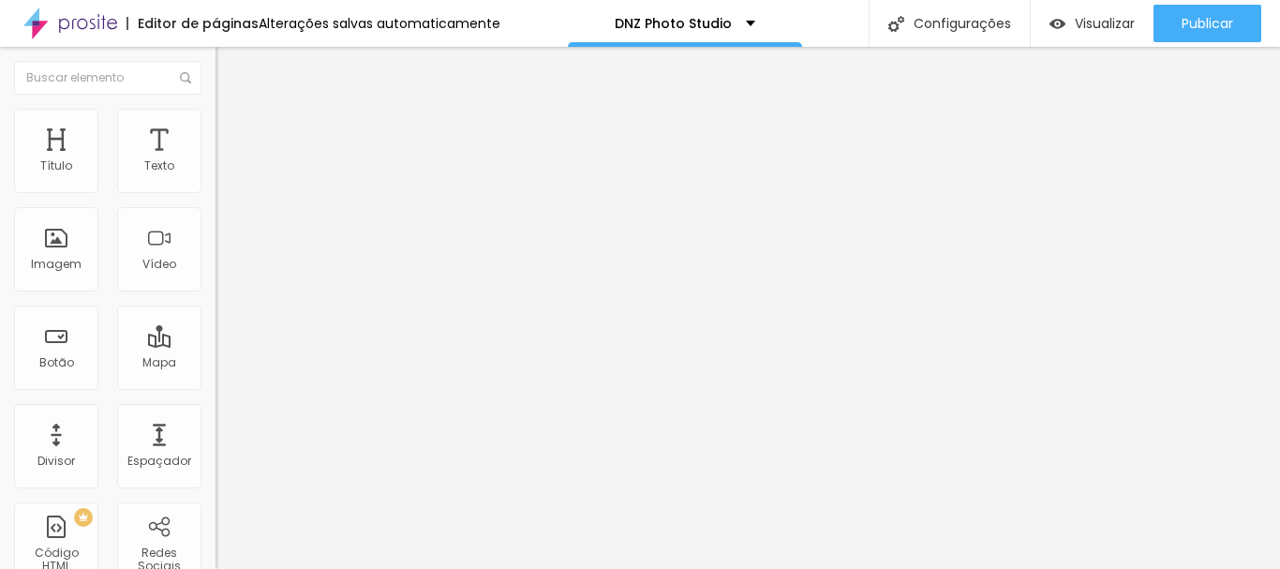
type input "19"
type input "18"
click at [216, 379] on input "range" at bounding box center [276, 386] width 121 height 15
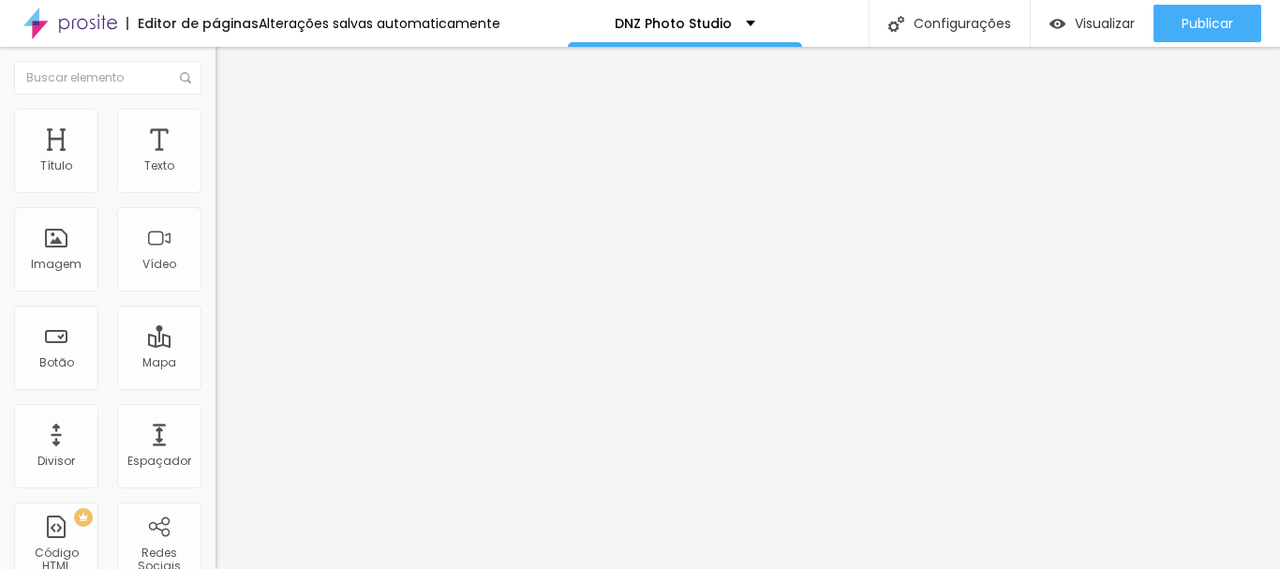
type input "11"
type input "16"
type input "17"
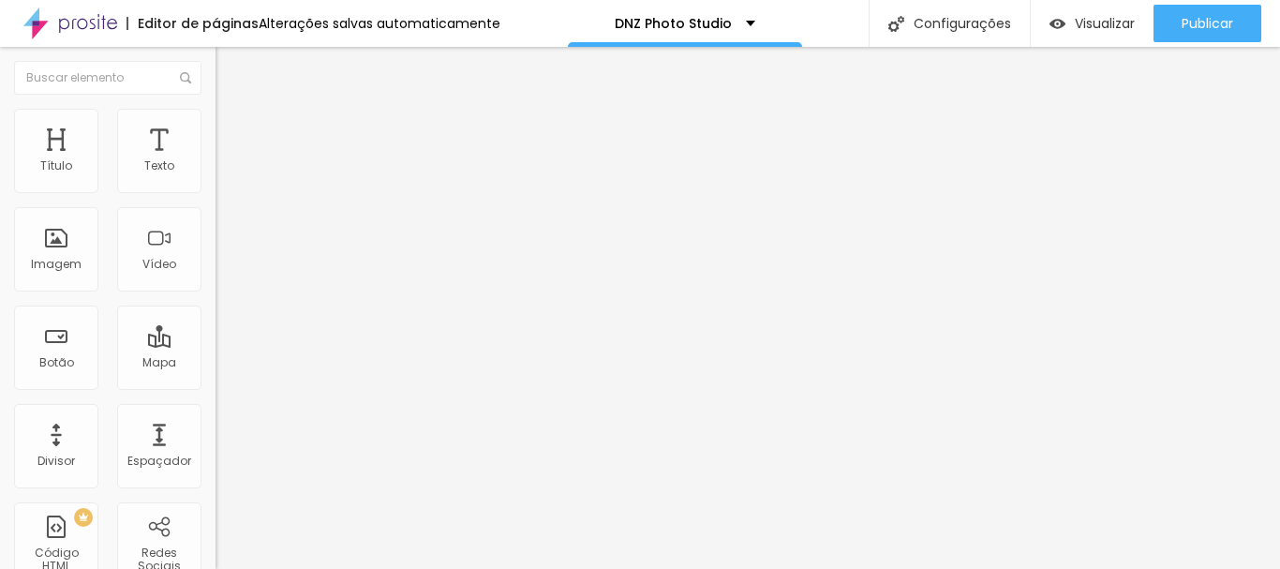
type input "17"
type input "18"
type input "19"
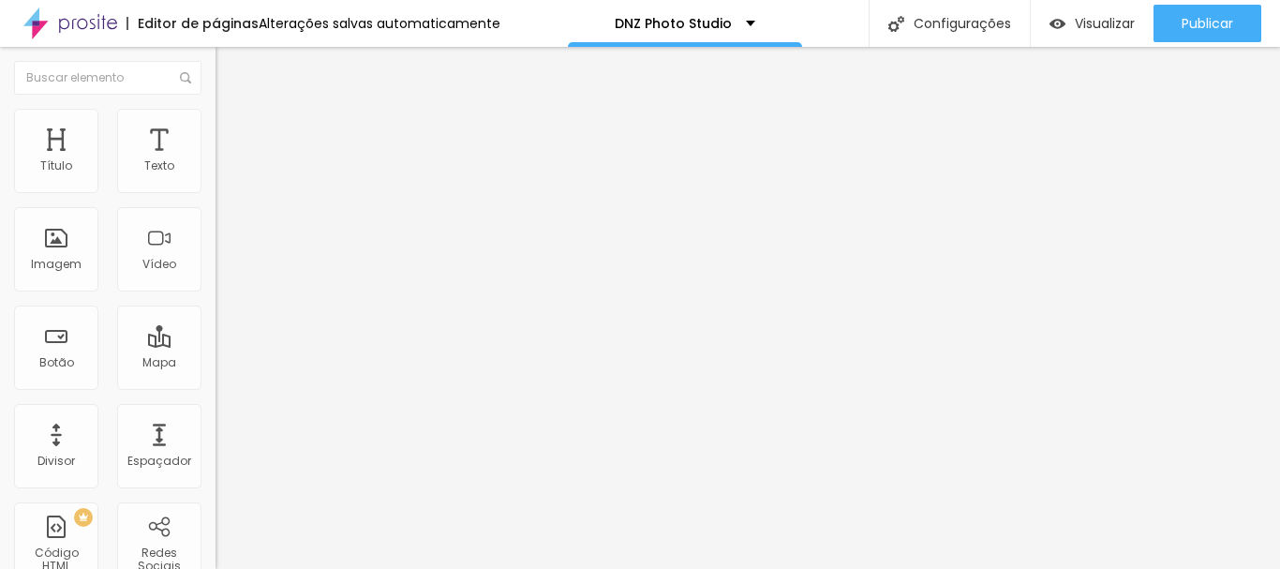
type input "20"
type input "21"
type input "22"
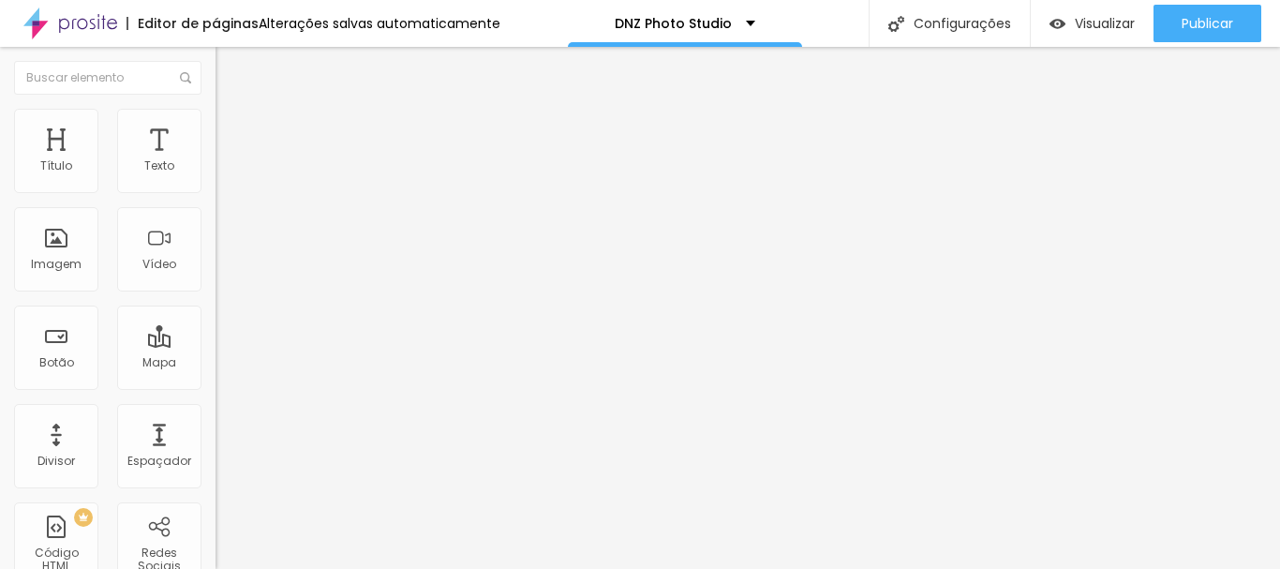
type input "22"
type input "23"
type input "27"
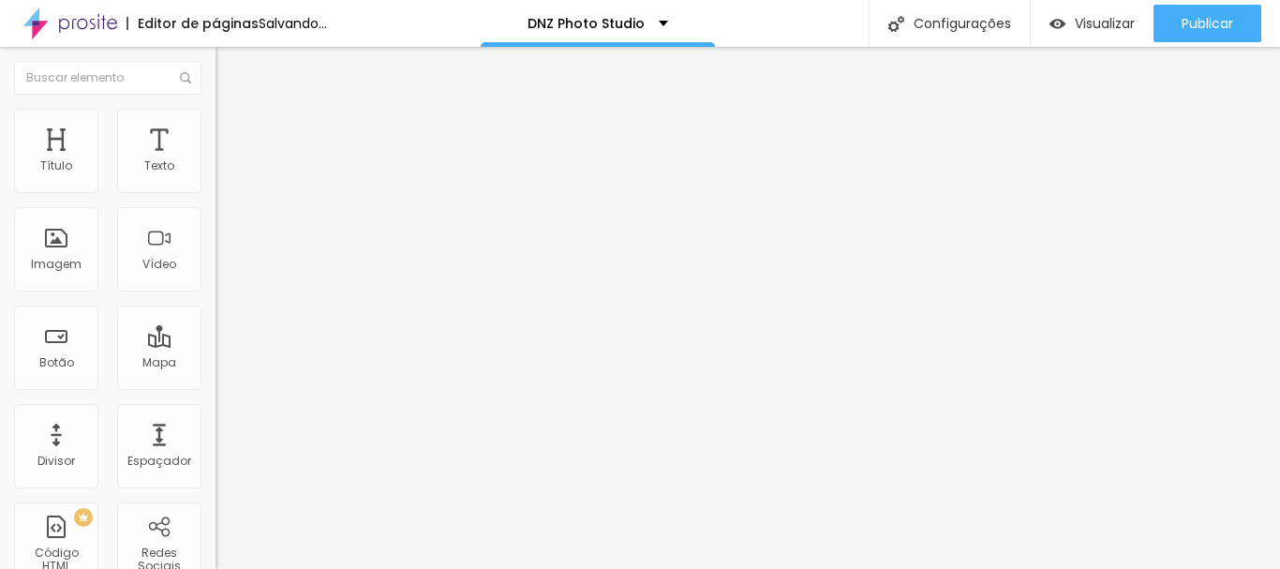
type input "28"
type input "29"
type input "28"
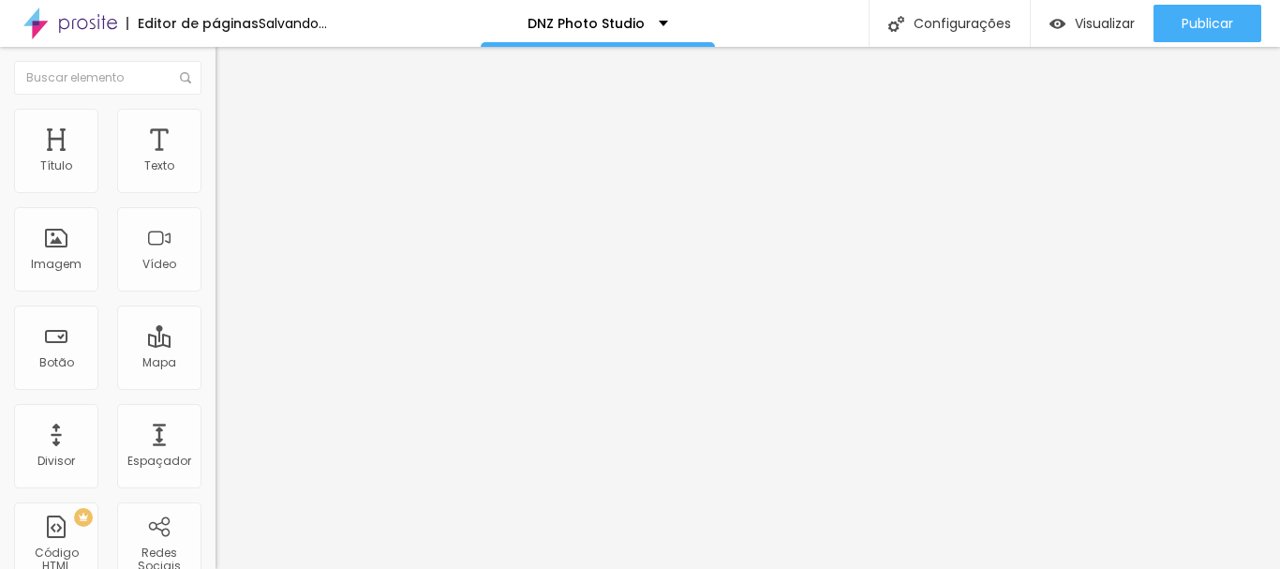
type input "28"
type input "27"
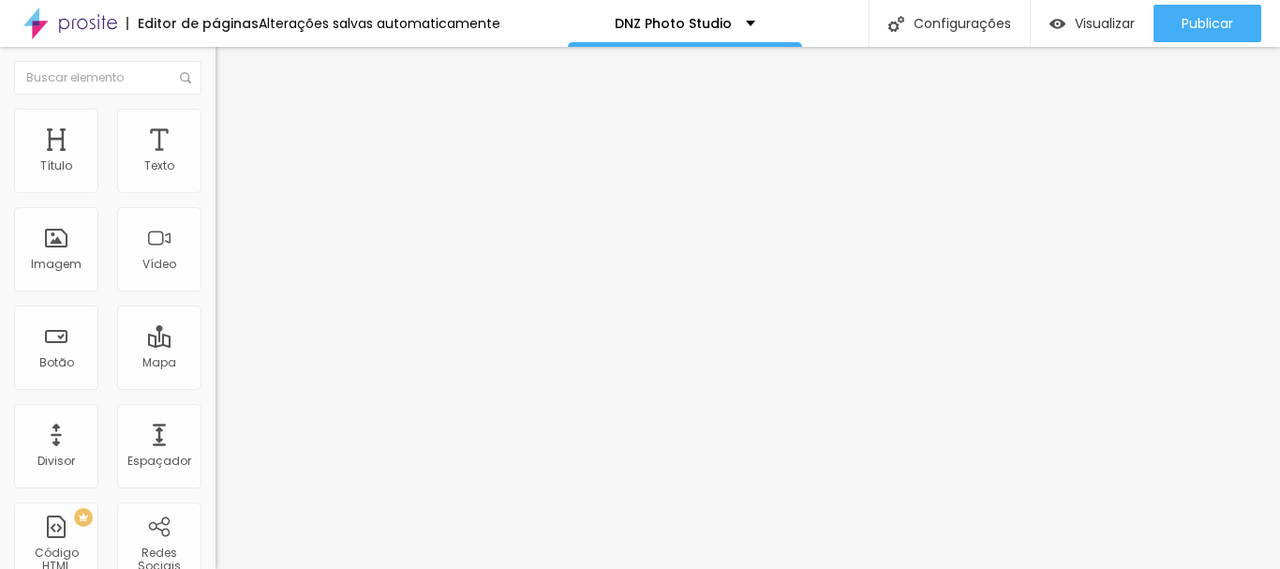
drag, startPoint x: 52, startPoint y: 233, endPoint x: 70, endPoint y: 239, distance: 18.7
type input "27"
type input "23"
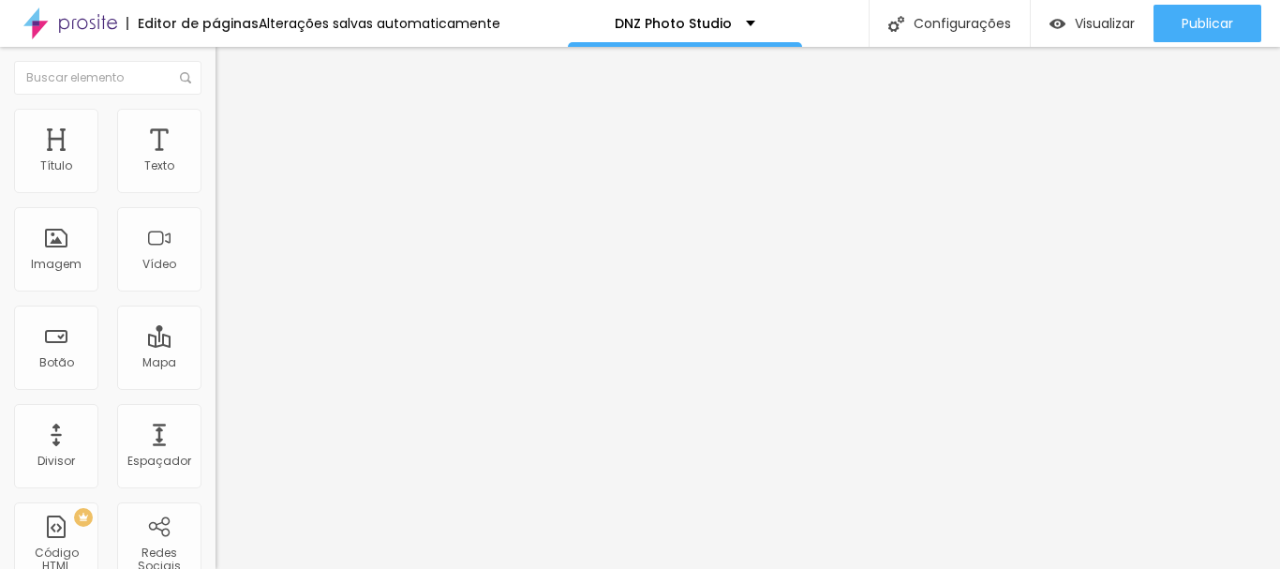
type input "24"
type input "25"
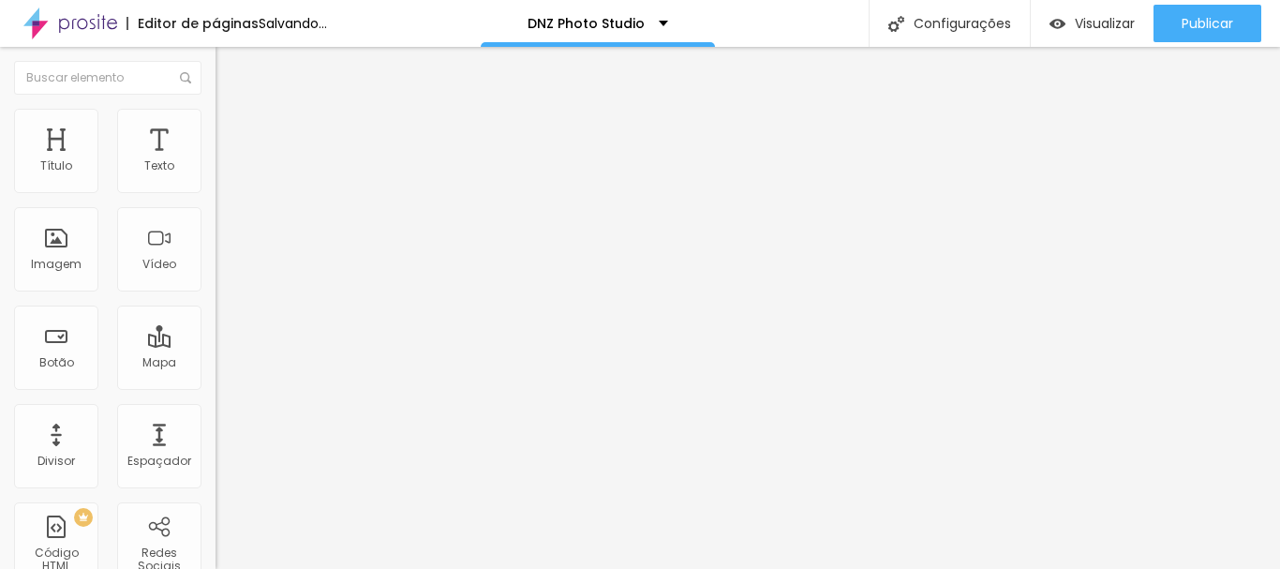
type input "25"
click at [216, 379] on input "range" at bounding box center [276, 386] width 121 height 15
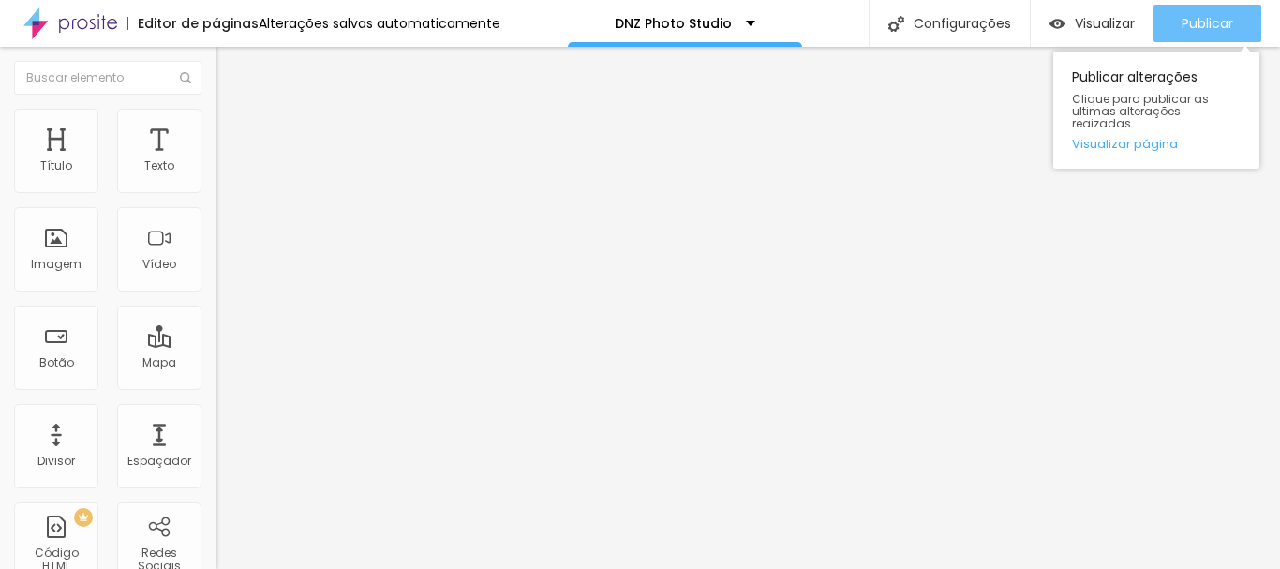
click at [1189, 19] on span "Publicar" at bounding box center [1208, 23] width 52 height 15
